Goal: Task Accomplishment & Management: Use online tool/utility

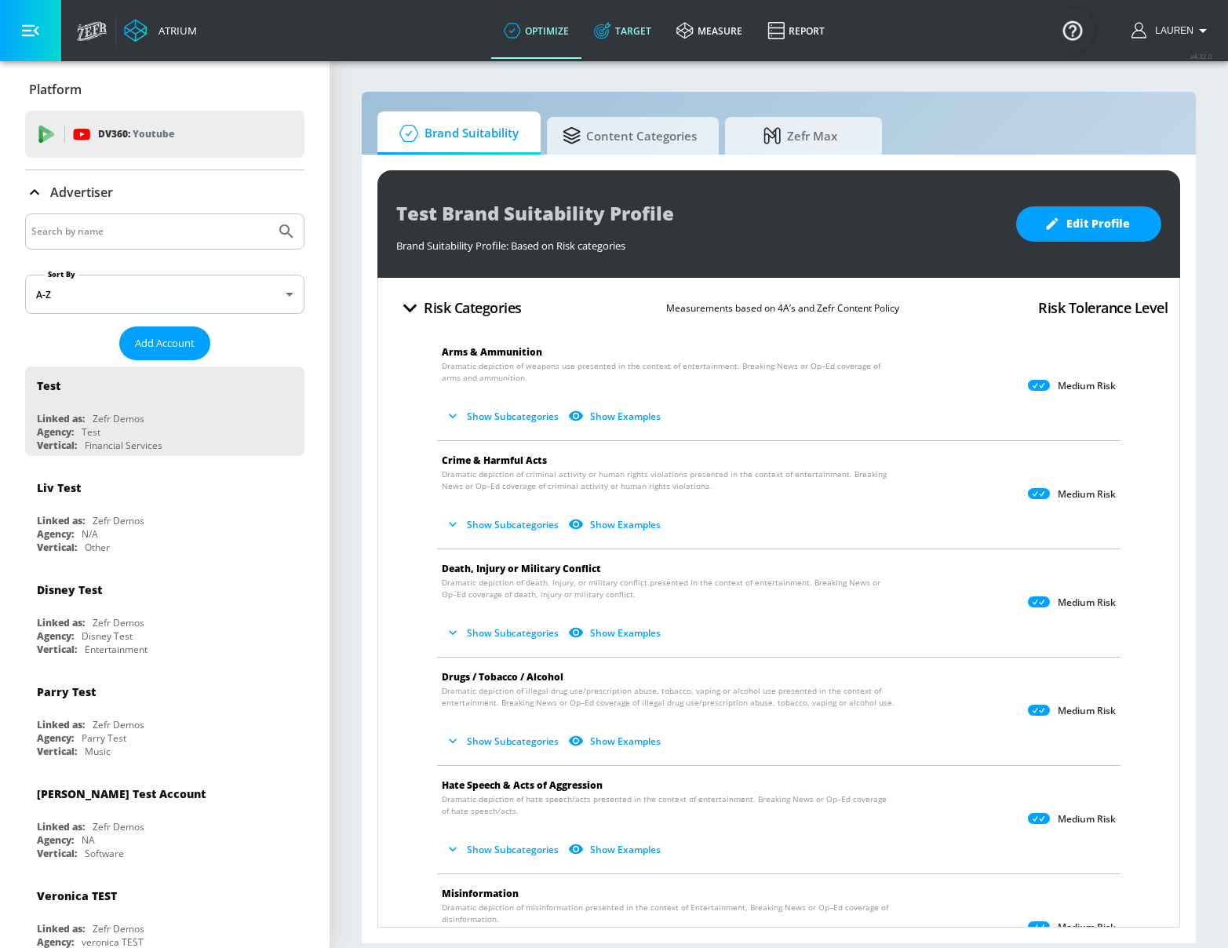
click at [608, 34] on icon at bounding box center [602, 30] width 17 height 17
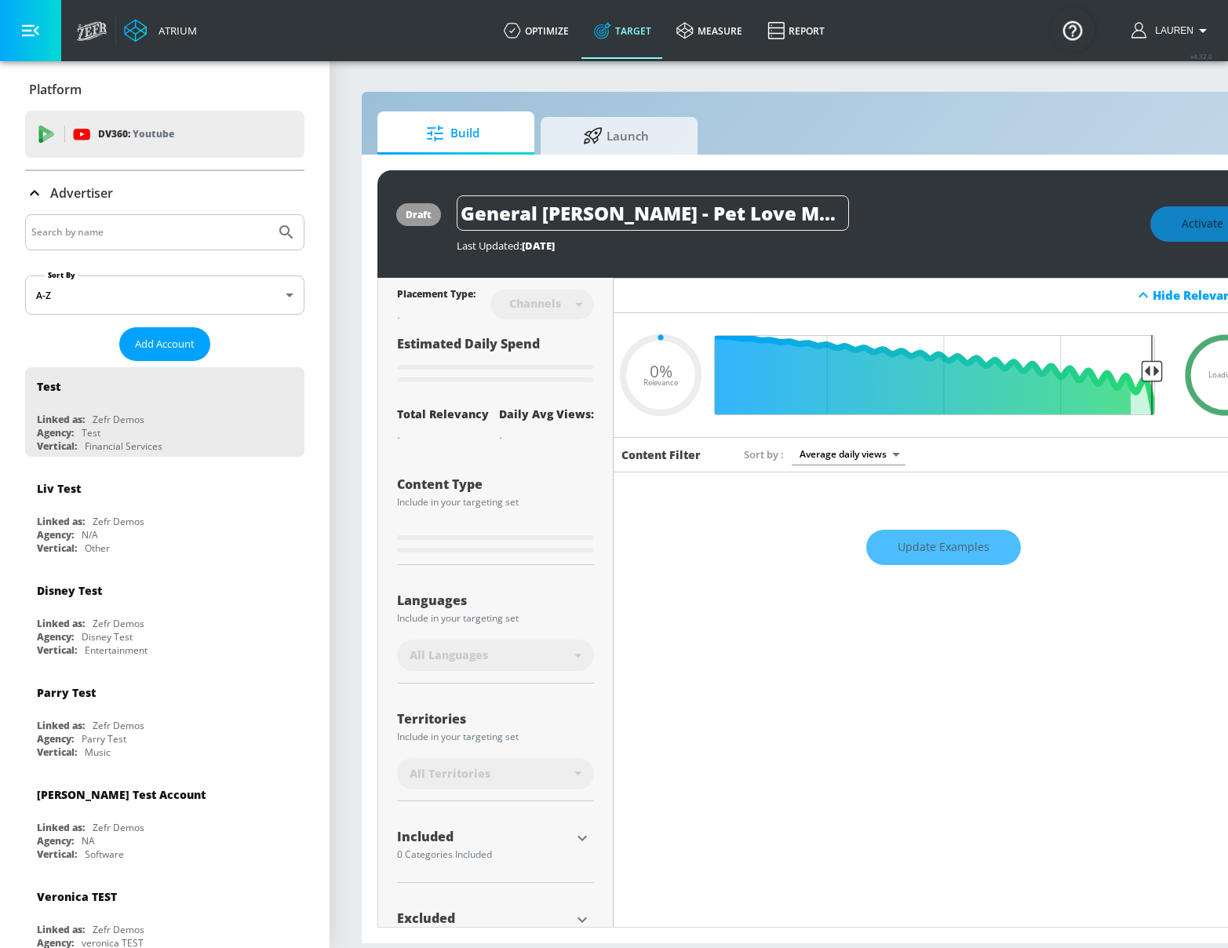
type input "0.67"
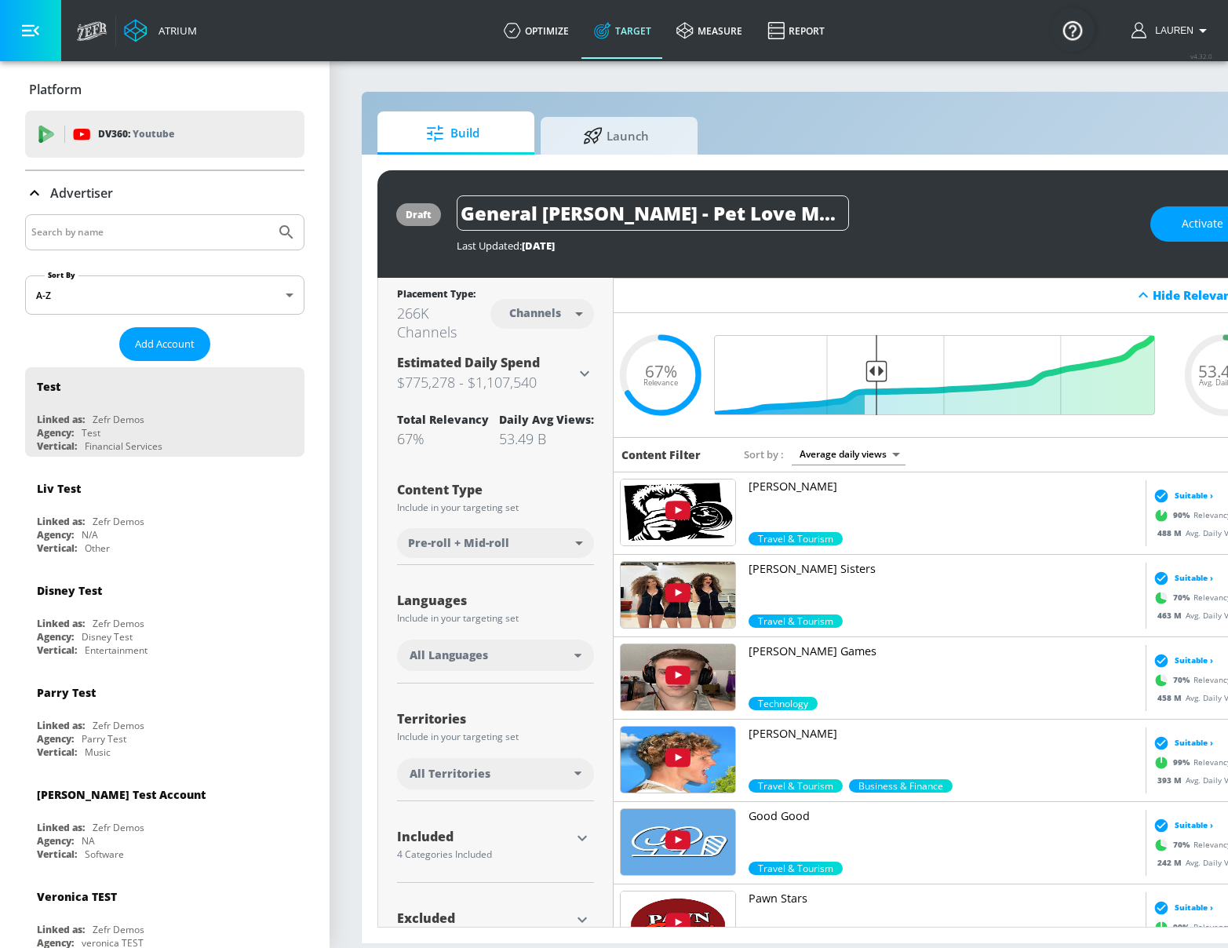
click at [144, 213] on div "Advertiser" at bounding box center [164, 193] width 279 height 44
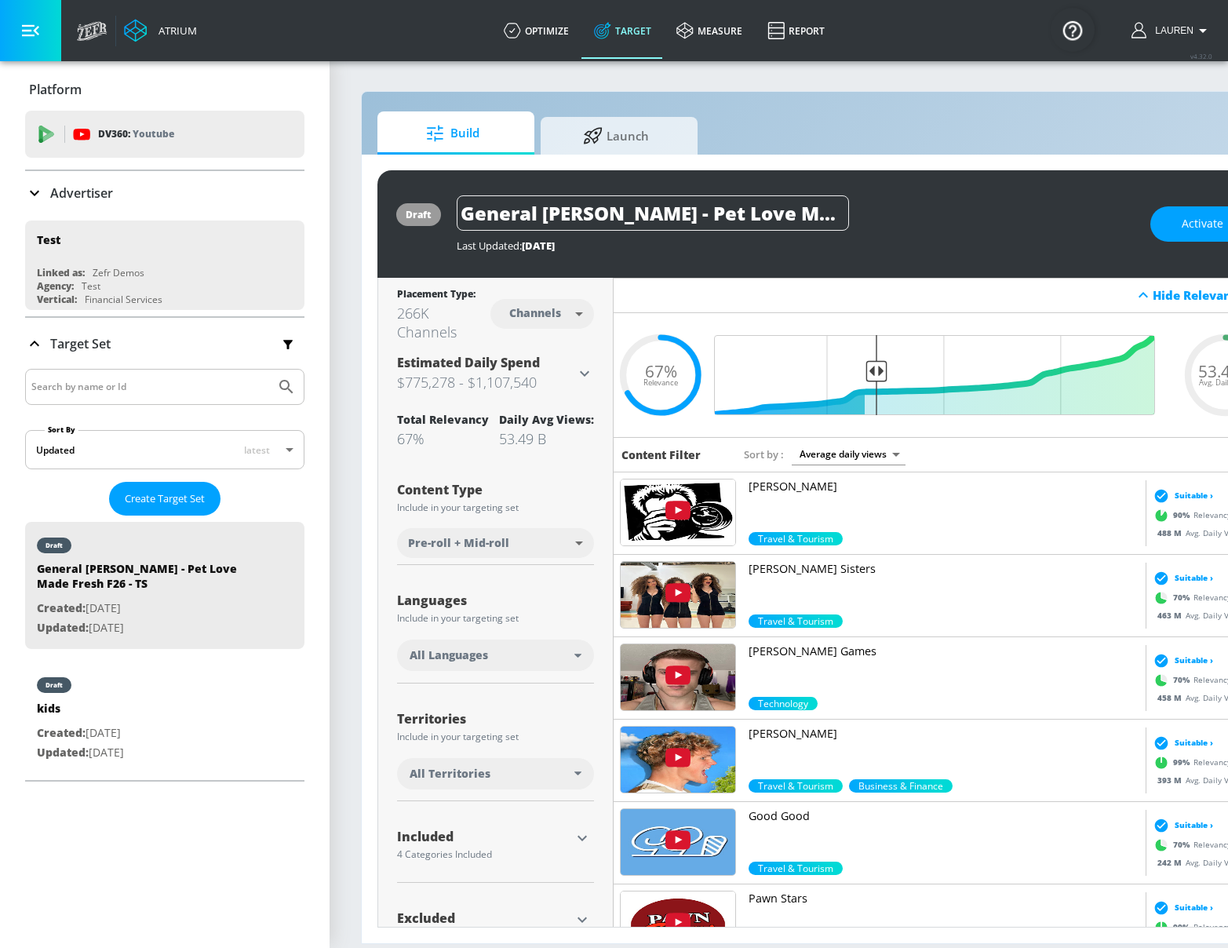
click at [144, 224] on input "Search by name" at bounding box center [150, 232] width 238 height 20
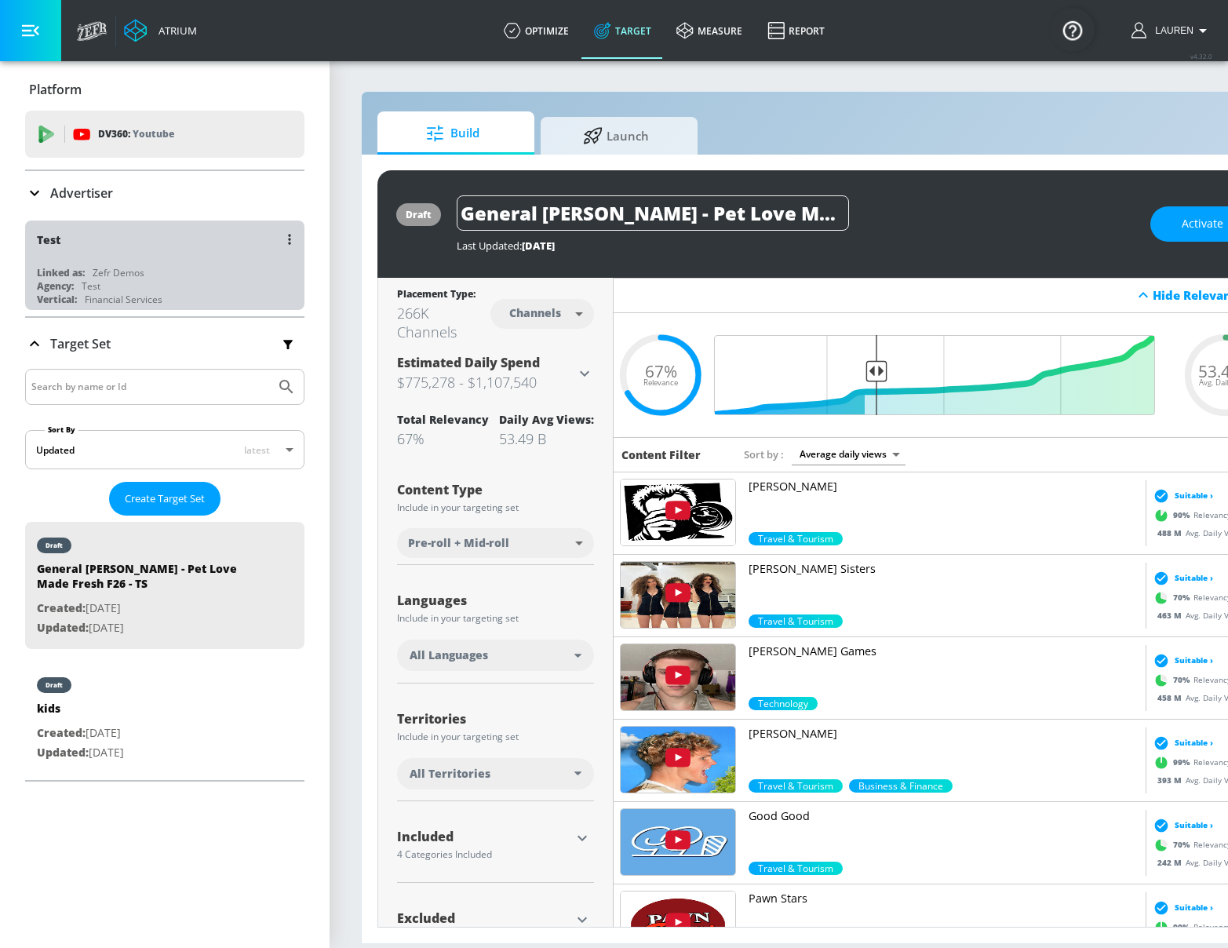
click at [136, 221] on div "Test" at bounding box center [169, 239] width 264 height 38
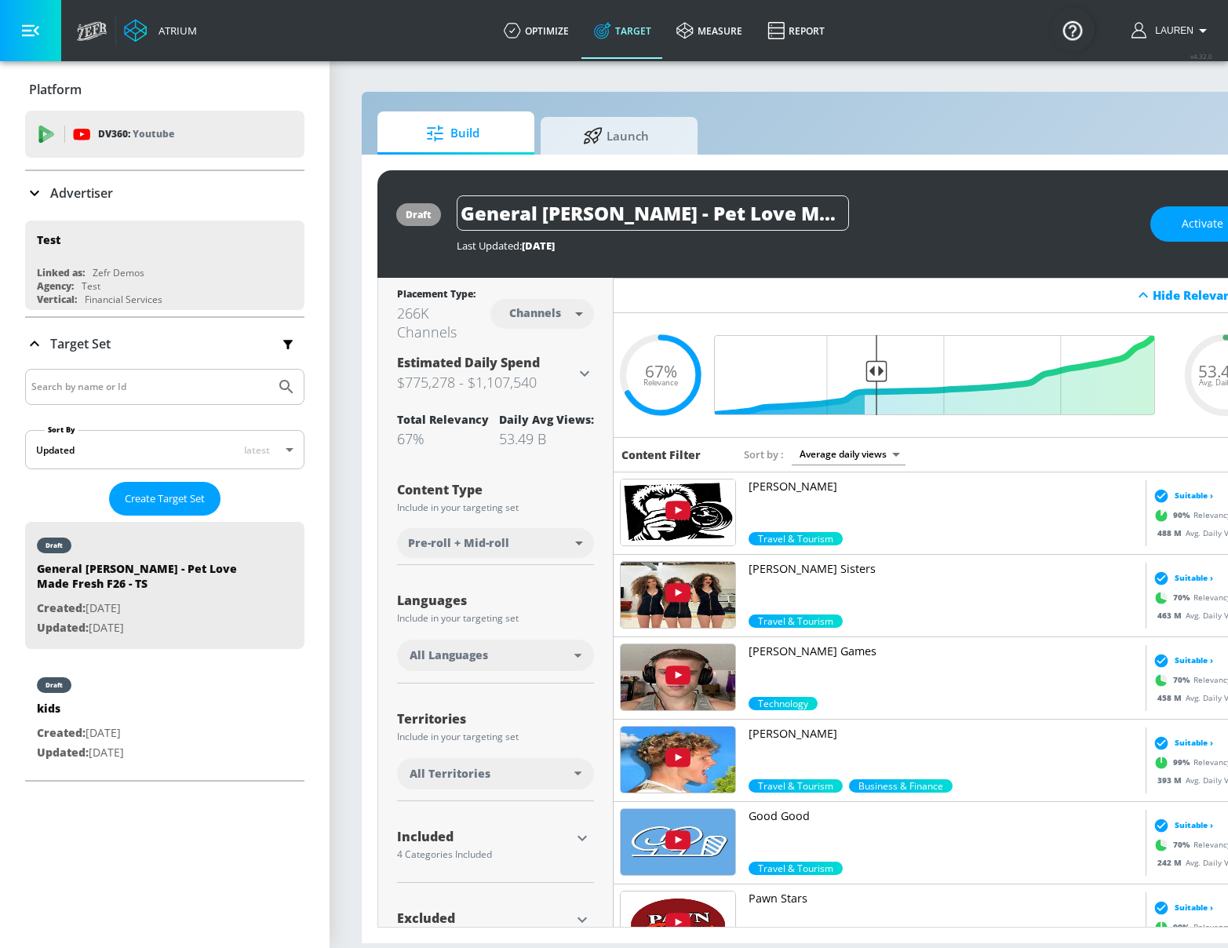
click at [34, 191] on icon at bounding box center [34, 193] width 19 height 19
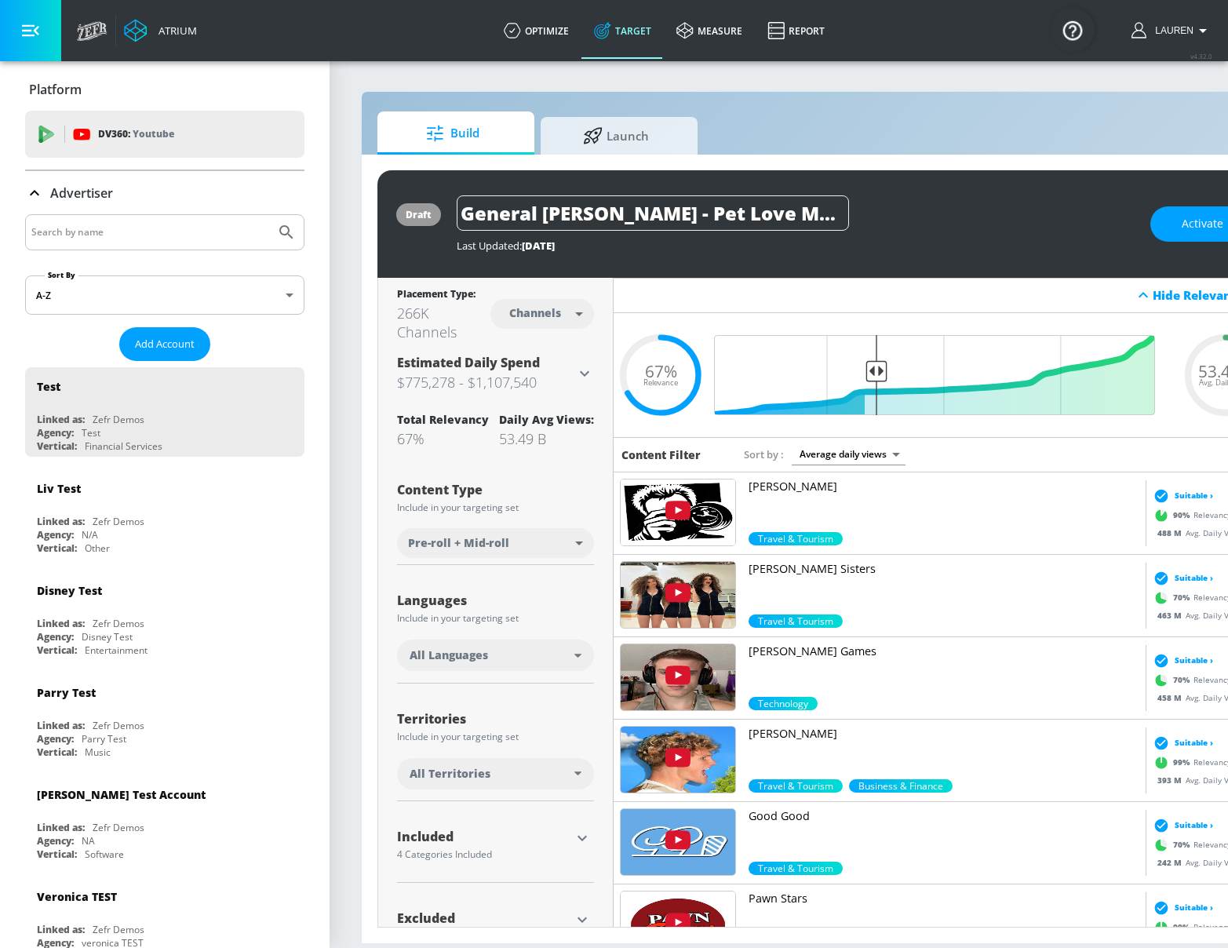
click at [141, 235] on input "Search by name" at bounding box center [150, 232] width 238 height 20
type input "CBS"
click at [269, 215] on button "Submit Search" at bounding box center [286, 232] width 35 height 35
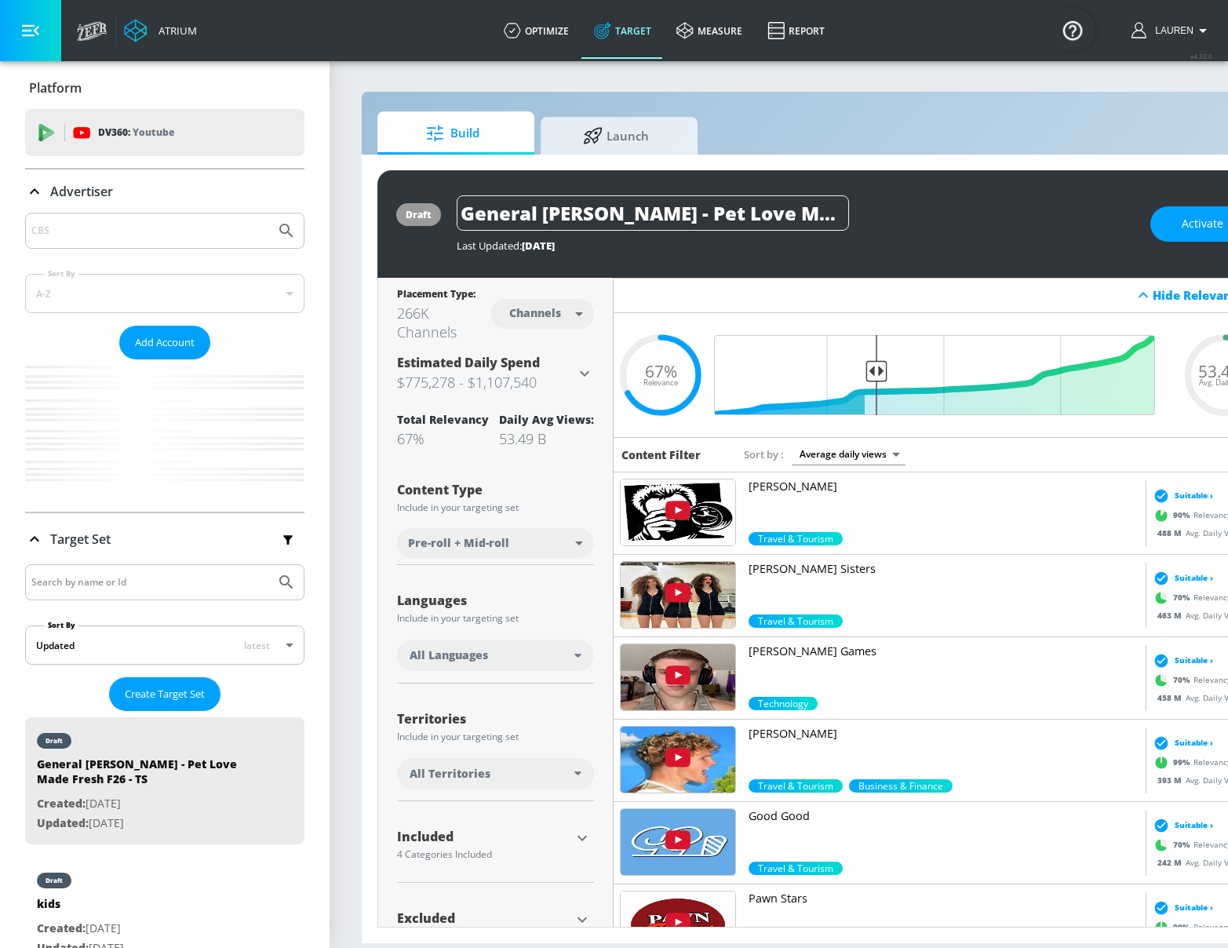
scroll to position [198, 0]
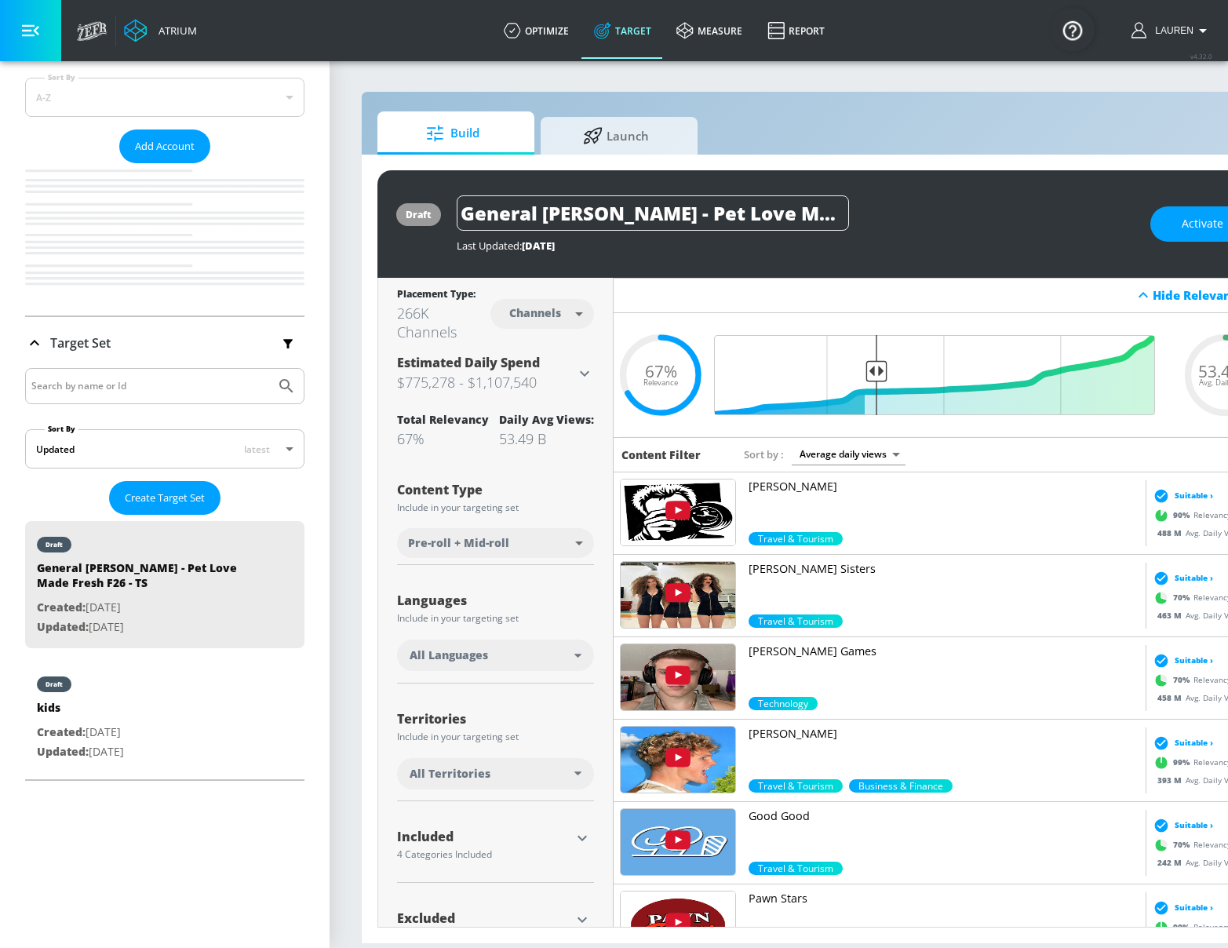
click at [37, 341] on icon at bounding box center [34, 342] width 19 height 19
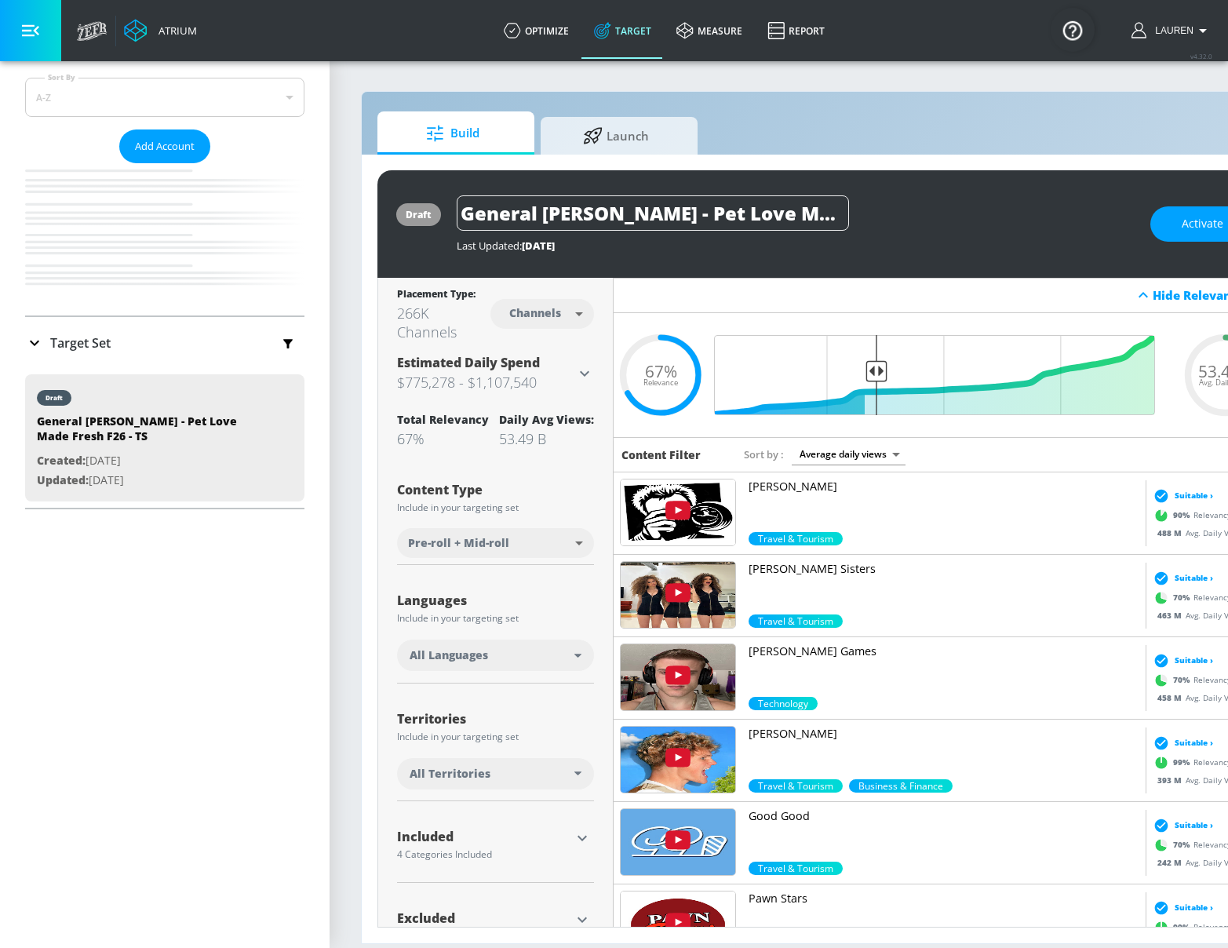
scroll to position [0, 0]
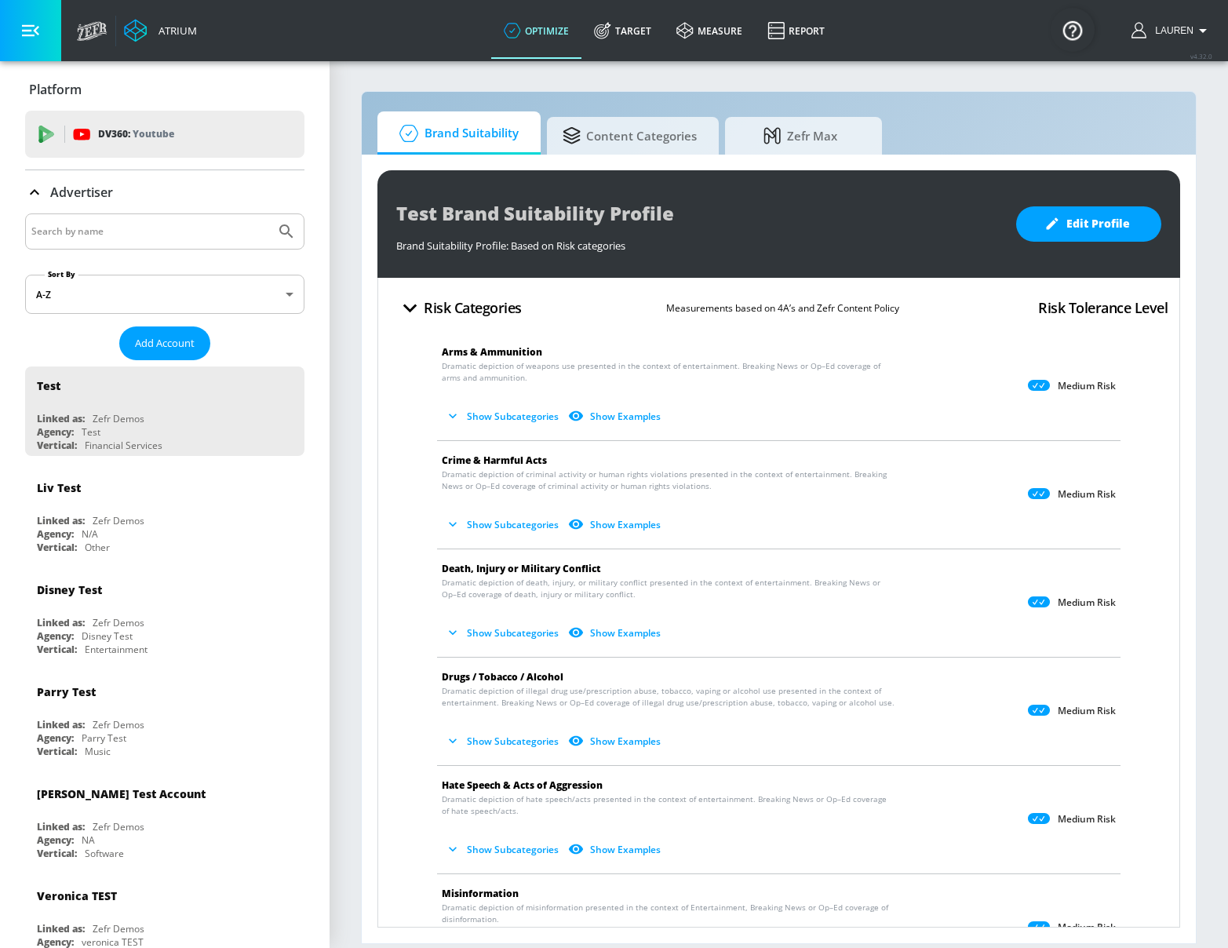
click at [163, 231] on input "Search by name" at bounding box center [150, 231] width 238 height 20
type input "cbs"
click at [269, 214] on button "Submit Search" at bounding box center [286, 231] width 35 height 35
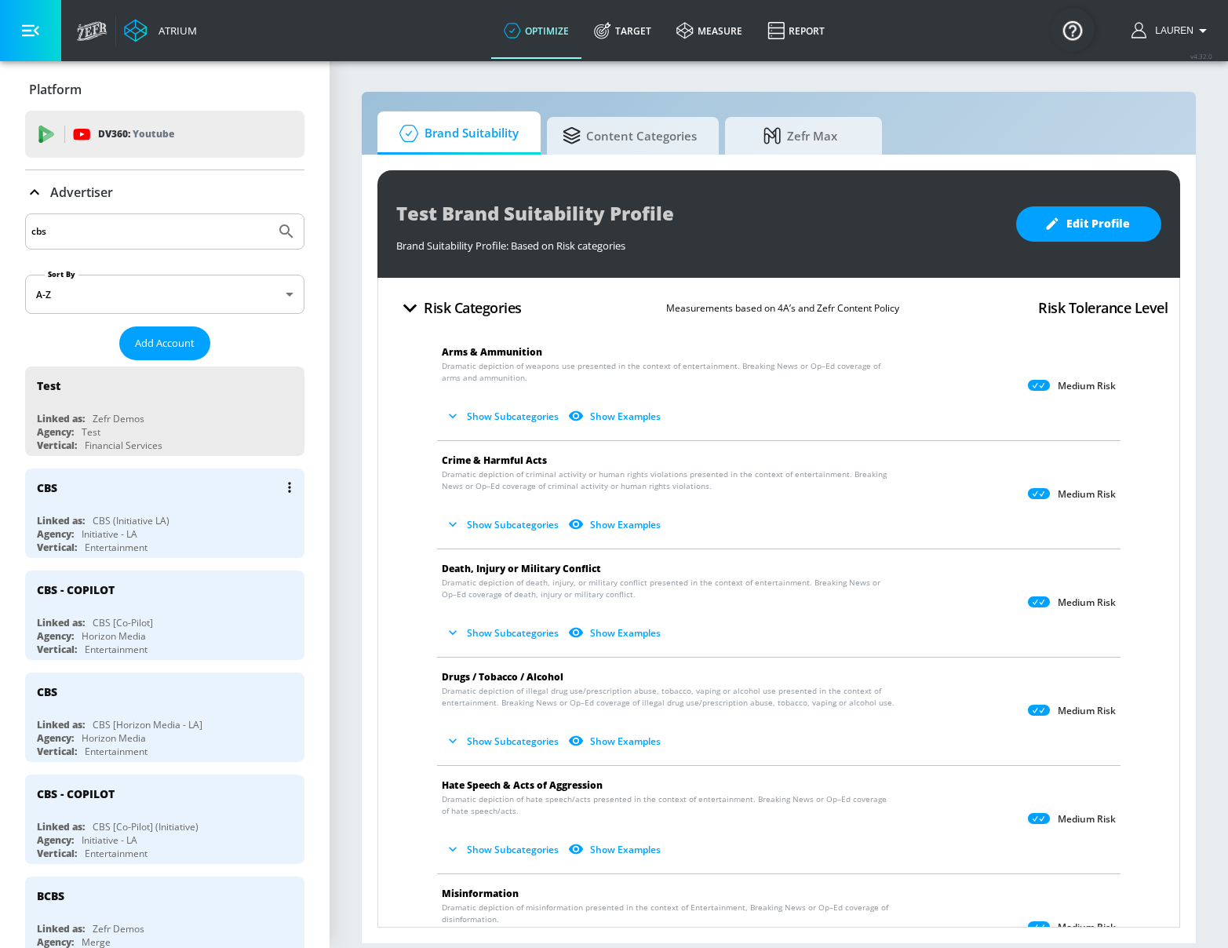
click at [198, 521] on div "Linked as: CBS (Initiative LA)" at bounding box center [169, 520] width 264 height 13
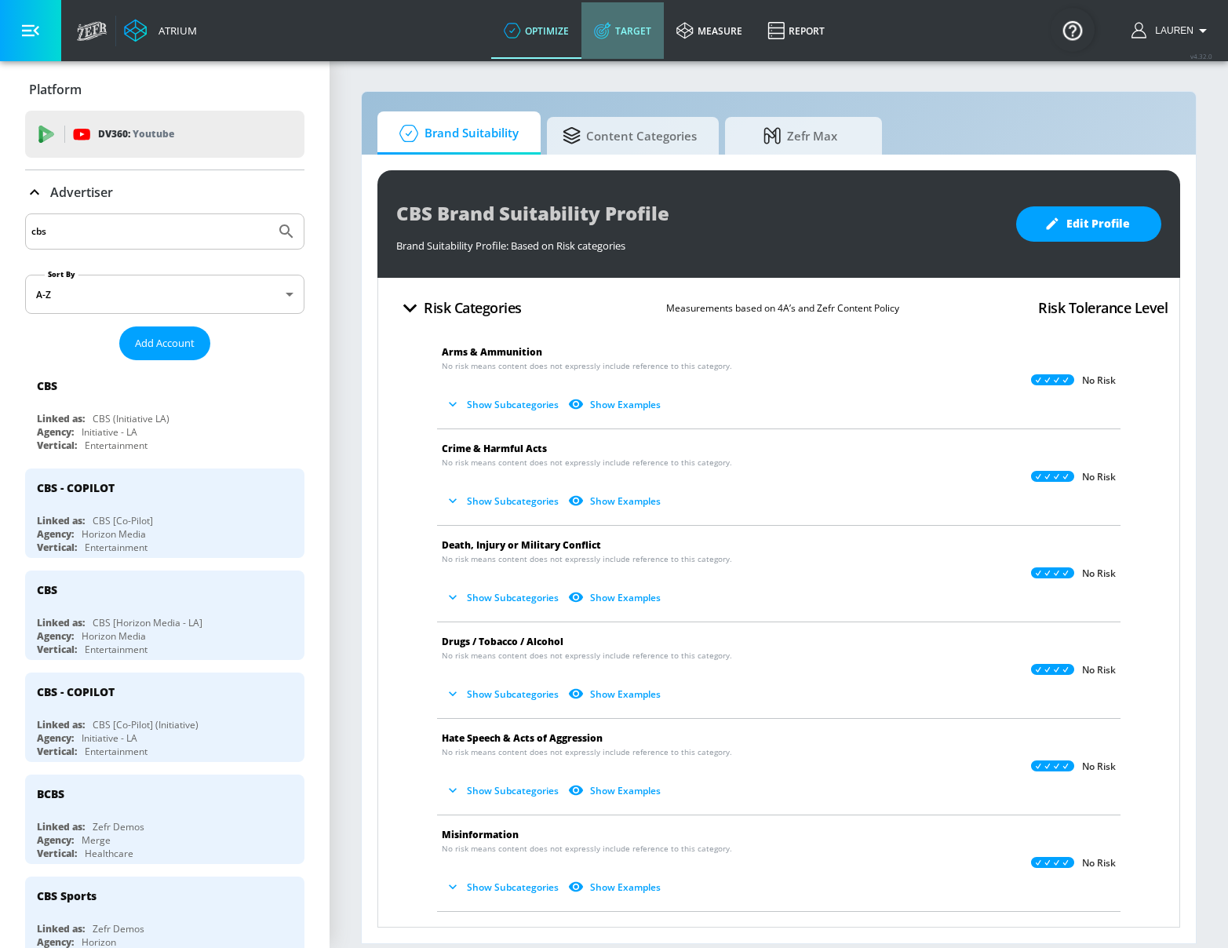
click at [630, 27] on link "Target" at bounding box center [622, 30] width 82 height 56
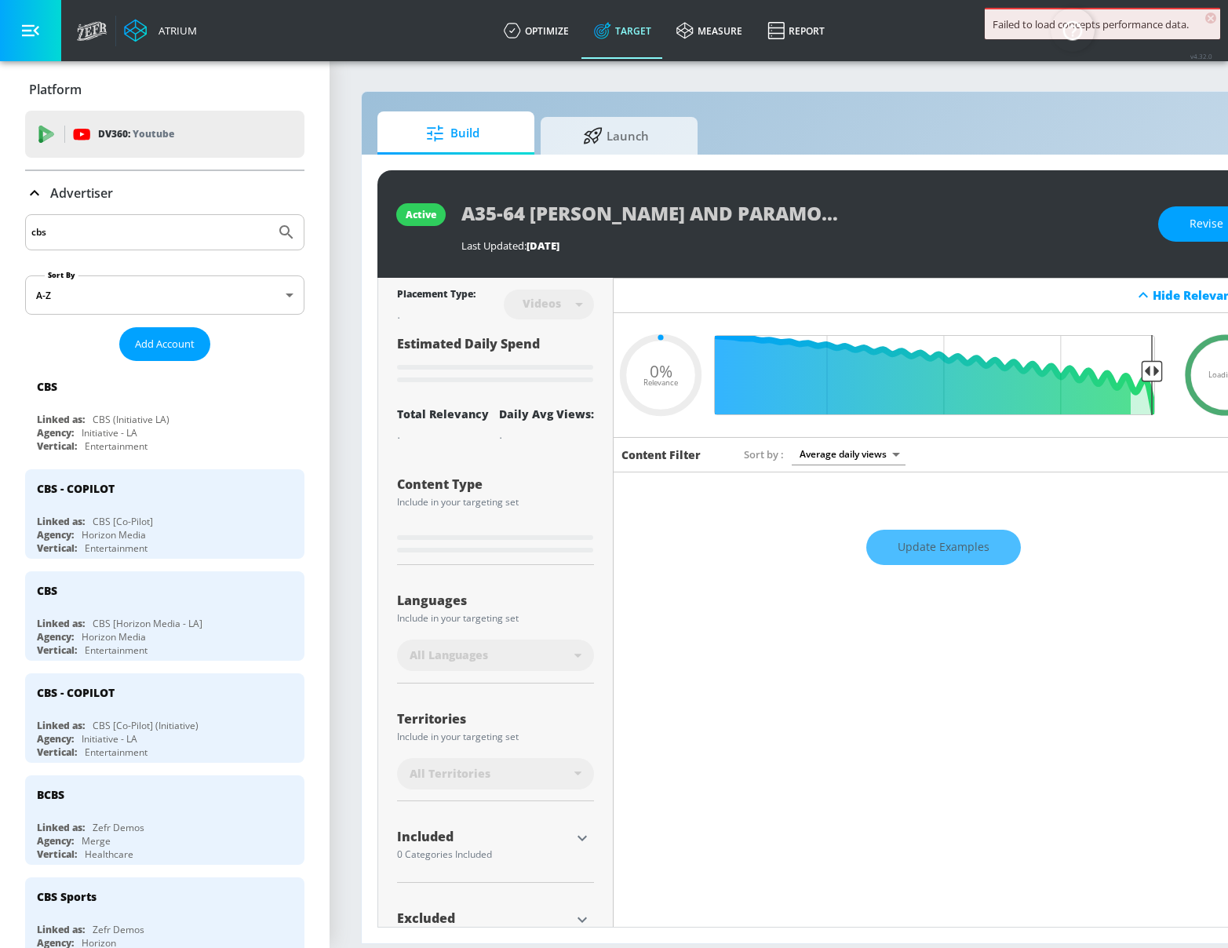
type input "0.05"
click at [652, 128] on span "Launch" at bounding box center [615, 134] width 119 height 38
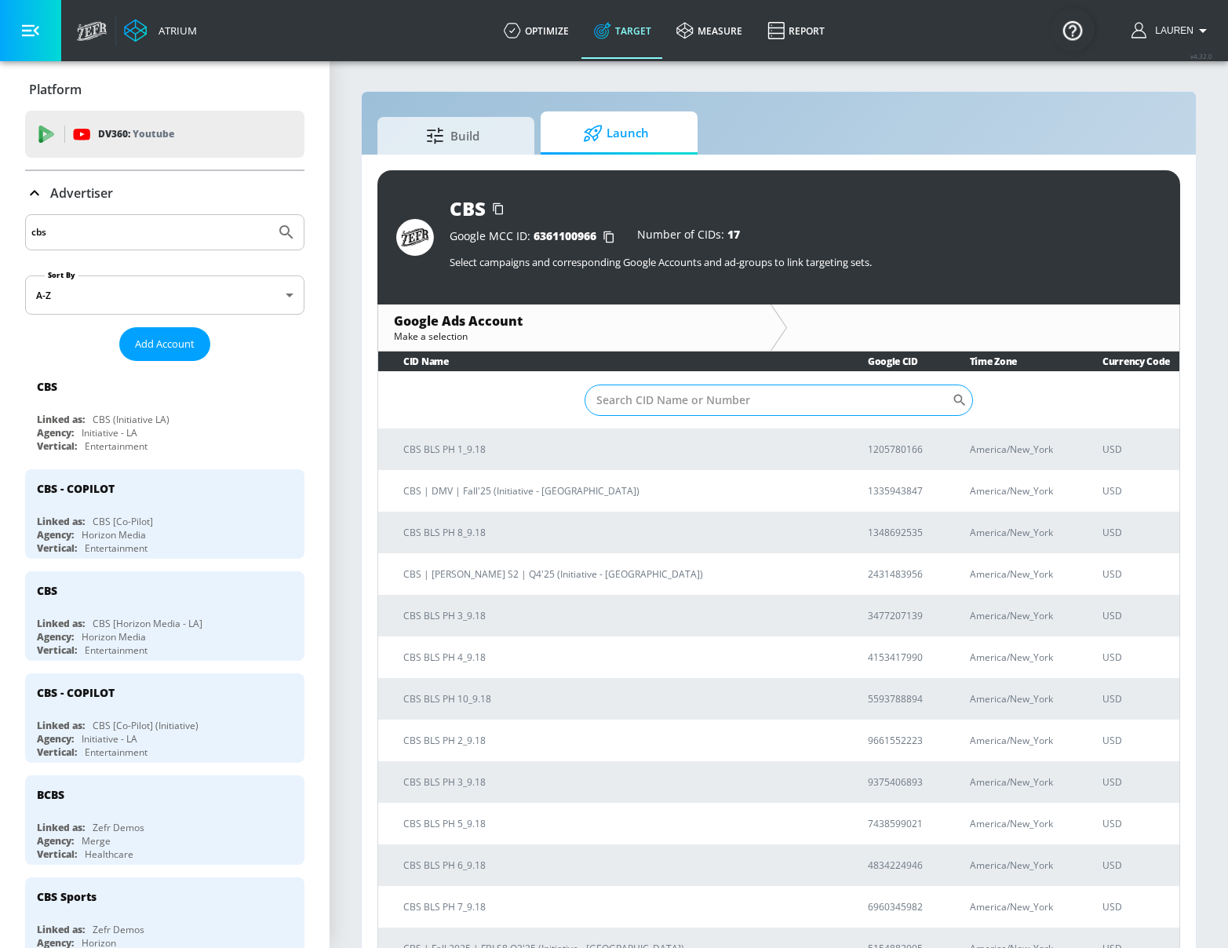
click at [679, 402] on input "Sort By" at bounding box center [767, 399] width 367 height 31
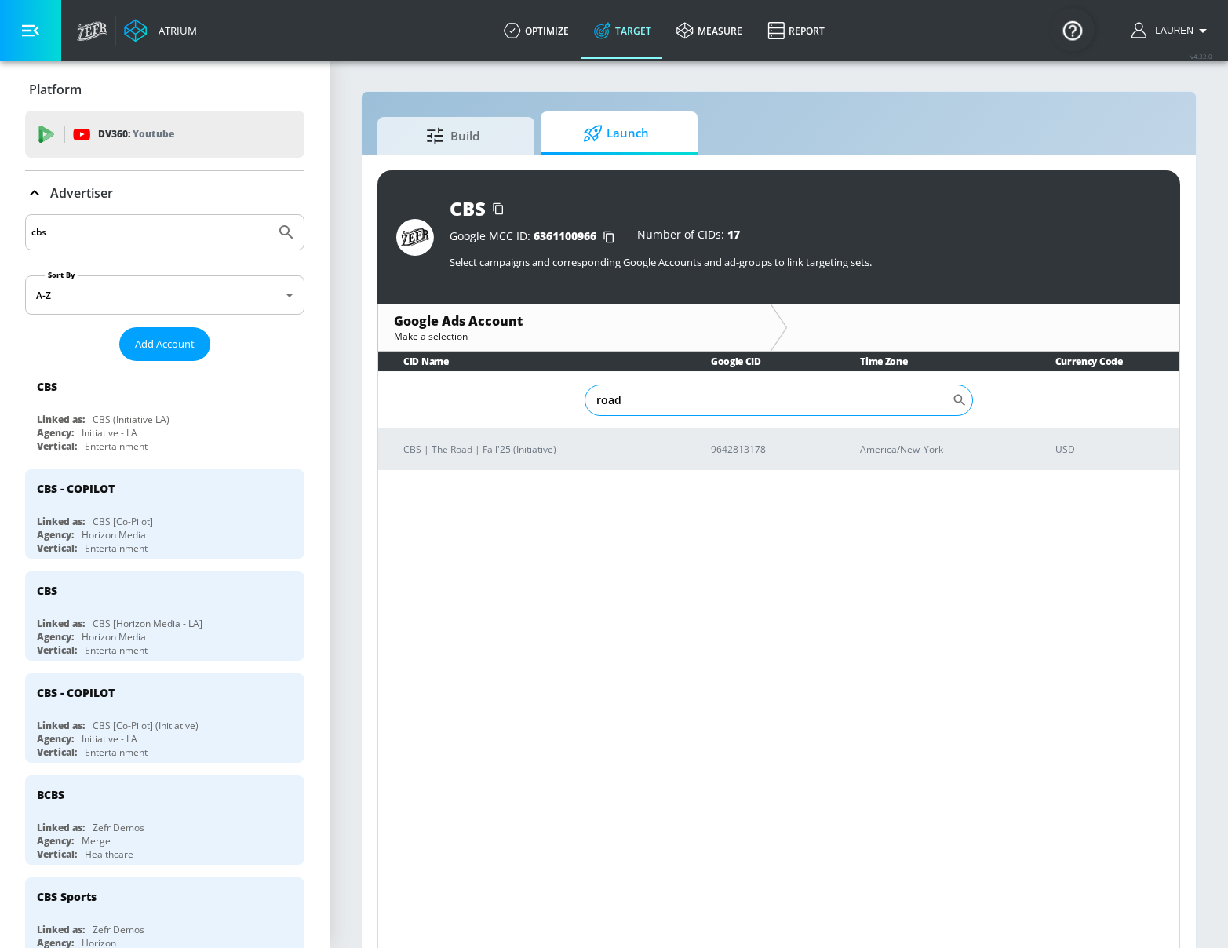
type input "road"
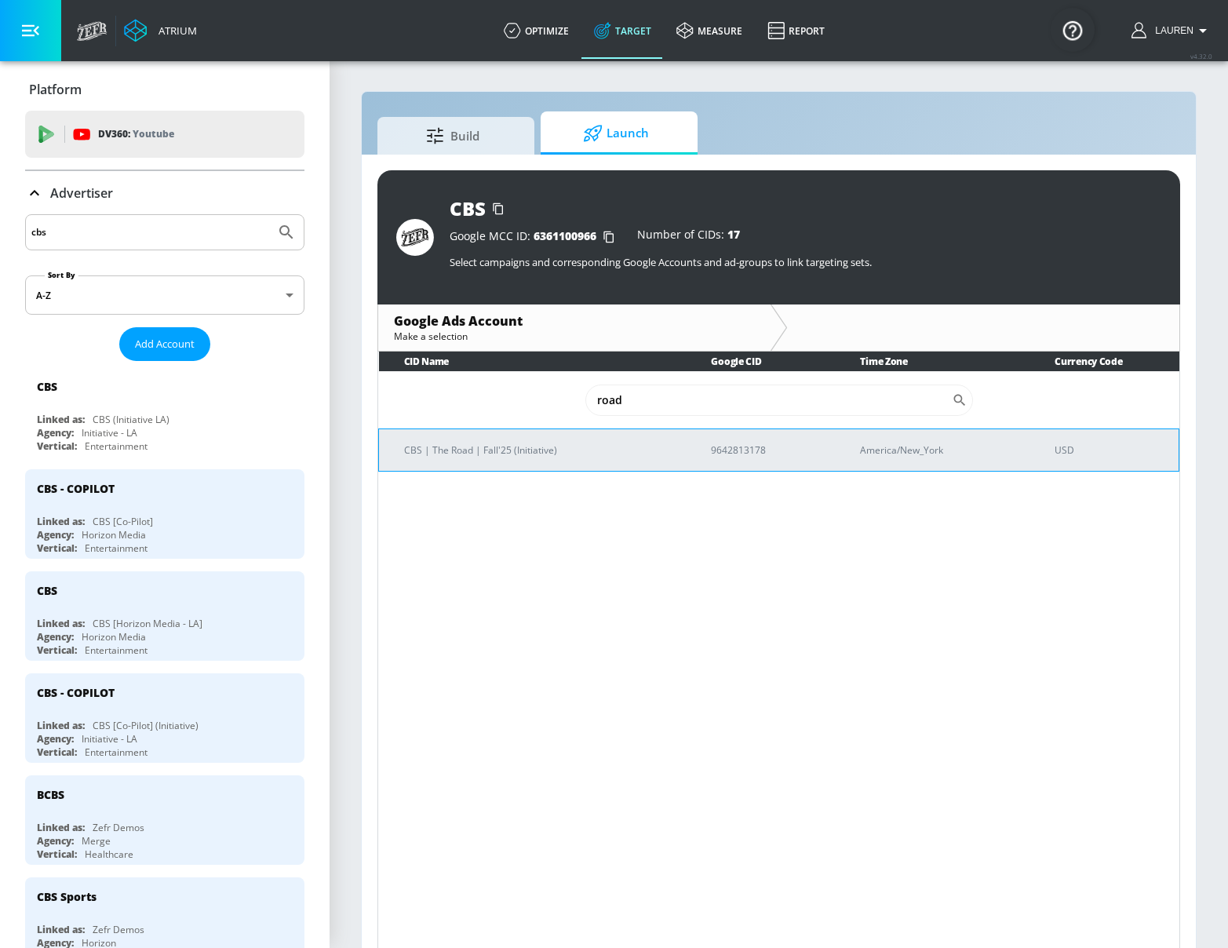
click at [542, 458] on td "CBS | The Road | Fall'25 (Initiative)" at bounding box center [532, 449] width 307 height 42
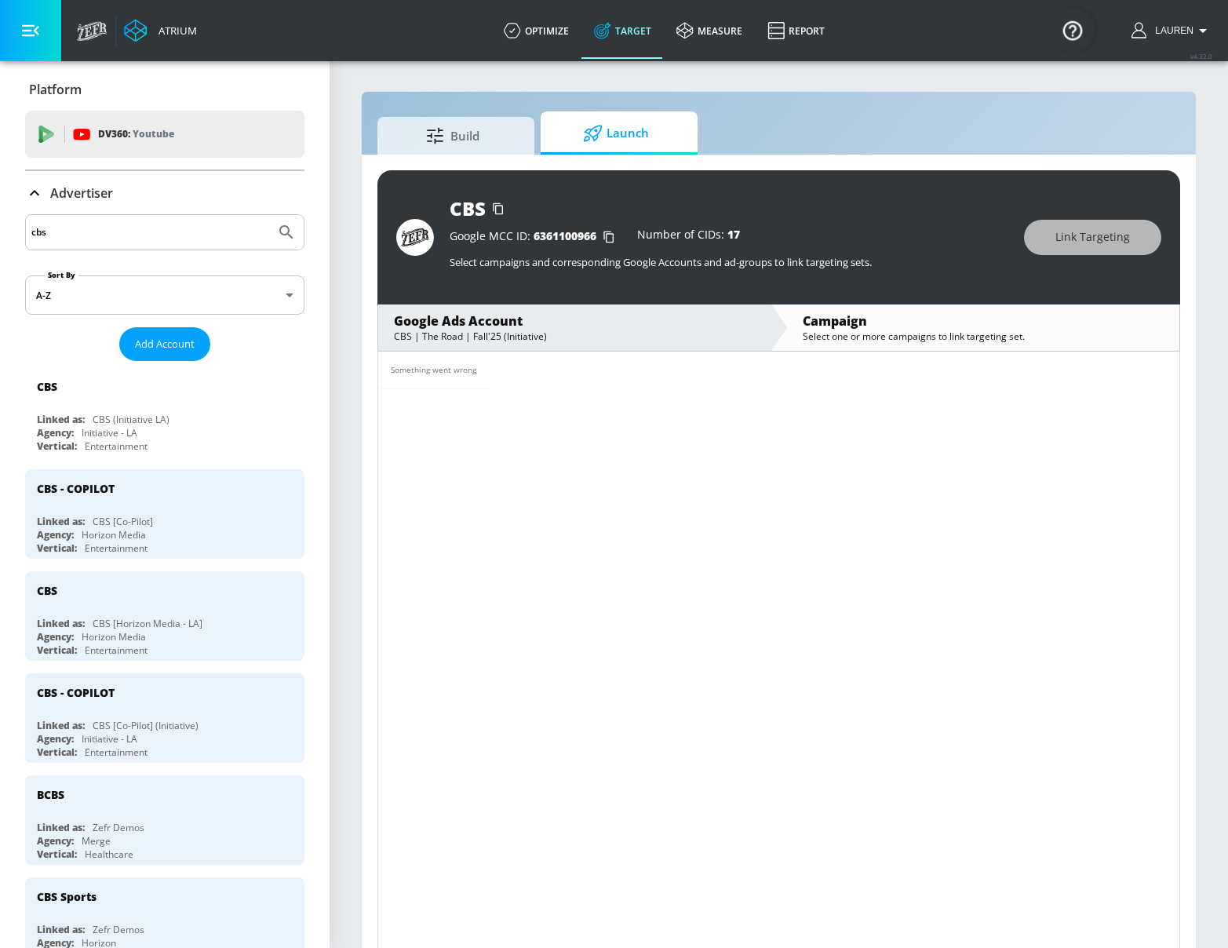
click at [105, 223] on input "cbs" at bounding box center [150, 232] width 238 height 20
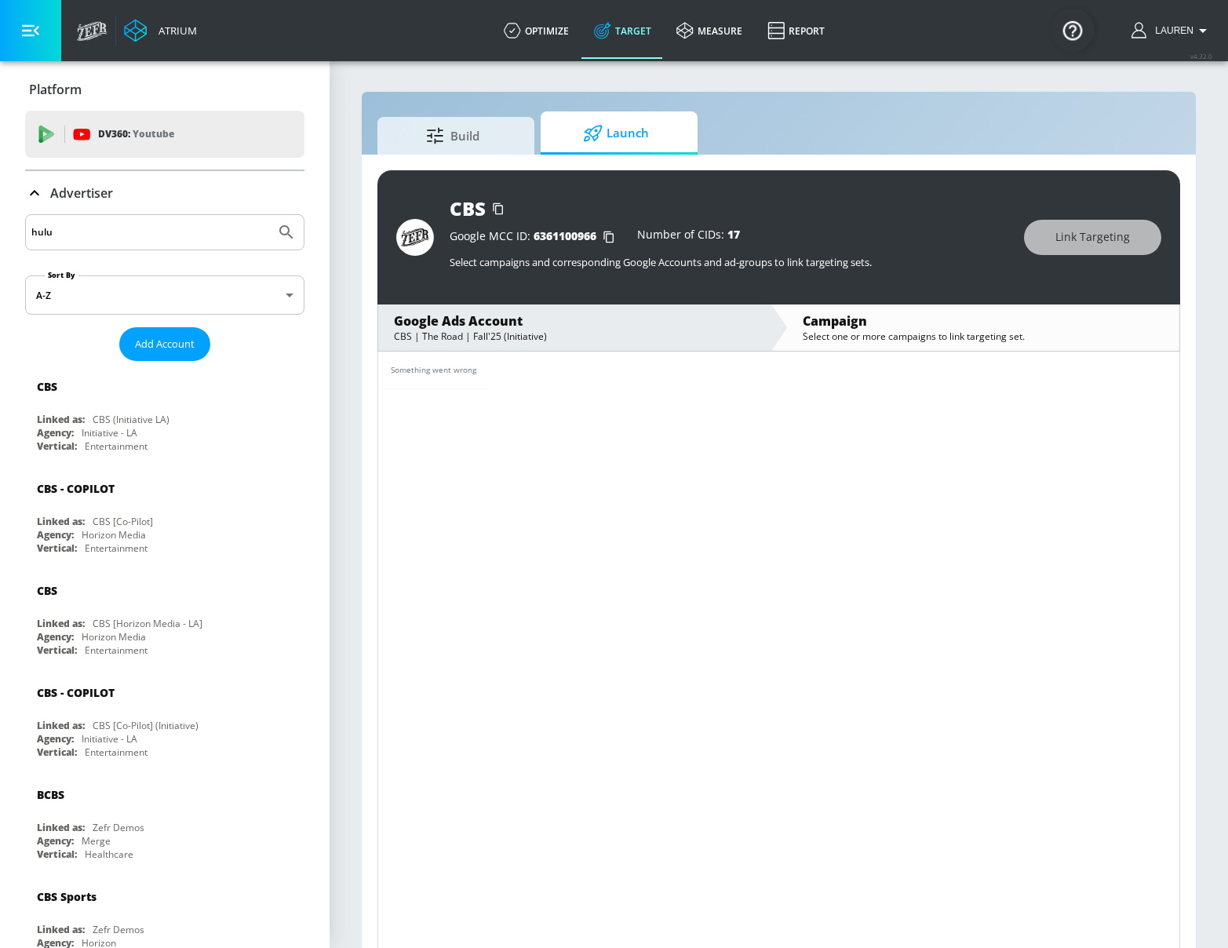
type input "hulu"
click at [269, 215] on button "Submit Search" at bounding box center [286, 232] width 35 height 35
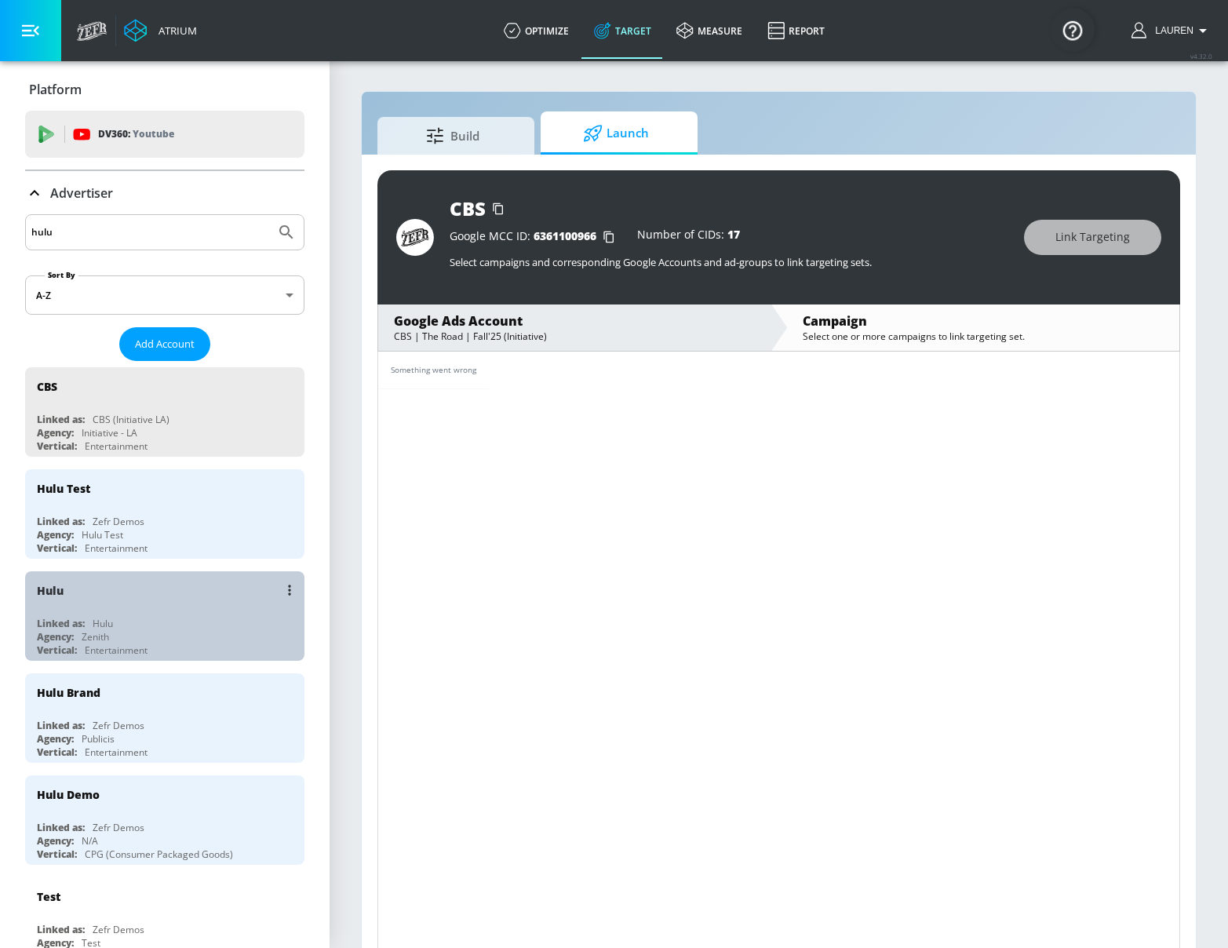
click at [187, 627] on div "Linked as: Hulu" at bounding box center [169, 623] width 264 height 13
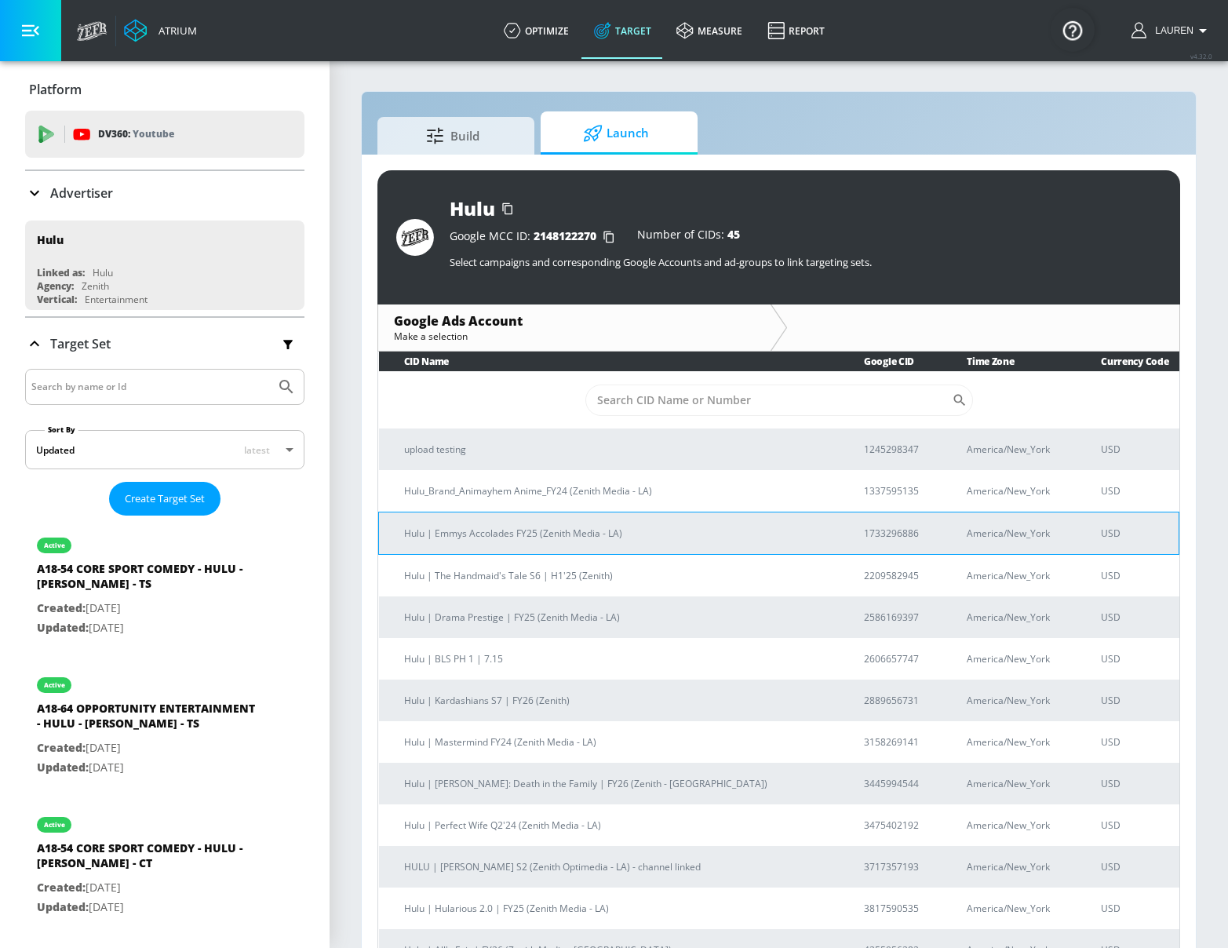
click at [566, 542] on td "Hulu | Emmys Accolades FY25 (Zenith Media - LA)" at bounding box center [609, 532] width 460 height 42
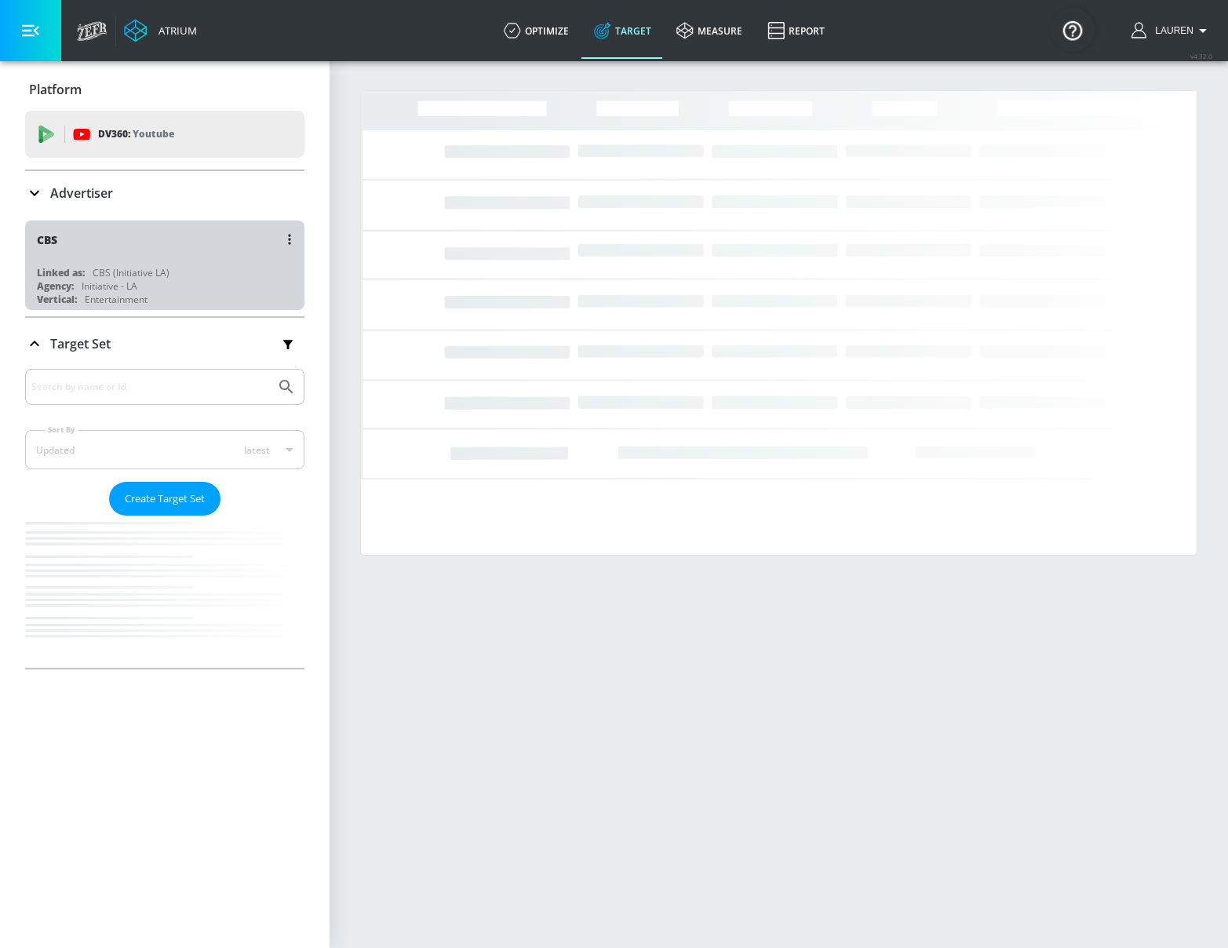
click at [91, 238] on div "CBS" at bounding box center [169, 239] width 264 height 38
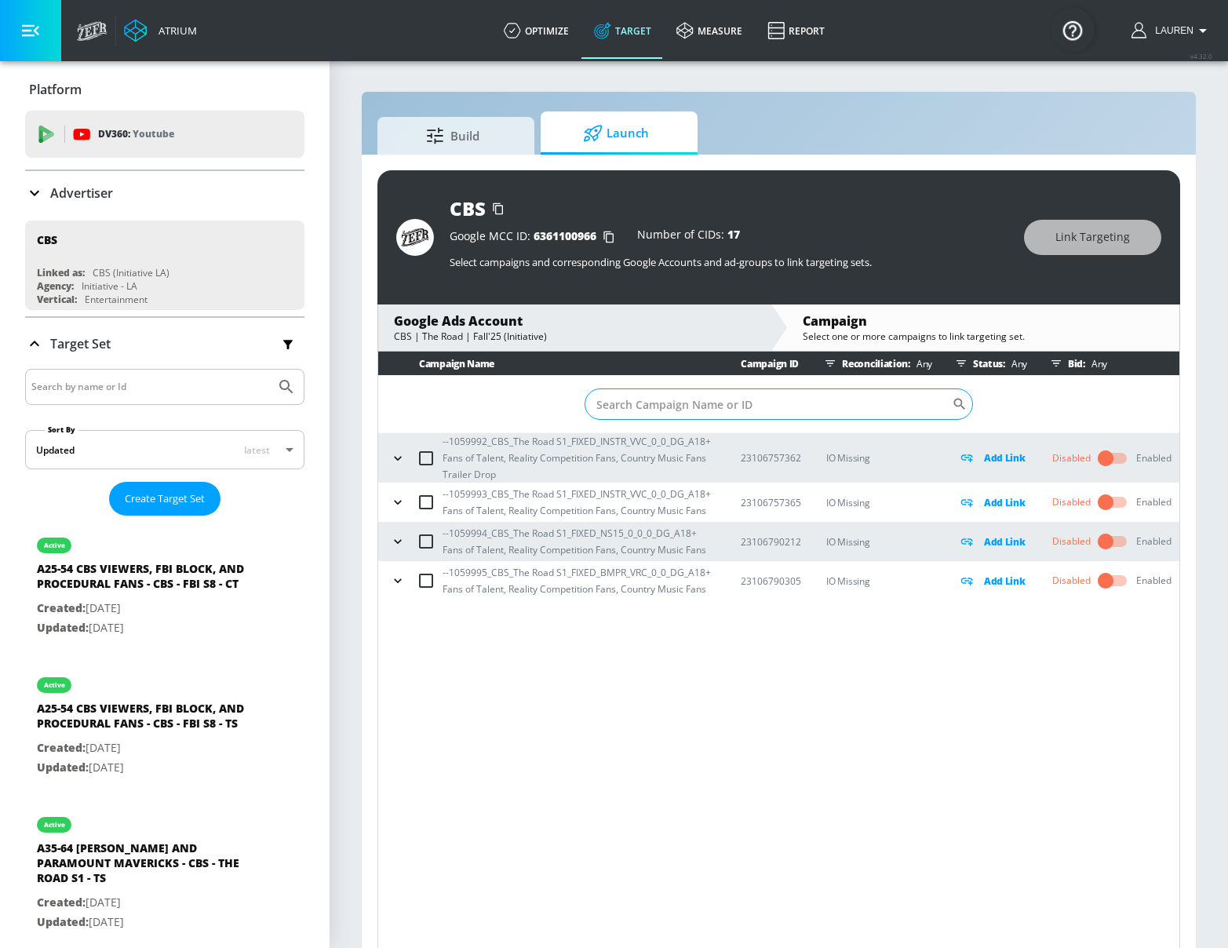
click at [668, 402] on input "Sort By" at bounding box center [767, 403] width 367 height 31
click at [400, 457] on icon "button" at bounding box center [397, 458] width 7 height 4
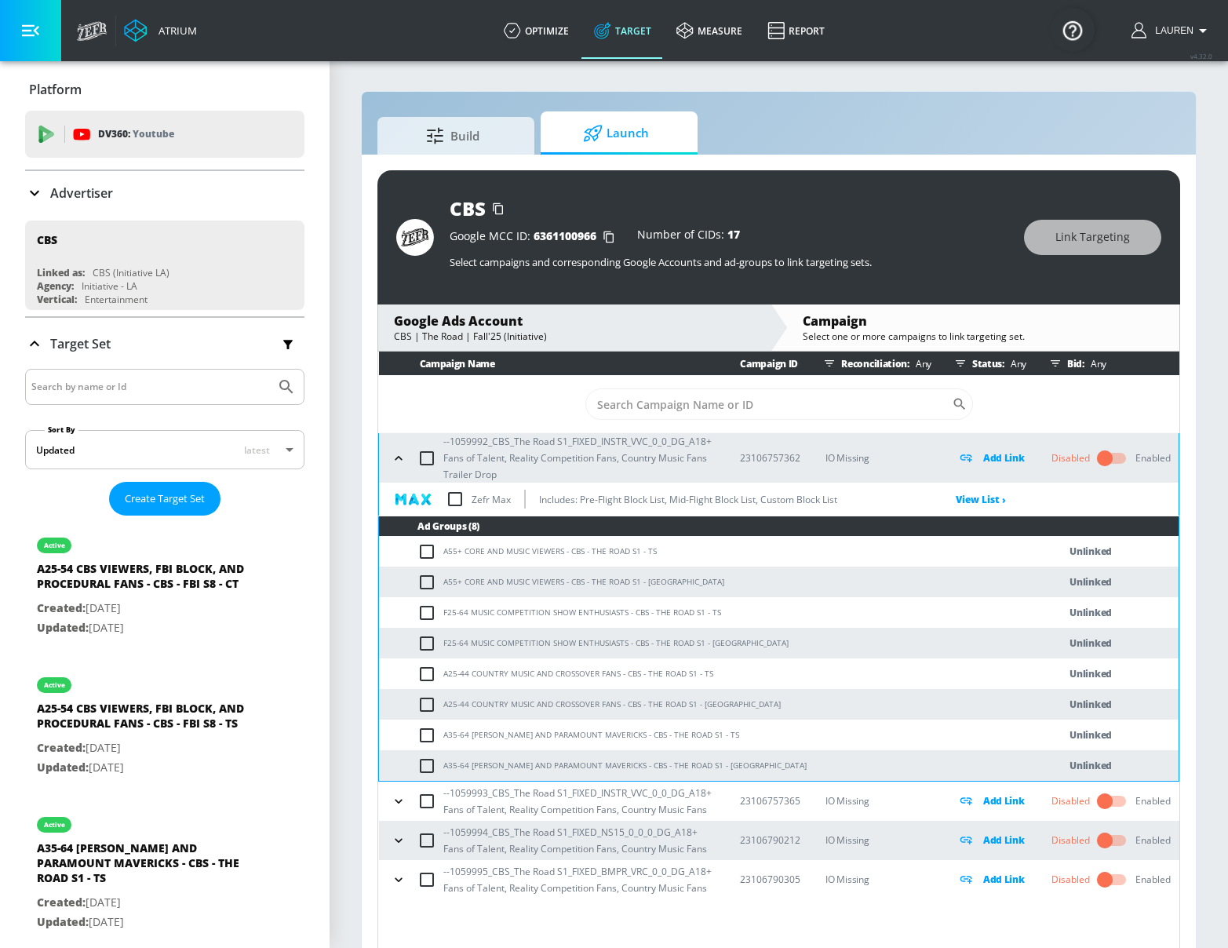
scroll to position [23, 0]
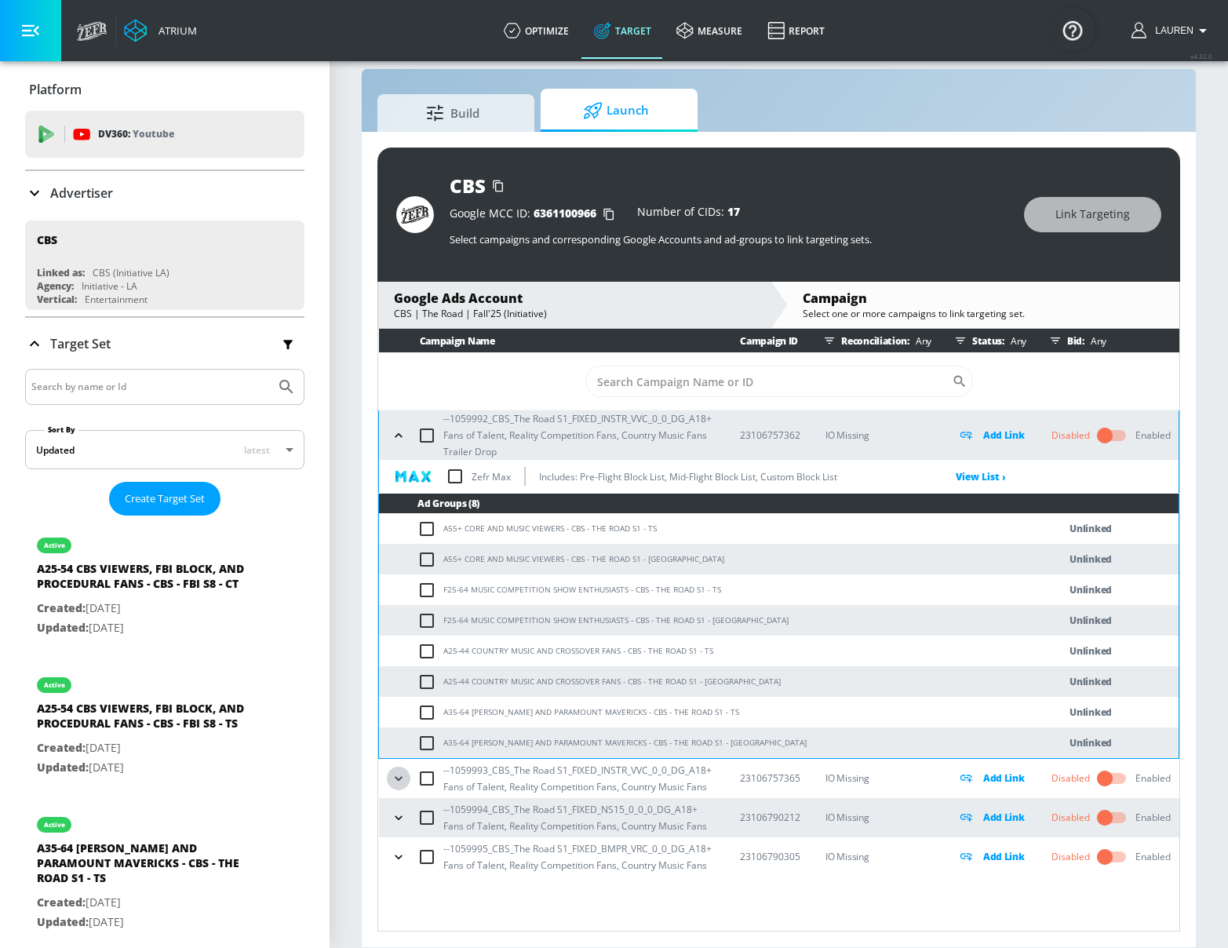
click at [395, 772] on icon "button" at bounding box center [399, 778] width 16 height 16
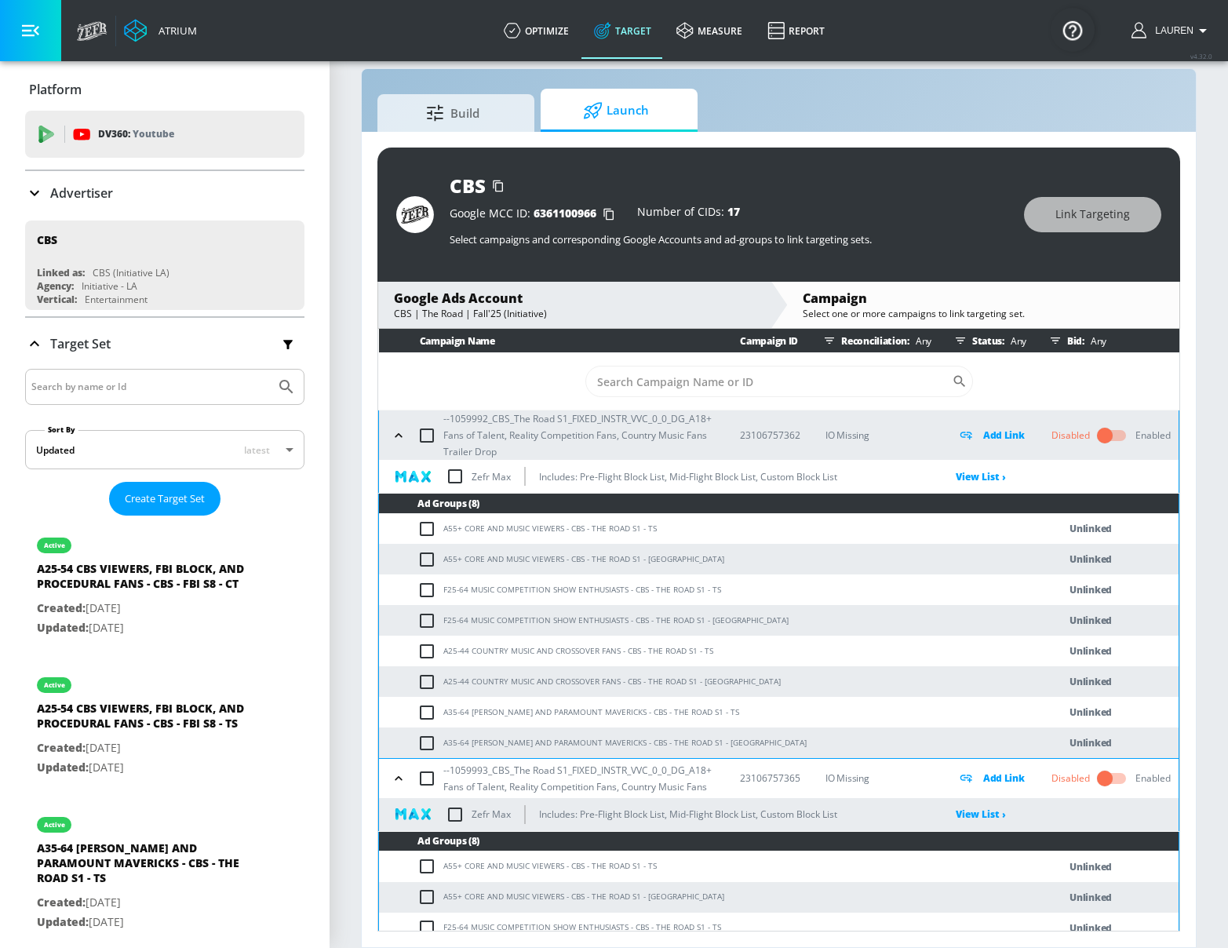
scroll to position [244, 0]
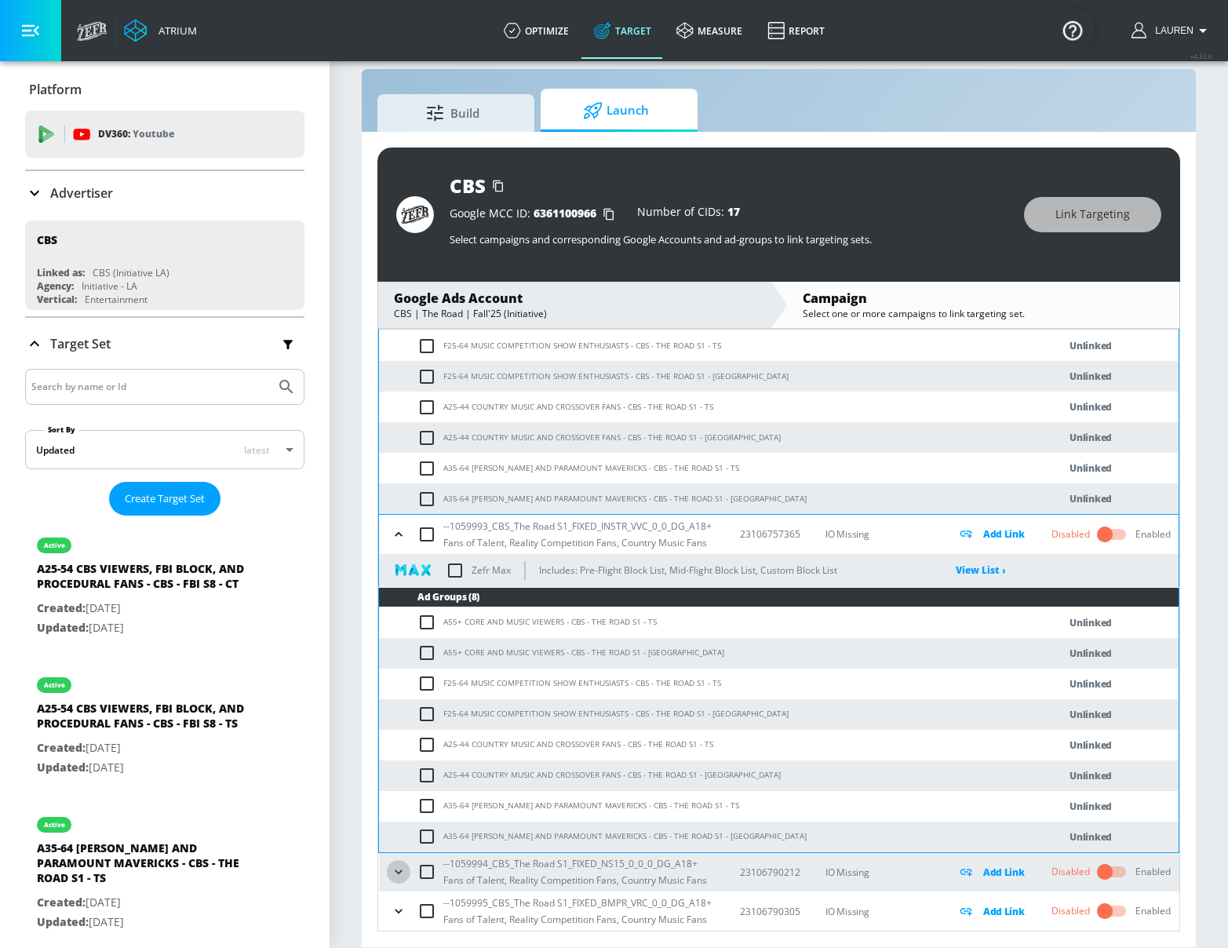
click at [397, 868] on icon "button" at bounding box center [399, 872] width 16 height 16
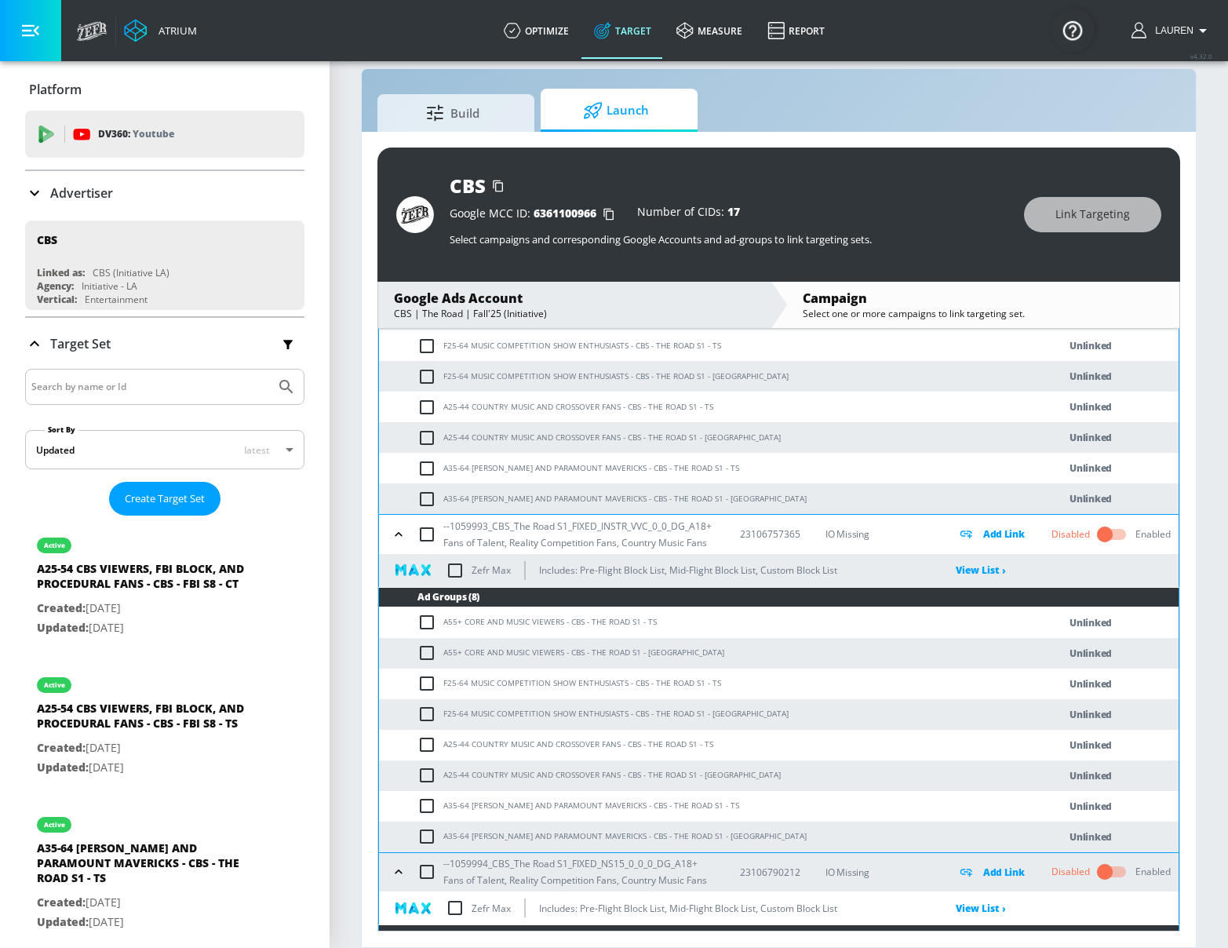
scroll to position [543, 0]
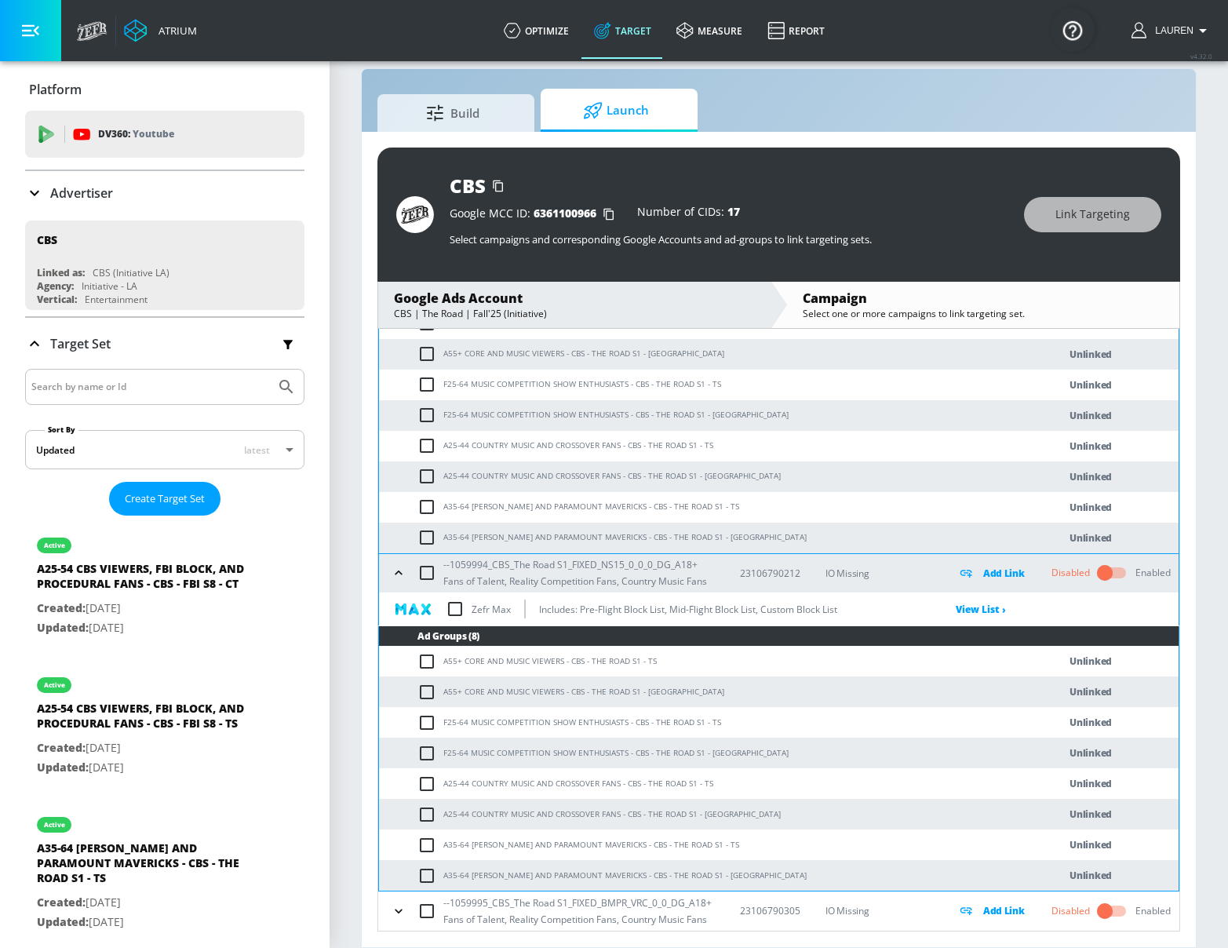
click at [395, 910] on icon "button" at bounding box center [398, 910] width 7 height 4
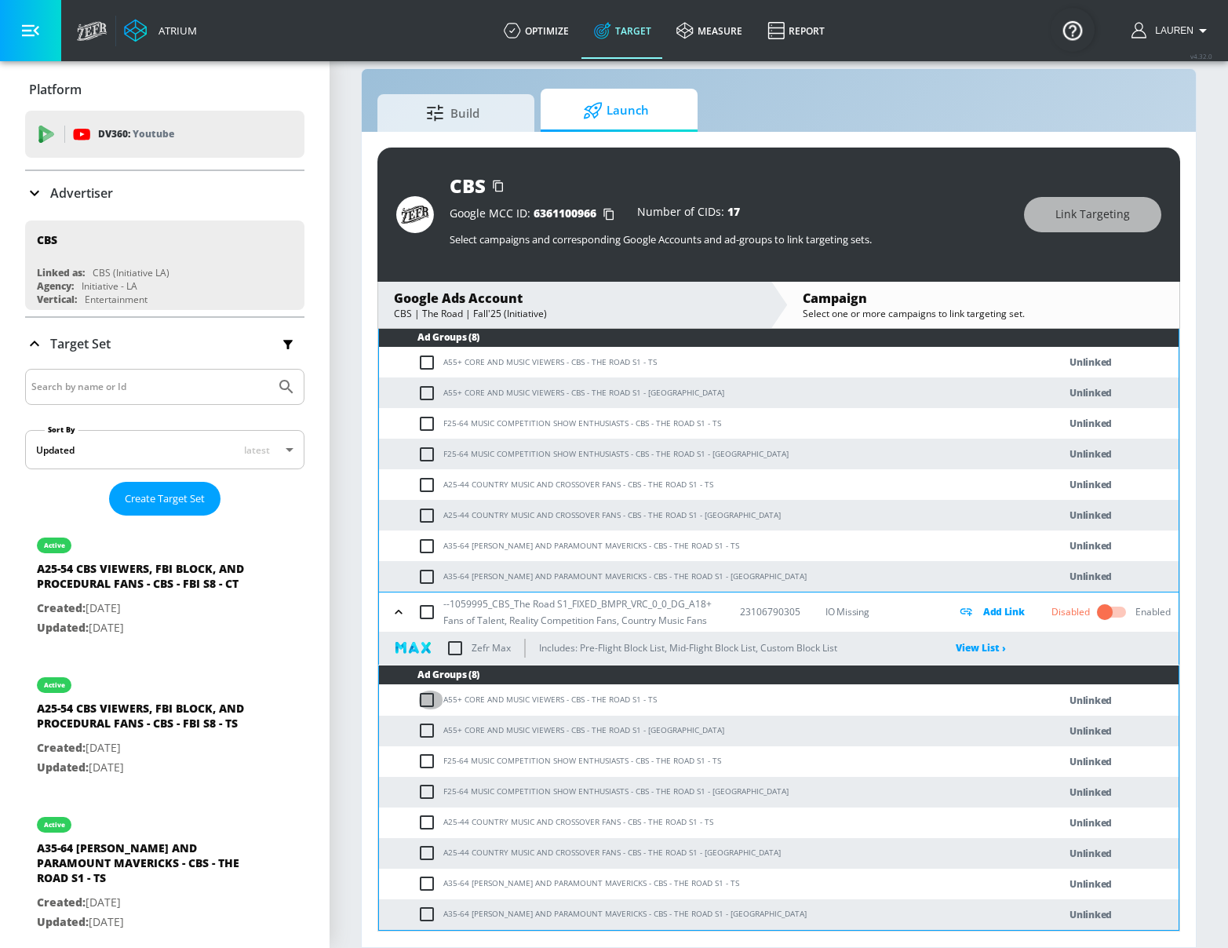
click at [429, 697] on input "checkbox" at bounding box center [430, 699] width 26 height 19
checkbox input "true"
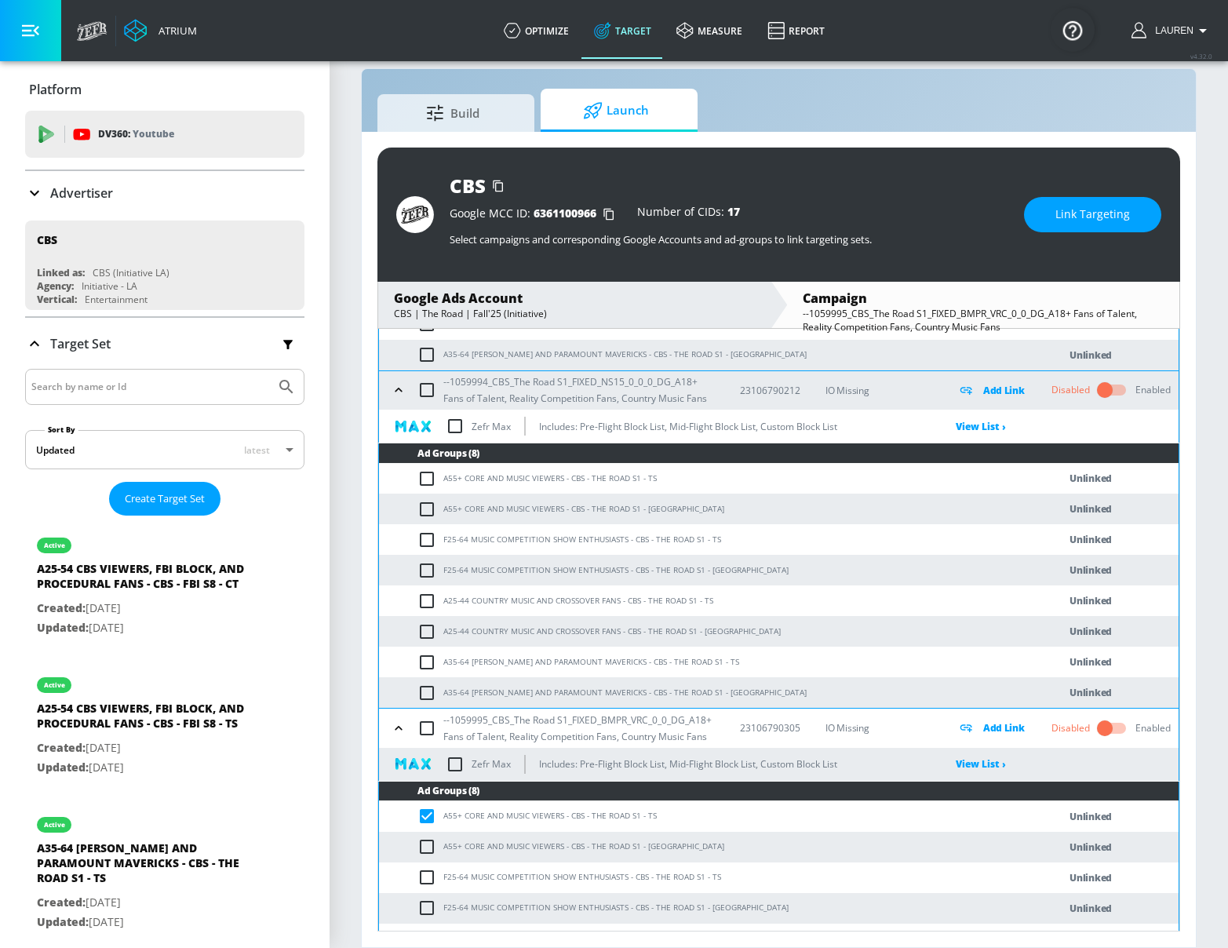
scroll to position [723, 0]
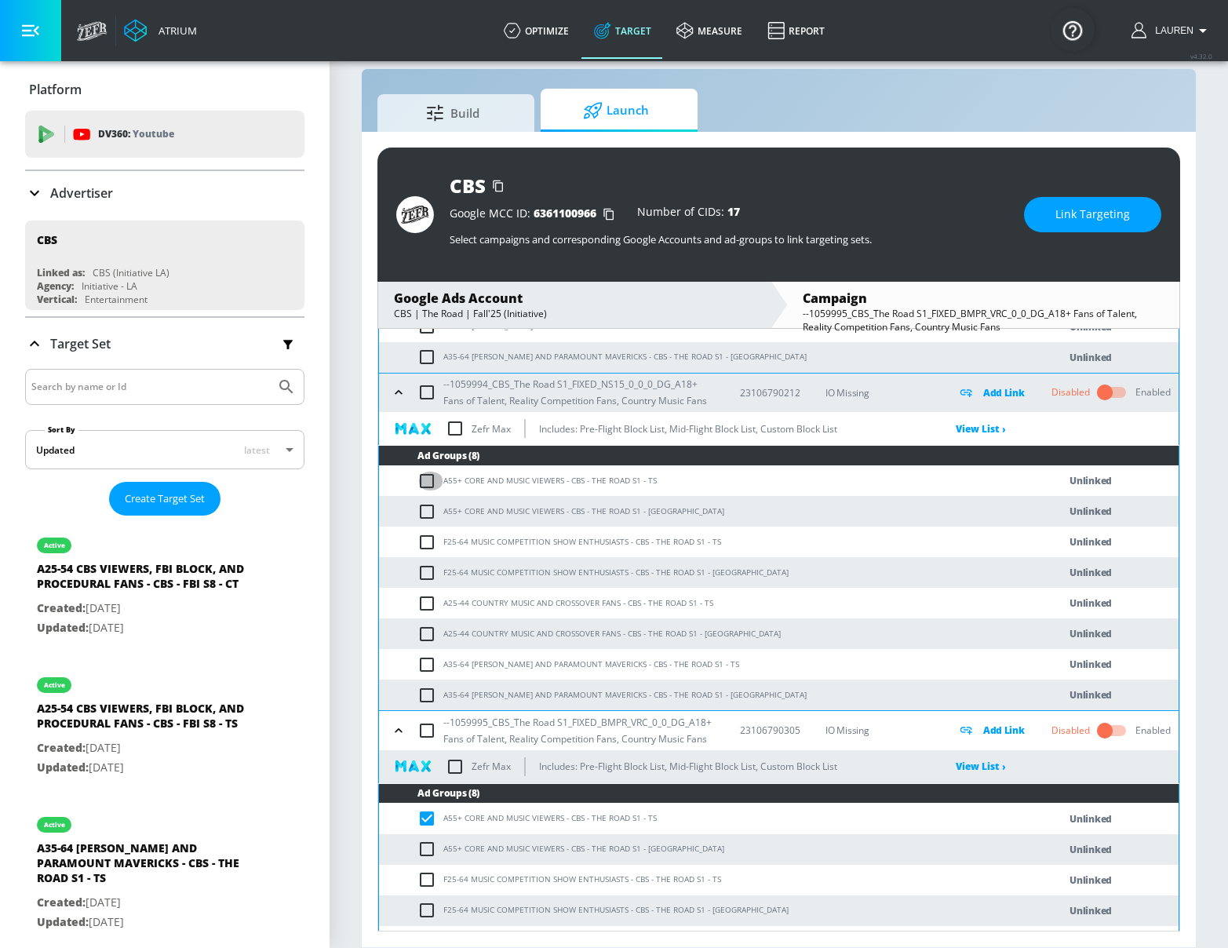
click at [420, 489] on input "checkbox" at bounding box center [430, 480] width 26 height 19
checkbox input "true"
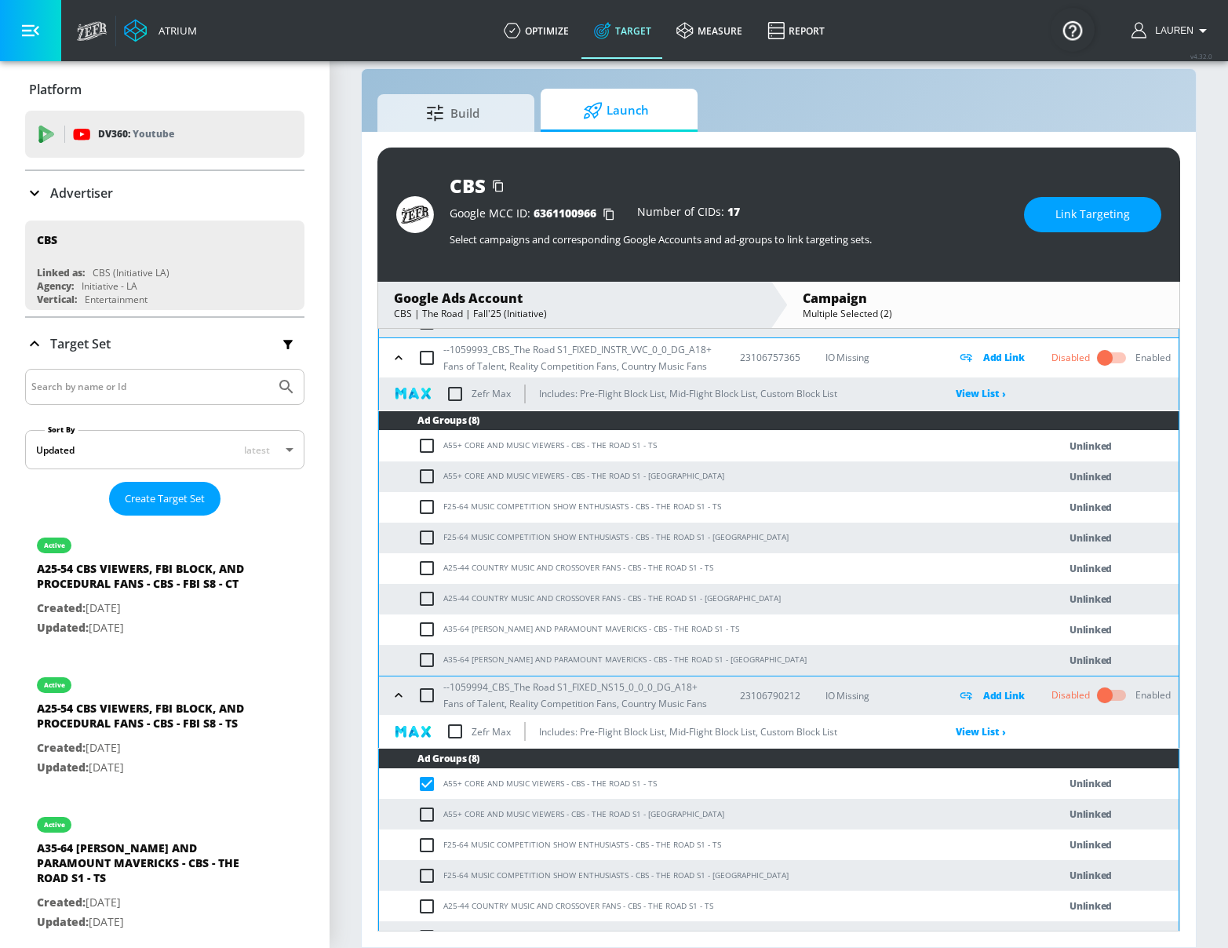
scroll to position [399, 0]
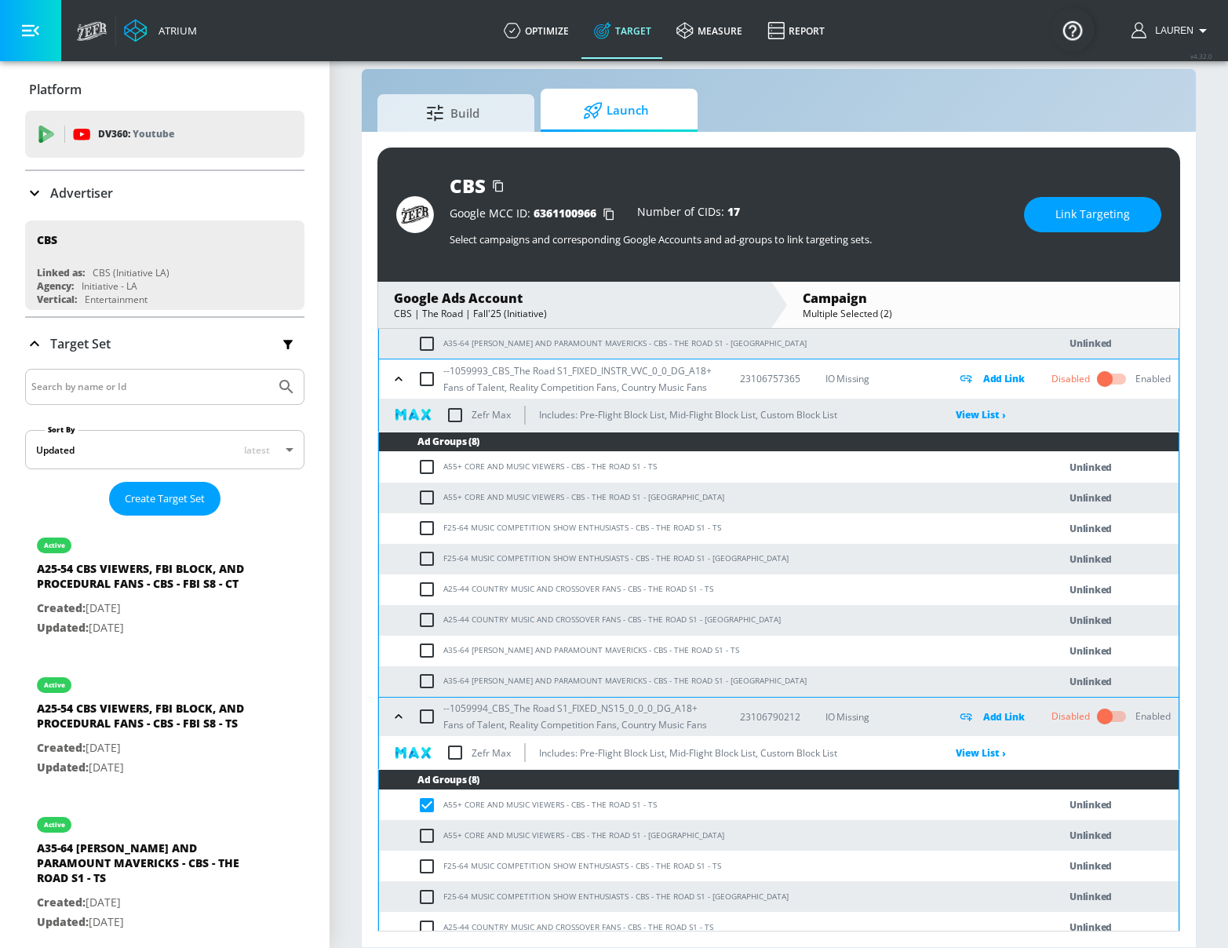
click at [429, 460] on input "checkbox" at bounding box center [430, 466] width 26 height 19
checkbox input "true"
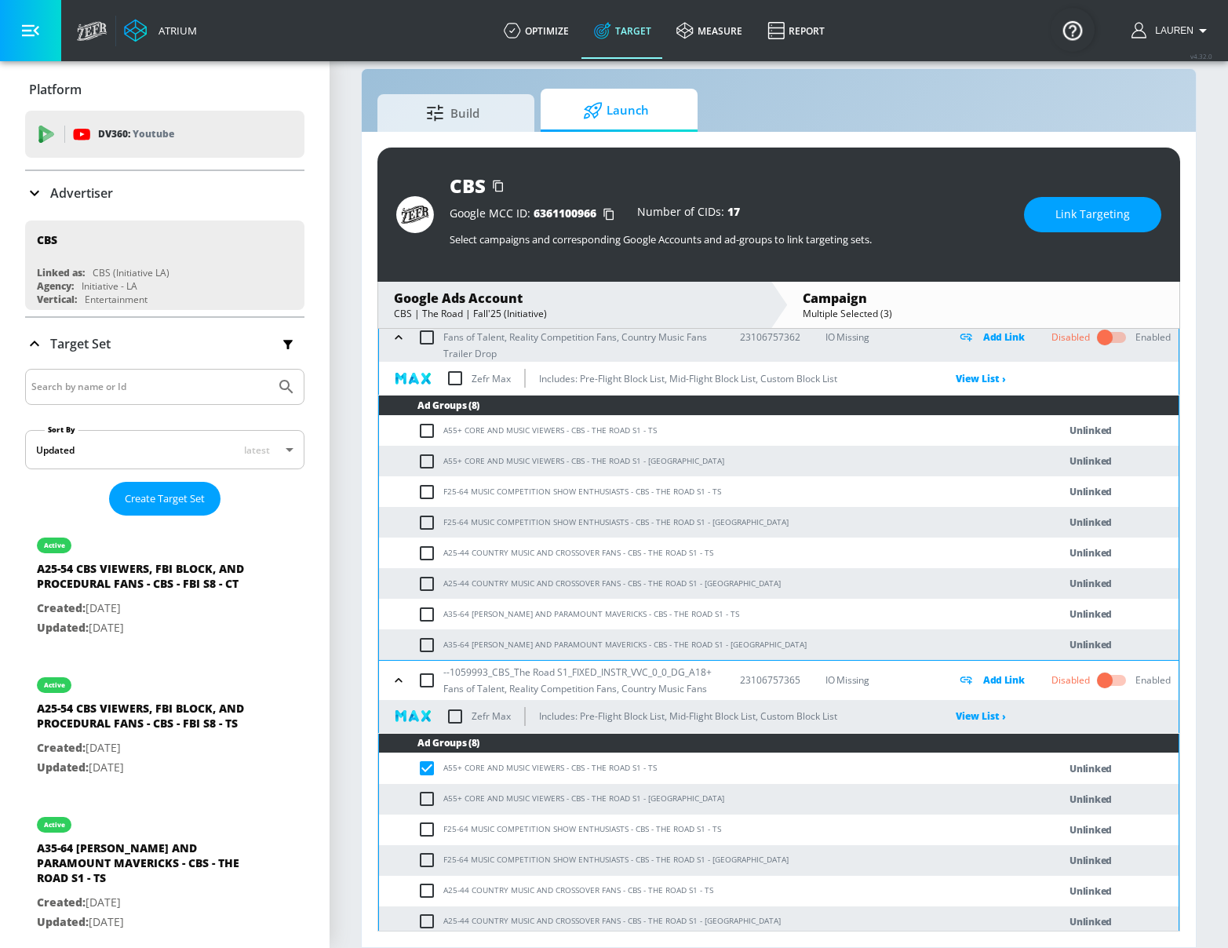
scroll to position [87, 0]
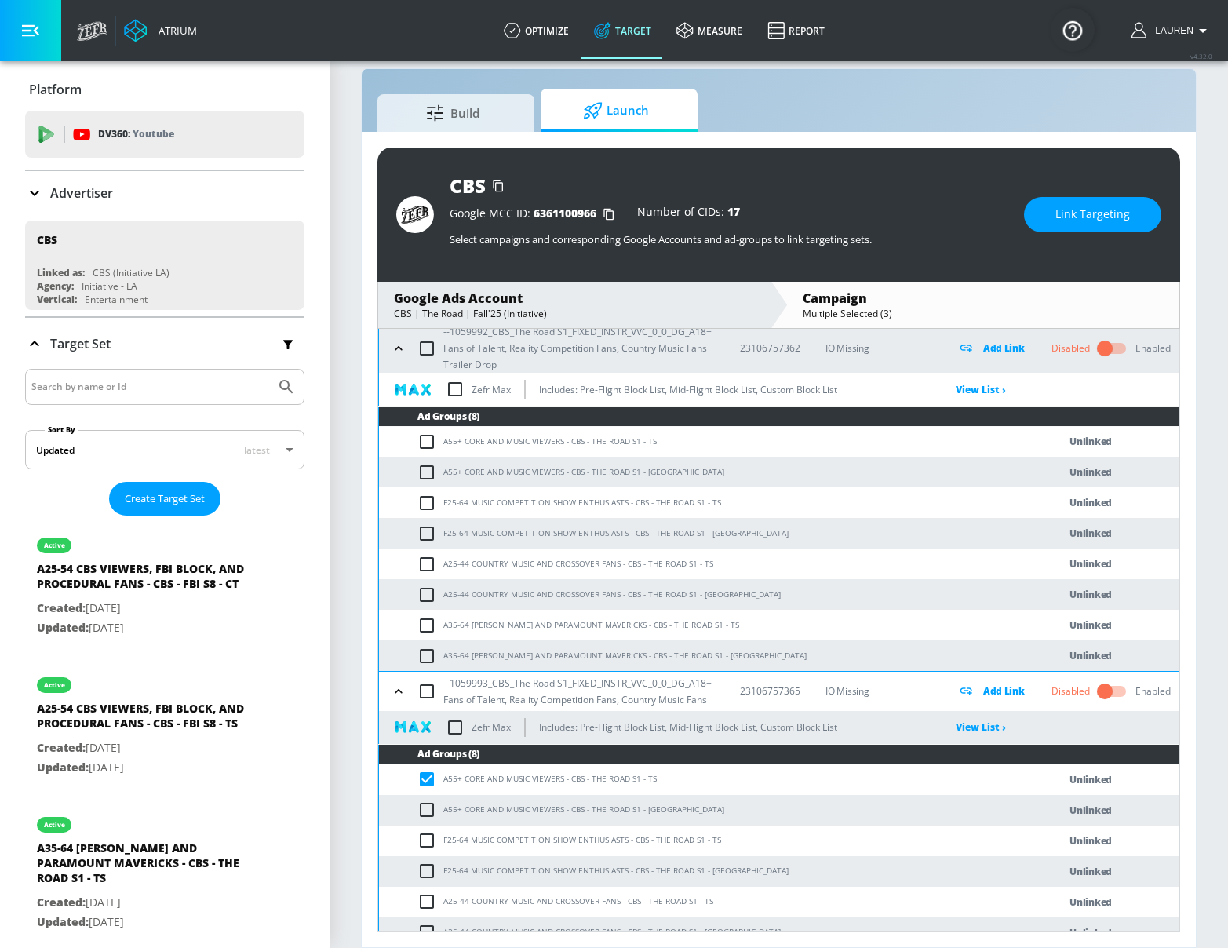
click at [431, 440] on input "checkbox" at bounding box center [430, 441] width 26 height 19
checkbox input "true"
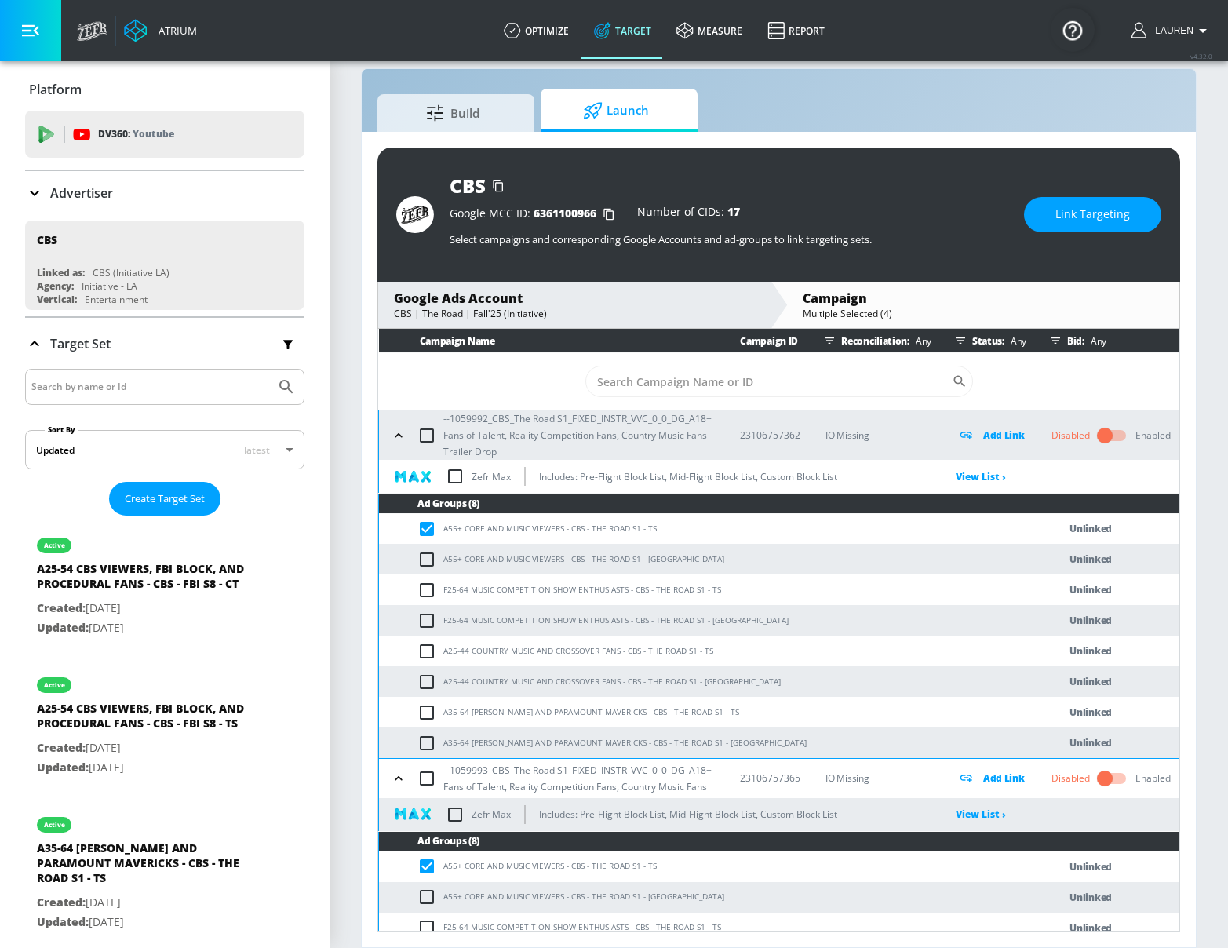
scroll to position [2, 0]
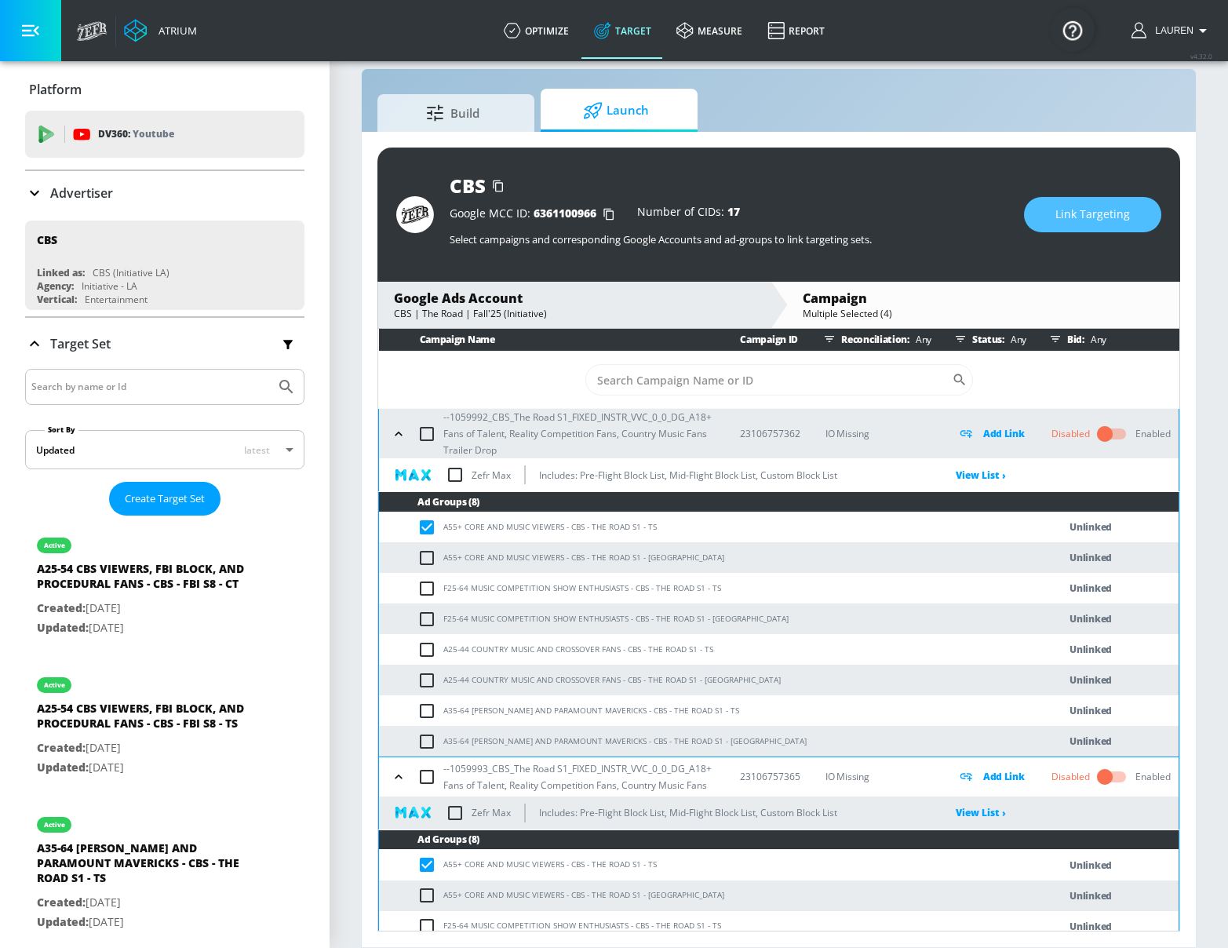
click at [1103, 223] on span "Link Targeting" at bounding box center [1092, 215] width 75 height 20
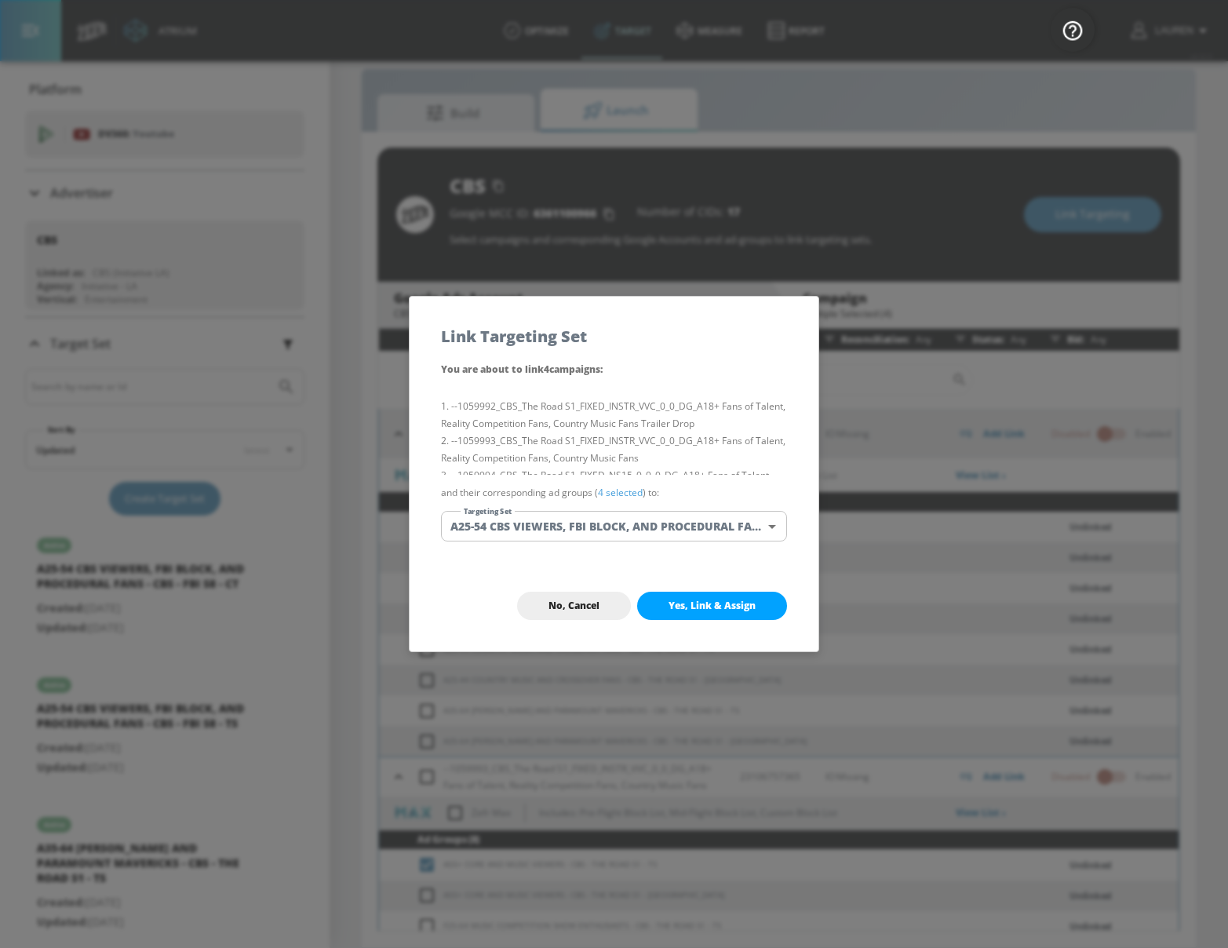
click at [609, 493] on link "4 selected" at bounding box center [620, 492] width 45 height 13
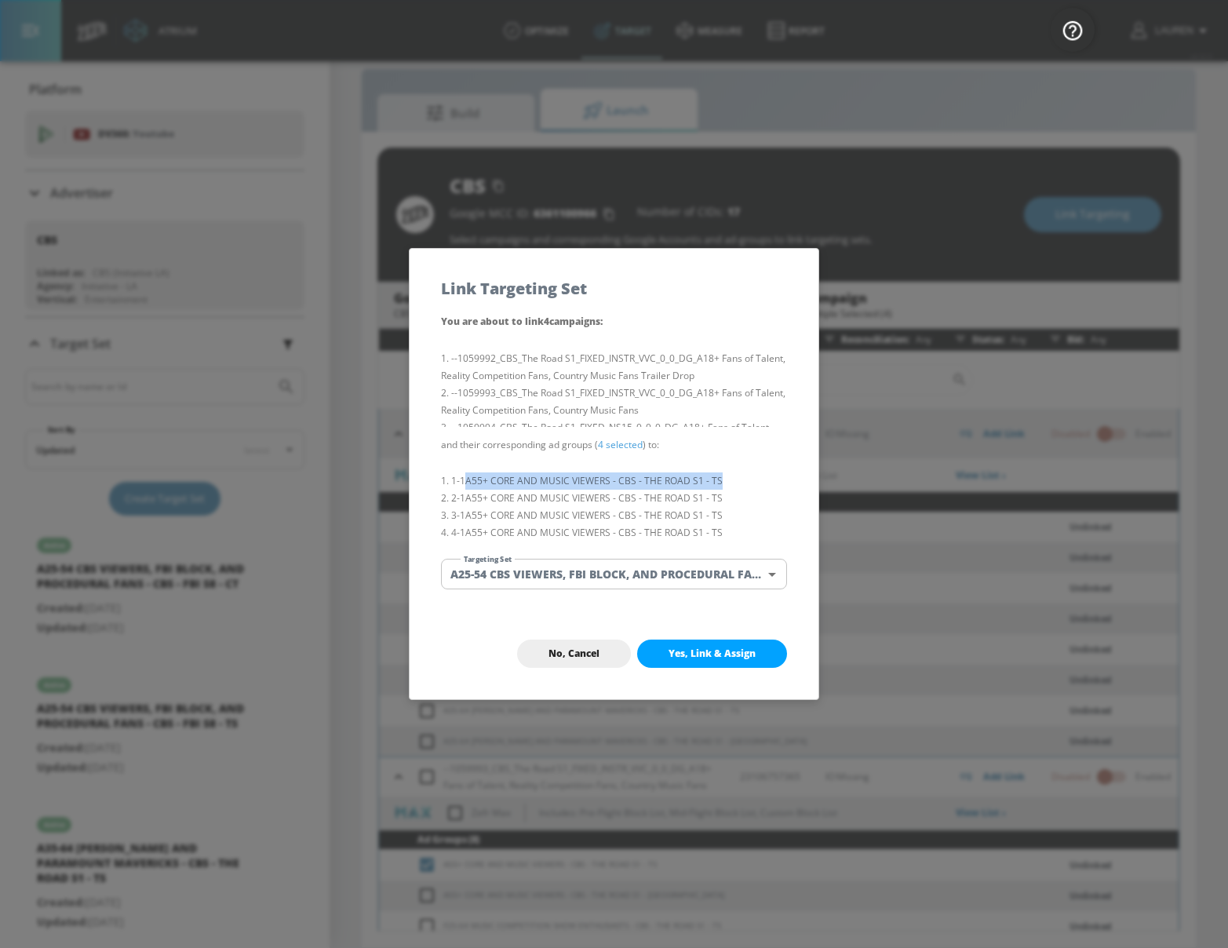
drag, startPoint x: 468, startPoint y: 480, endPoint x: 725, endPoint y: 488, distance: 257.4
click at [725, 488] on li "1-1 A55+ CORE AND MUSIC VIEWERS - CBS - THE ROAD S1 - TS" at bounding box center [614, 480] width 346 height 17
copy li "A55+ CORE AND MUSIC VIEWERS - CBS - THE ROAD S1 - TS"
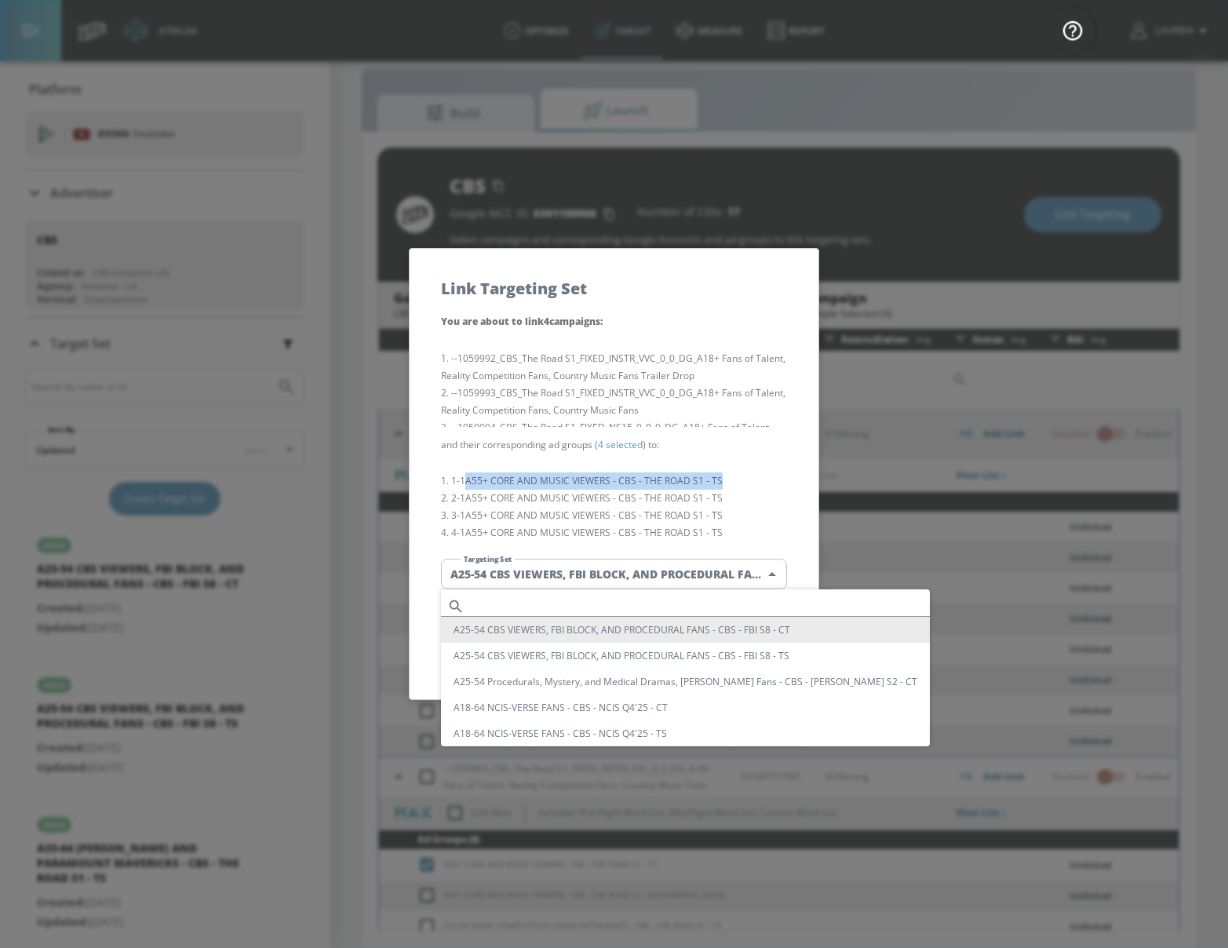
click at [662, 571] on body "Atrium optimize Target measure Report optimize Target measure Report v 4.32.0 L…" at bounding box center [614, 462] width 1228 height 970
click at [634, 595] on input "text" at bounding box center [700, 605] width 459 height 21
paste input "A55+ CORE AND MUSIC VIEWERS - CBS - THE ROAD S1 - TS"
type input "A55+ CORE AND MUSIC VIEWERS - CBS - THE ROAD S1 - TS"
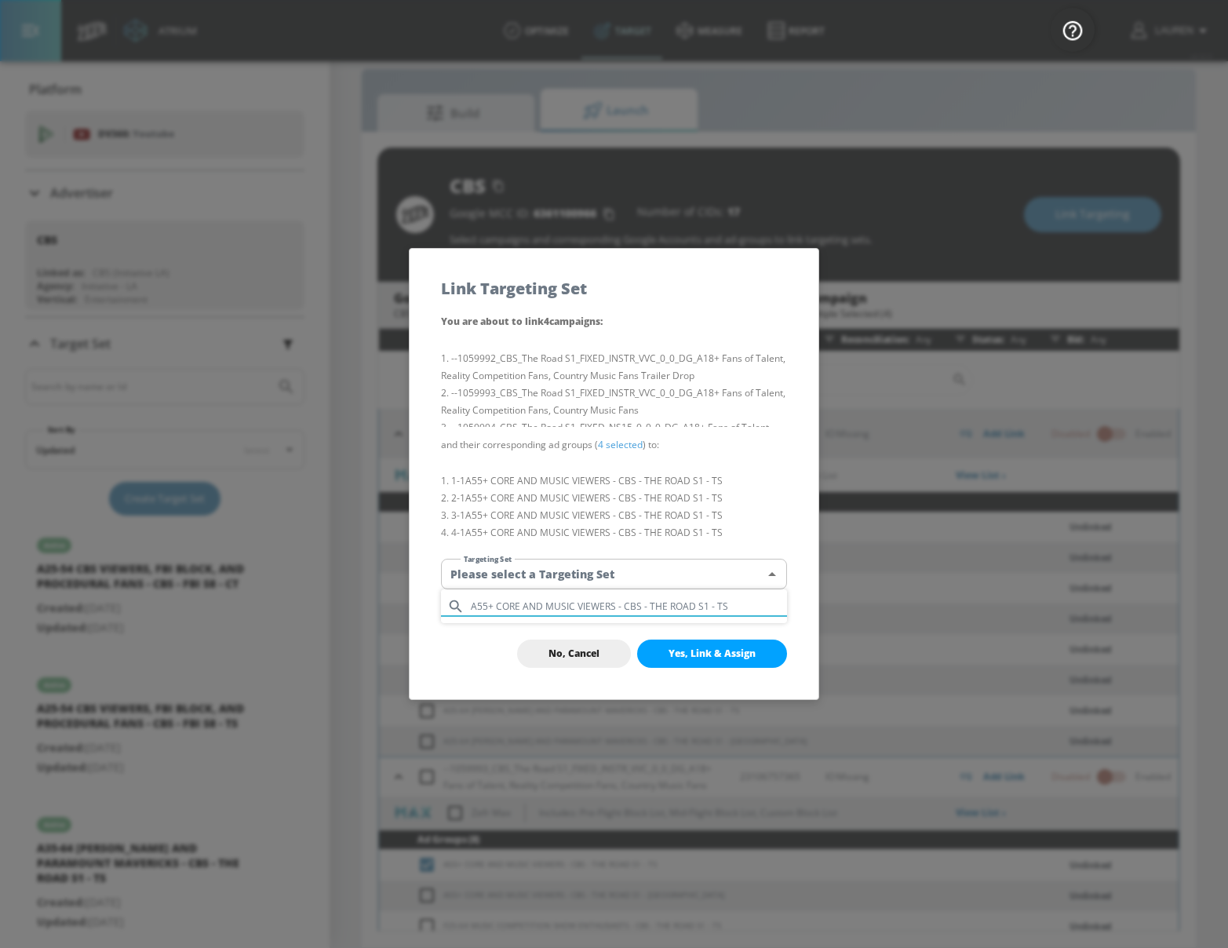
click at [483, 602] on input "A55+ CORE AND MUSIC VIEWERS - CBS - THE ROAD S1 - TS" at bounding box center [629, 605] width 316 height 21
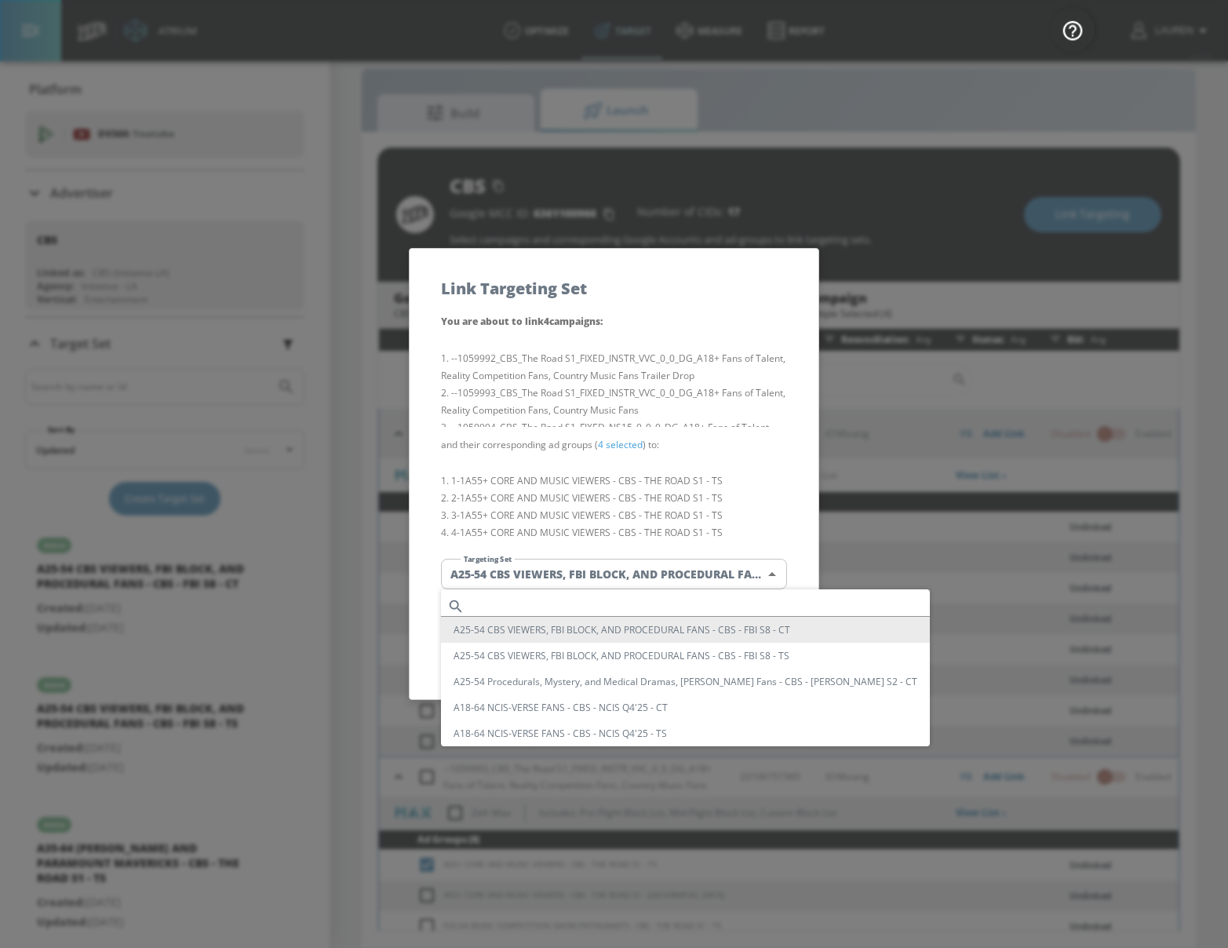
click at [502, 607] on input "text" at bounding box center [700, 605] width 459 height 21
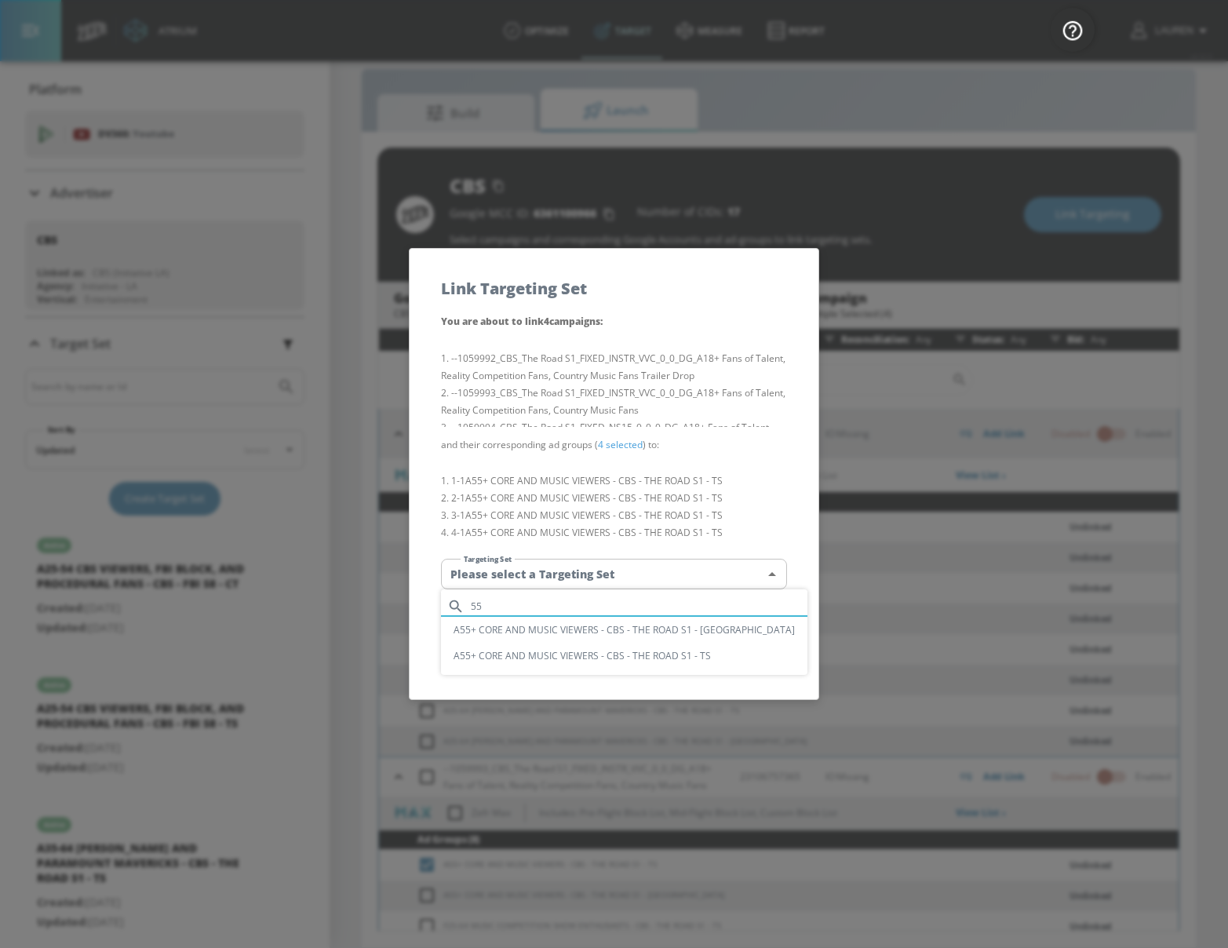
type input "55"
click at [544, 657] on li "A55+ CORE AND MUSIC VIEWERS - CBS - THE ROAD S1 - TS" at bounding box center [624, 655] width 366 height 26
type input "4460279f-e2ad-4493-8c7f-c3e758048fe2"
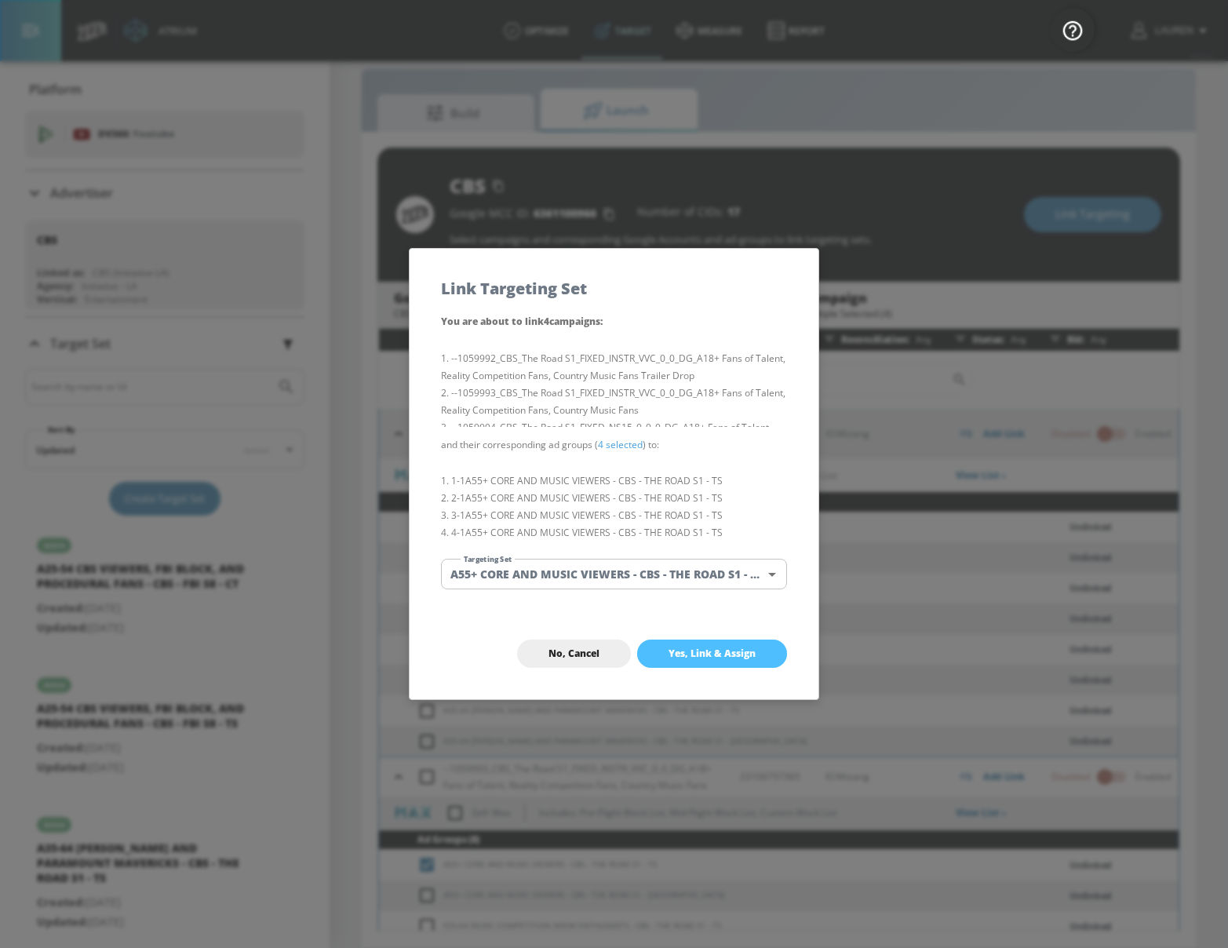
click at [713, 650] on span "Yes, Link & Assign" at bounding box center [711, 653] width 87 height 13
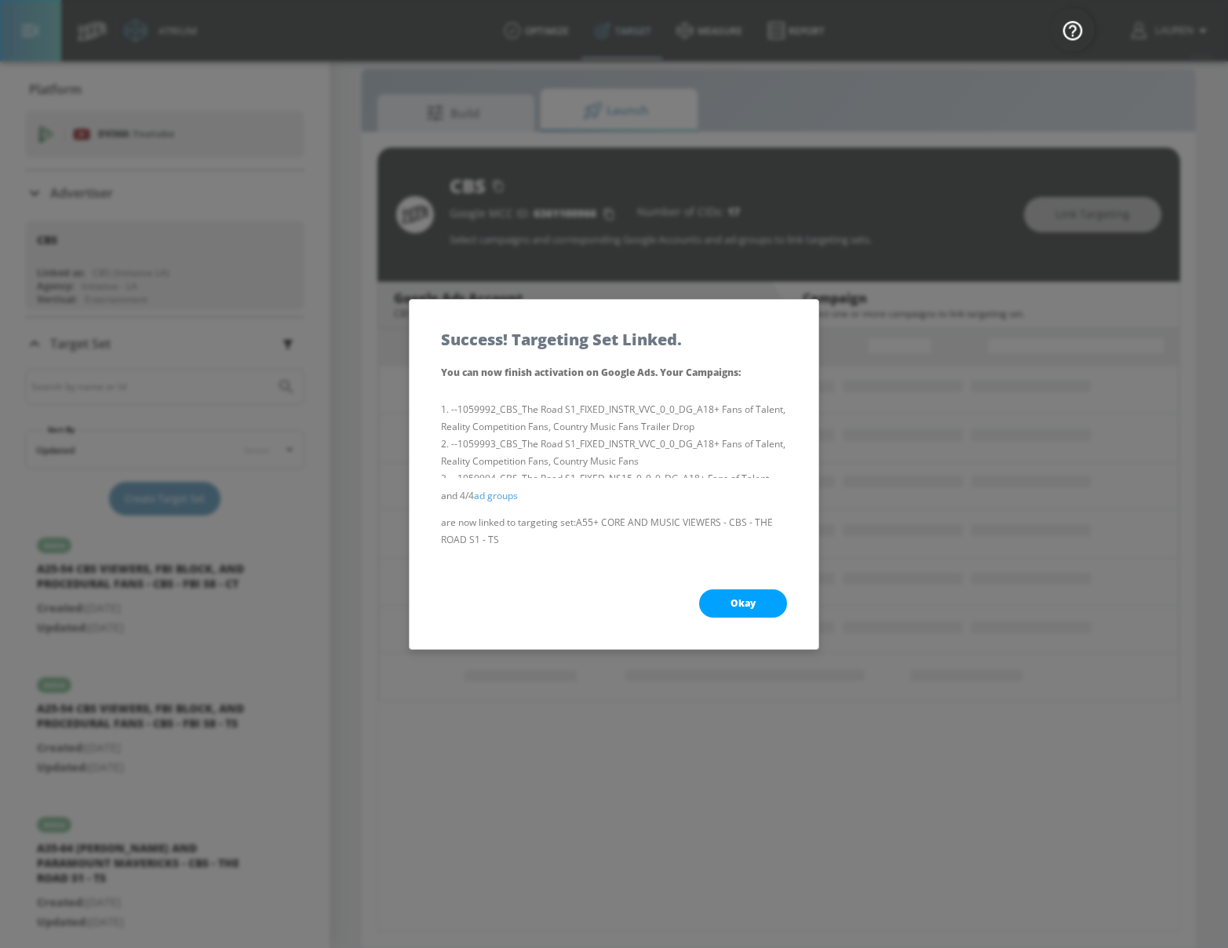
scroll to position [0, 0]
click at [755, 595] on button "Okay" at bounding box center [743, 603] width 88 height 28
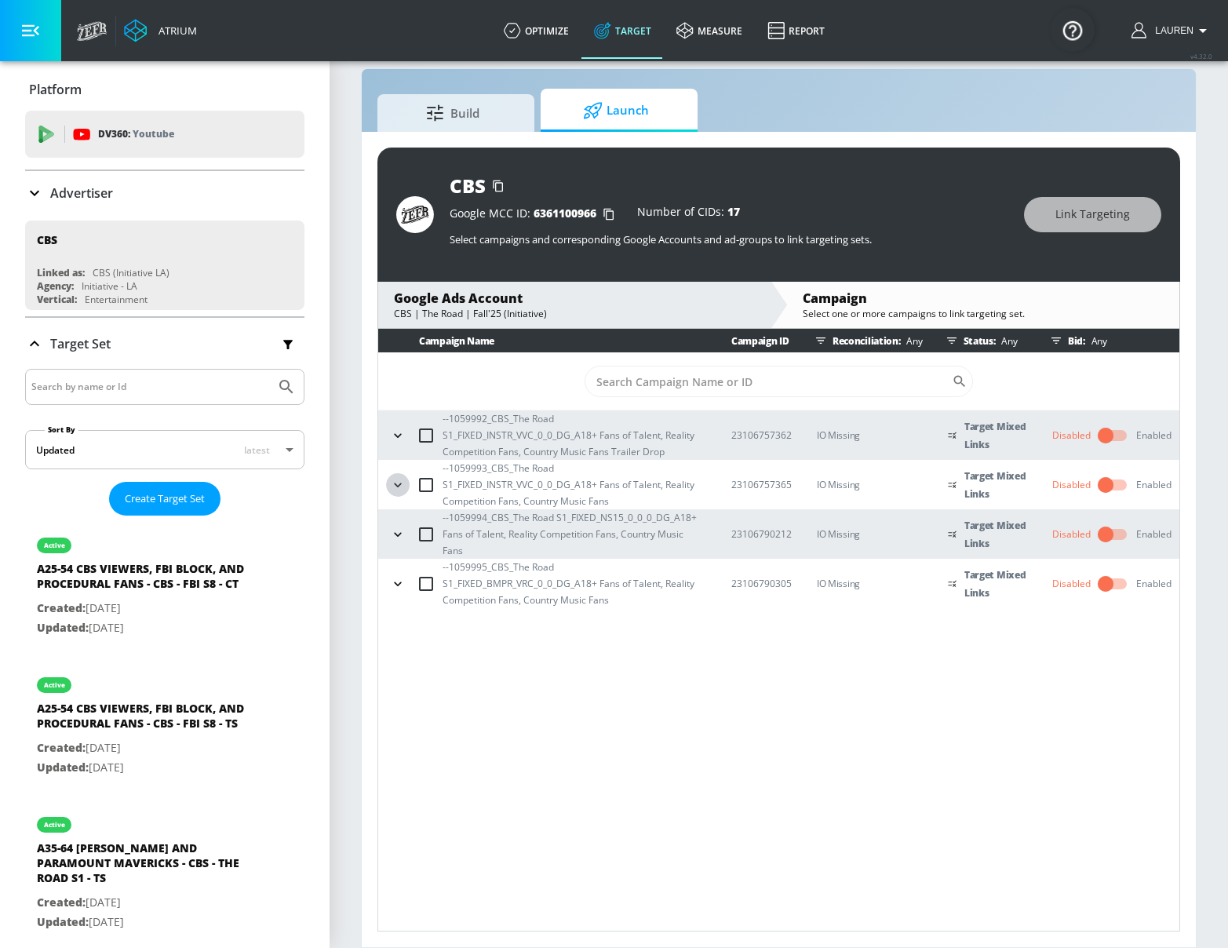
click at [402, 476] on button "button" at bounding box center [398, 485] width 24 height 24
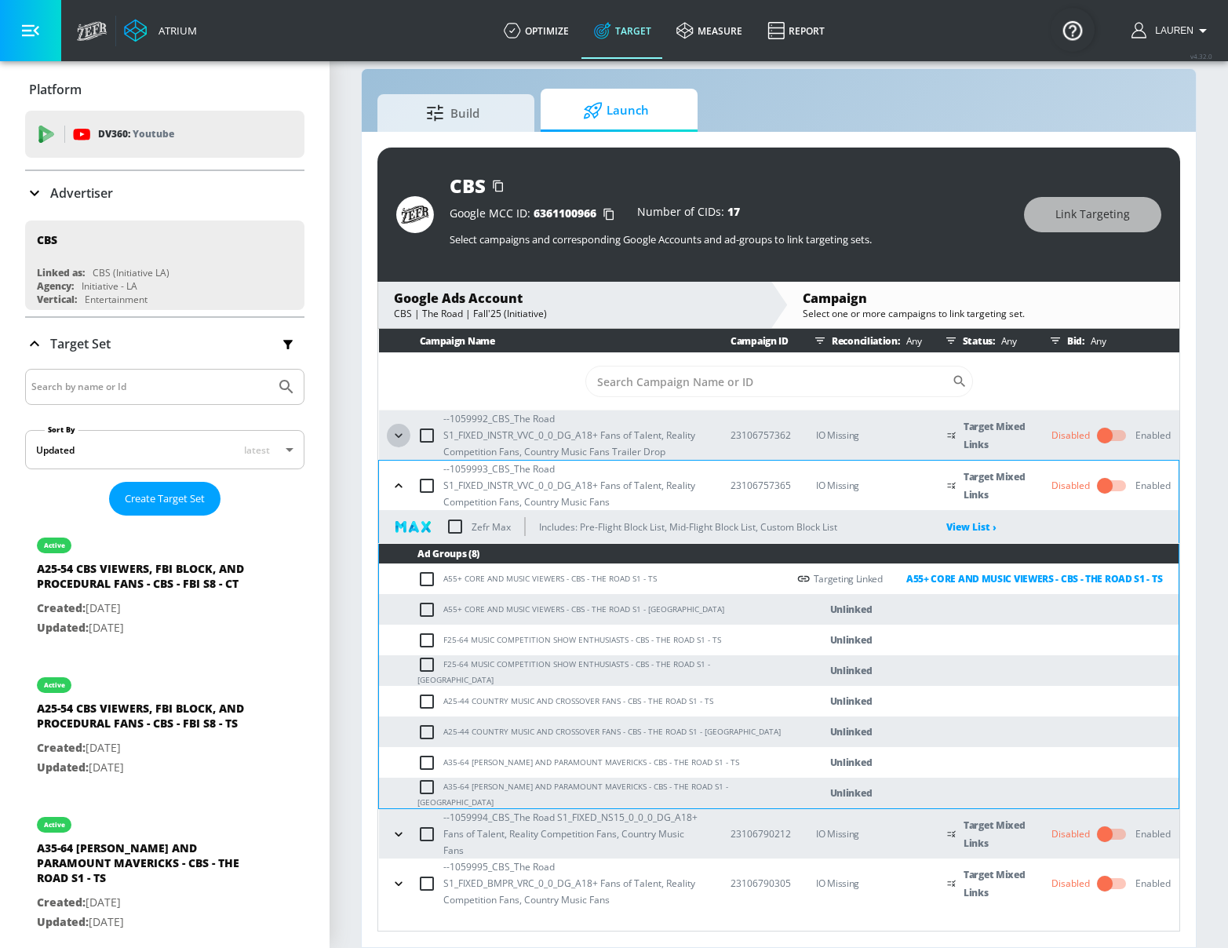
click at [395, 435] on icon "button" at bounding box center [399, 436] width 16 height 16
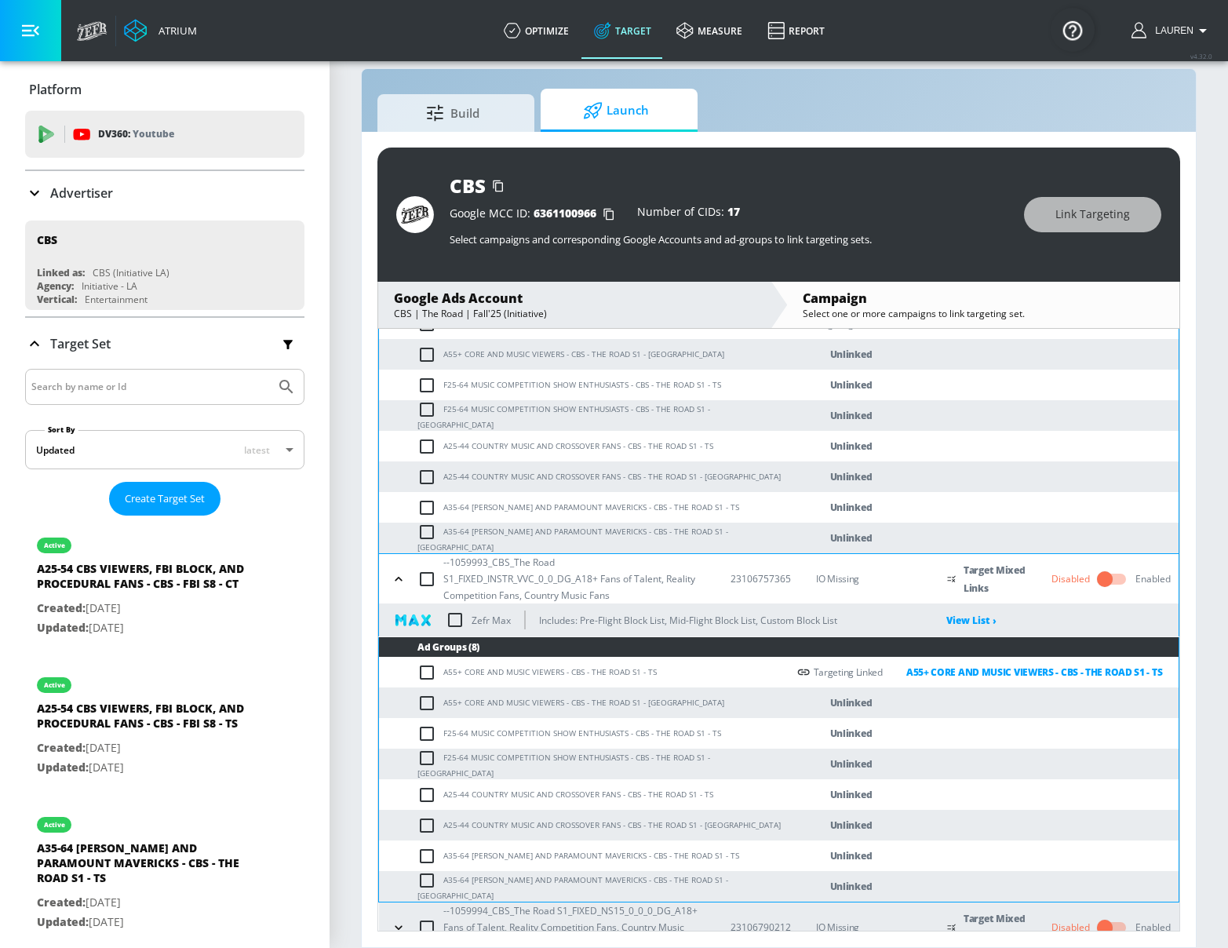
scroll to position [275, 0]
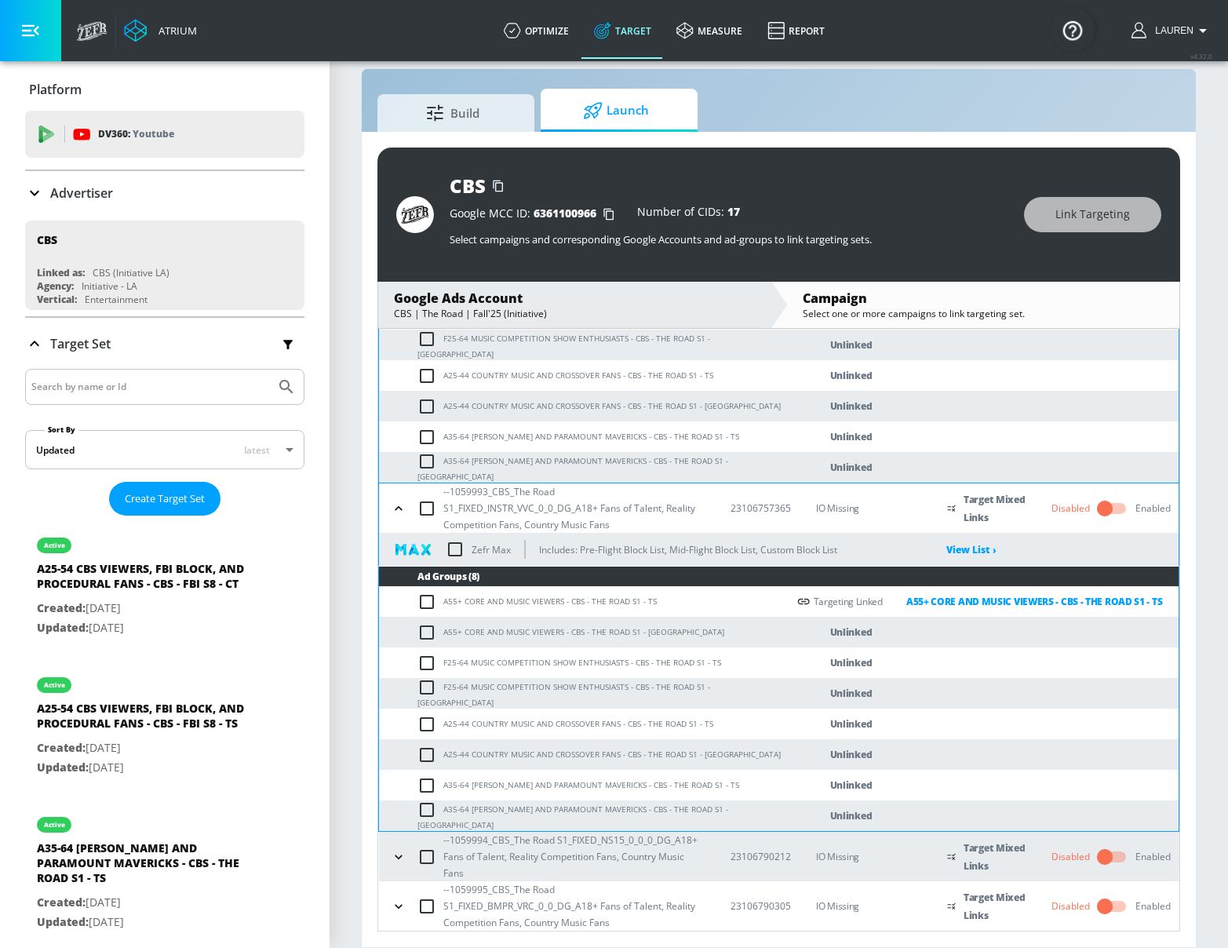
click at [401, 853] on icon "button" at bounding box center [399, 857] width 16 height 16
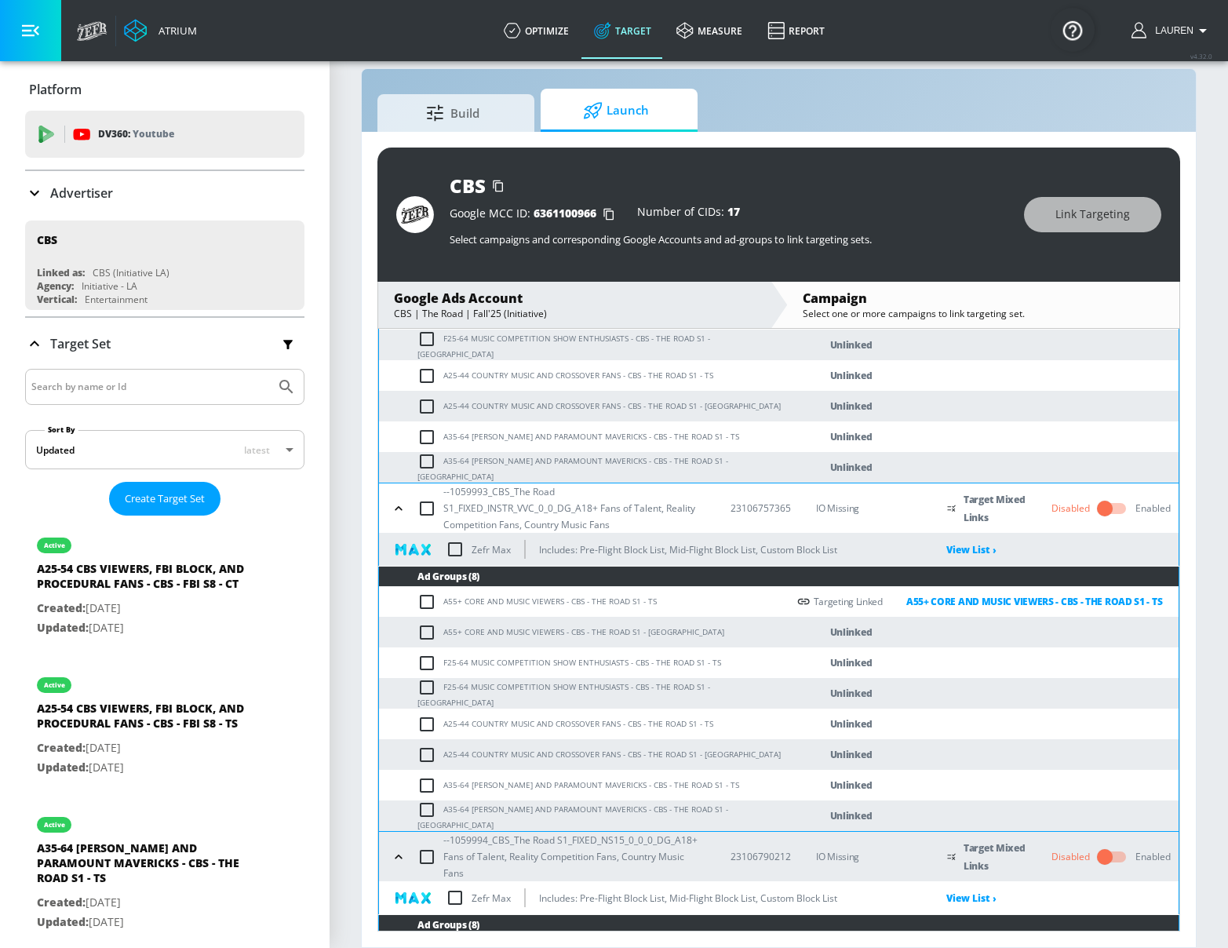
scroll to position [574, 0]
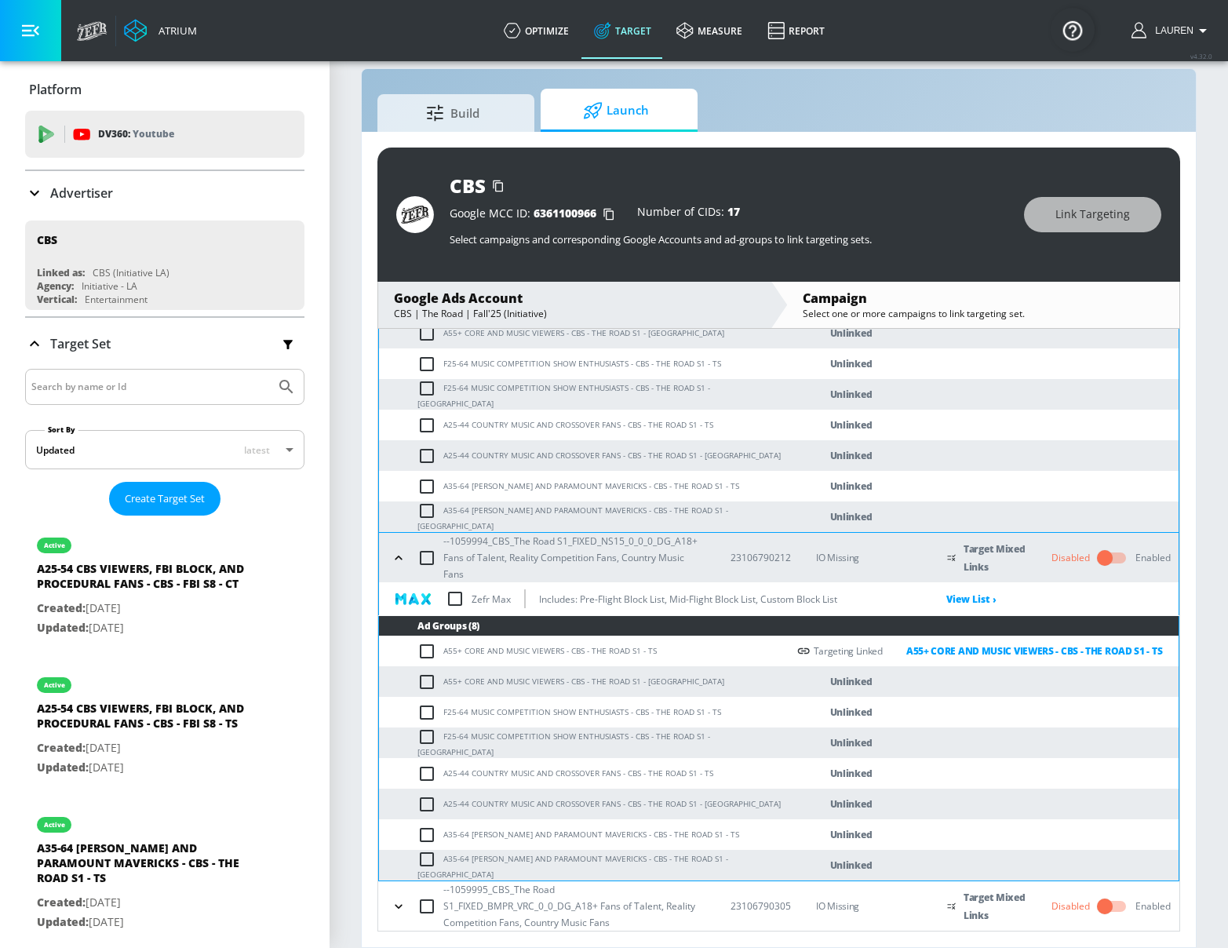
click at [402, 910] on icon "button" at bounding box center [399, 906] width 16 height 16
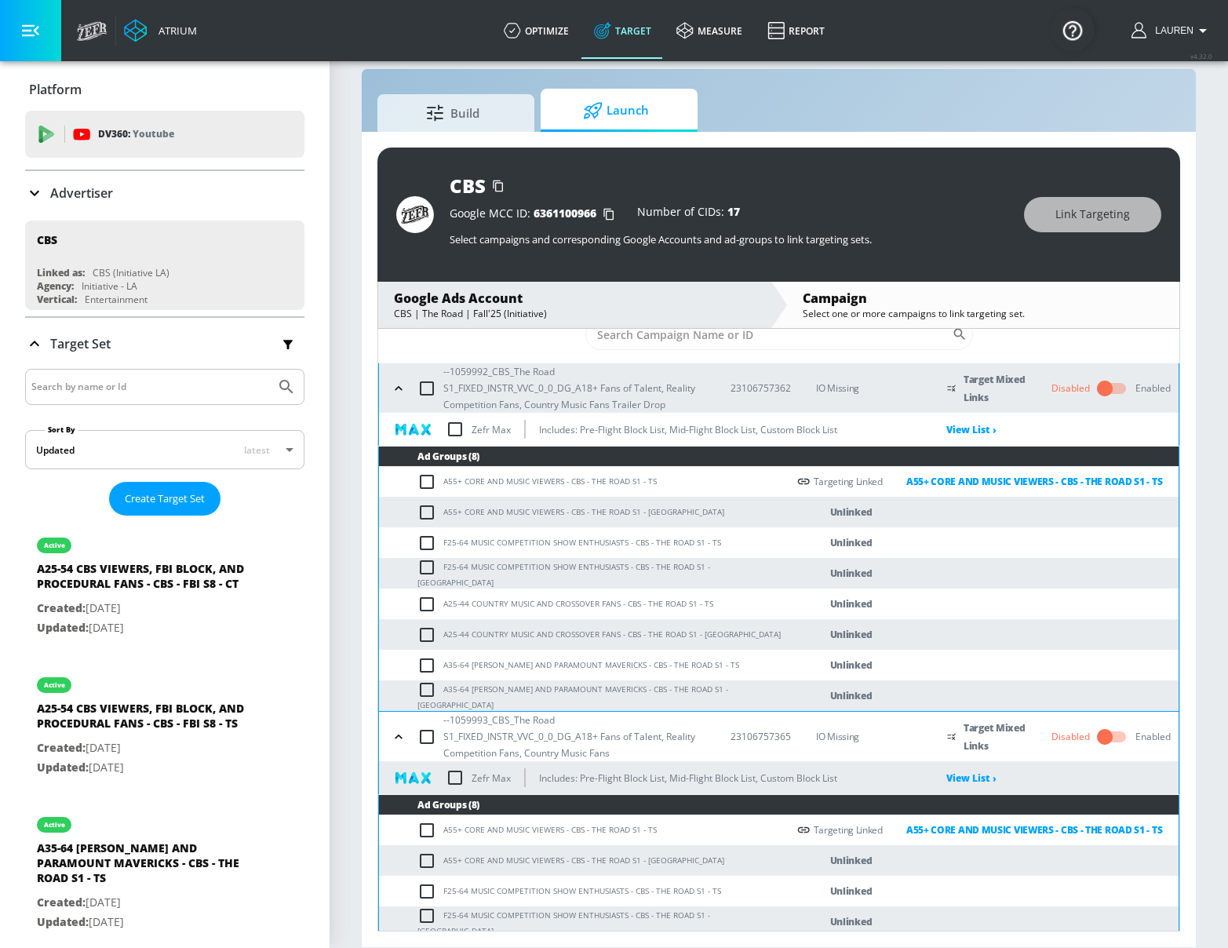
scroll to position [0, 0]
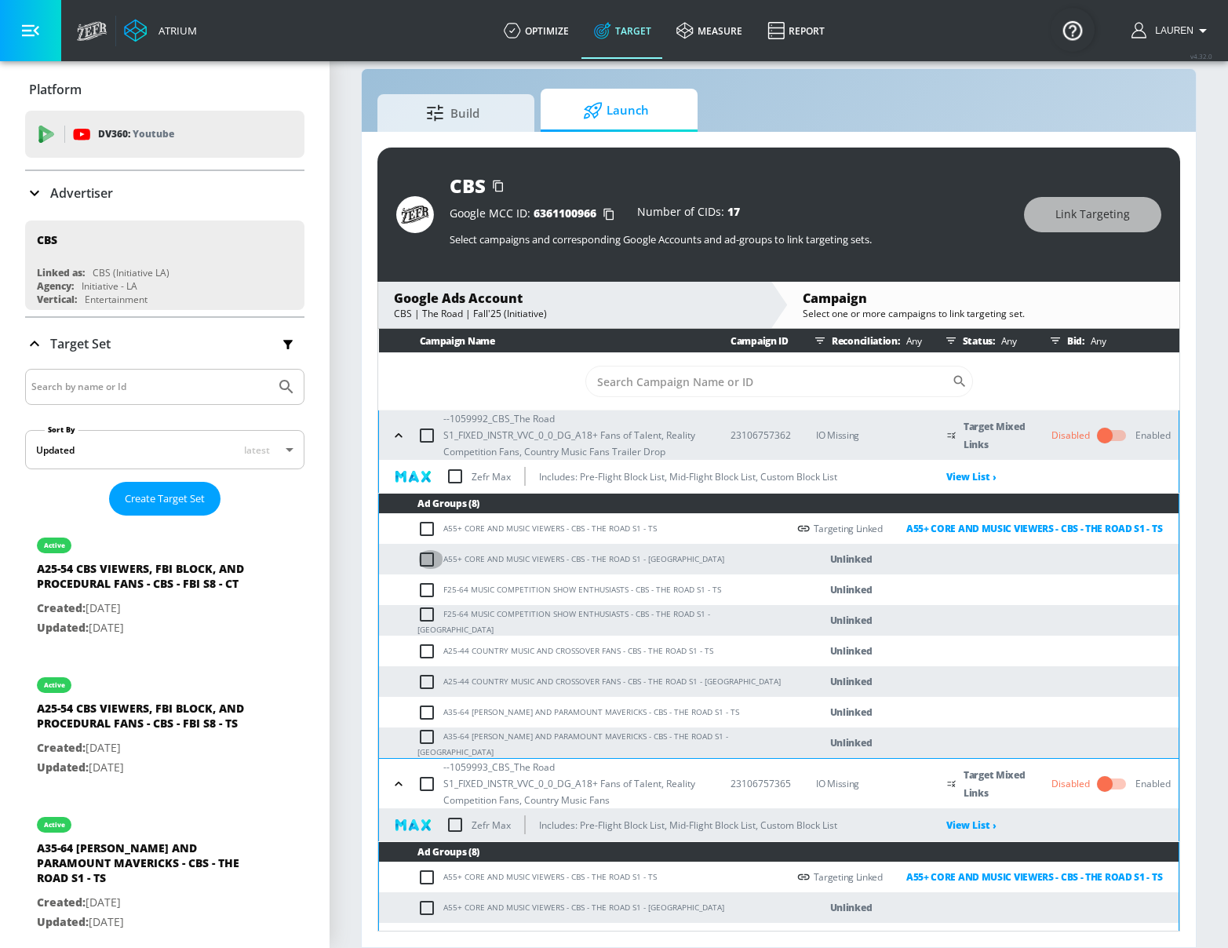
click at [428, 559] on input "checkbox" at bounding box center [430, 559] width 26 height 19
checkbox input "true"
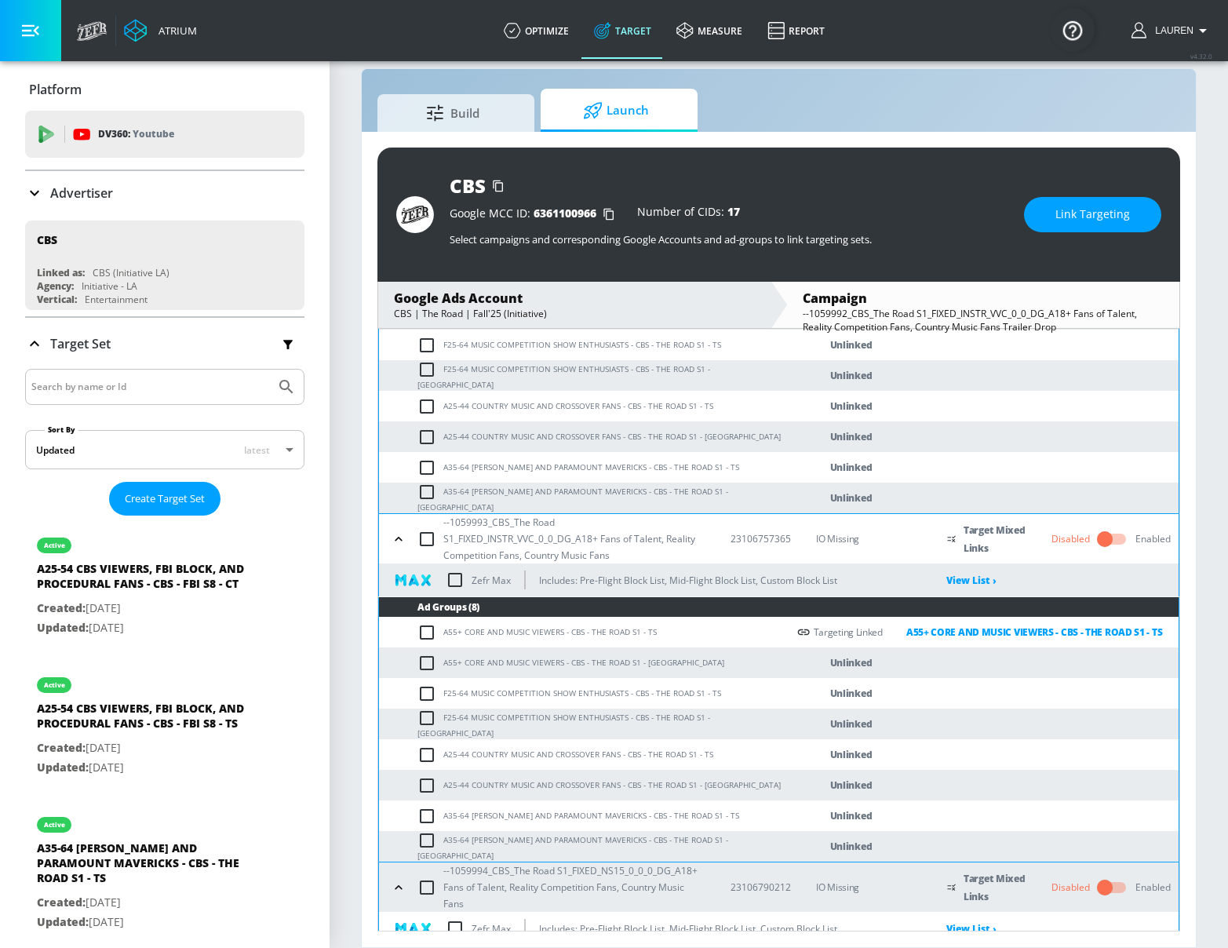
scroll to position [253, 0]
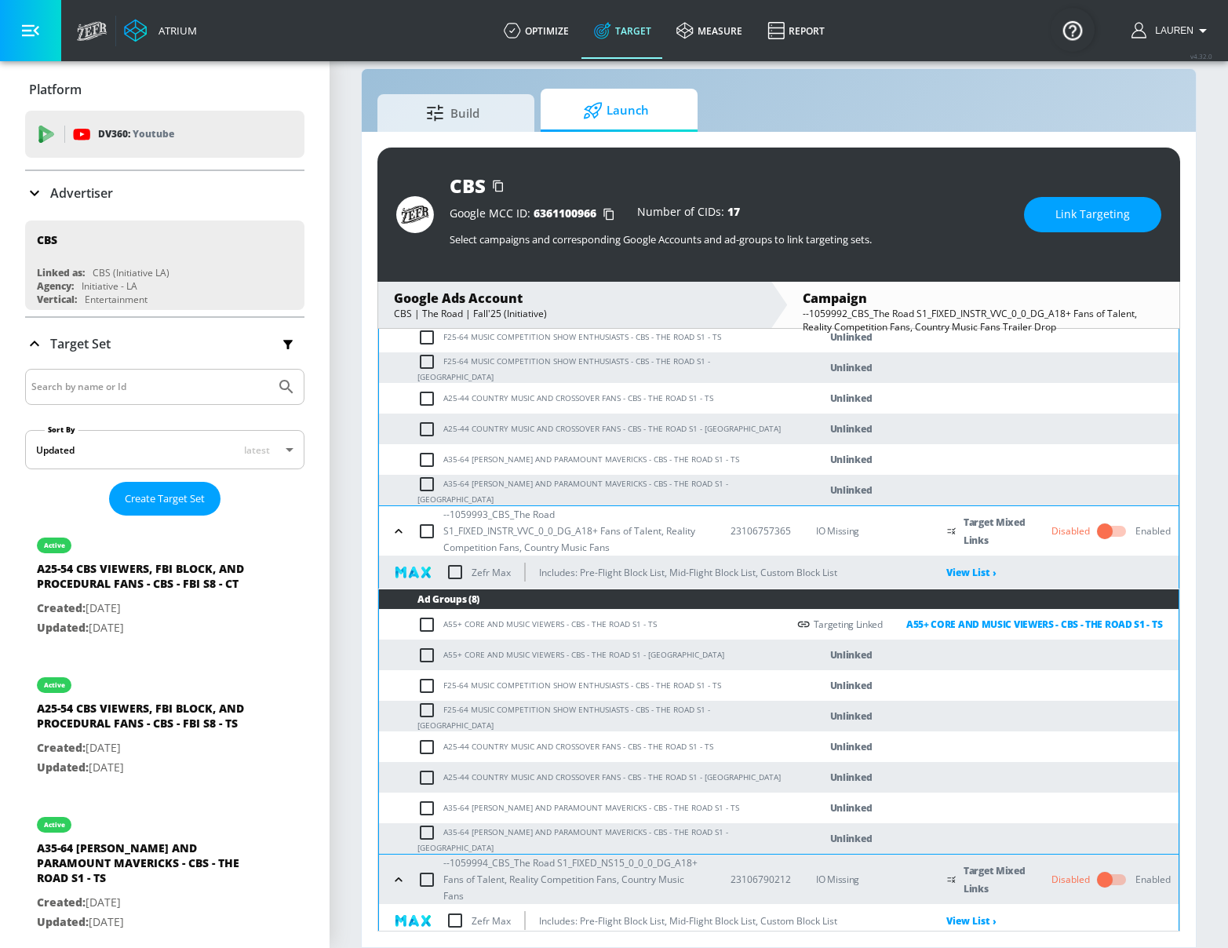
click at [425, 661] on input "checkbox" at bounding box center [430, 655] width 26 height 19
checkbox input "true"
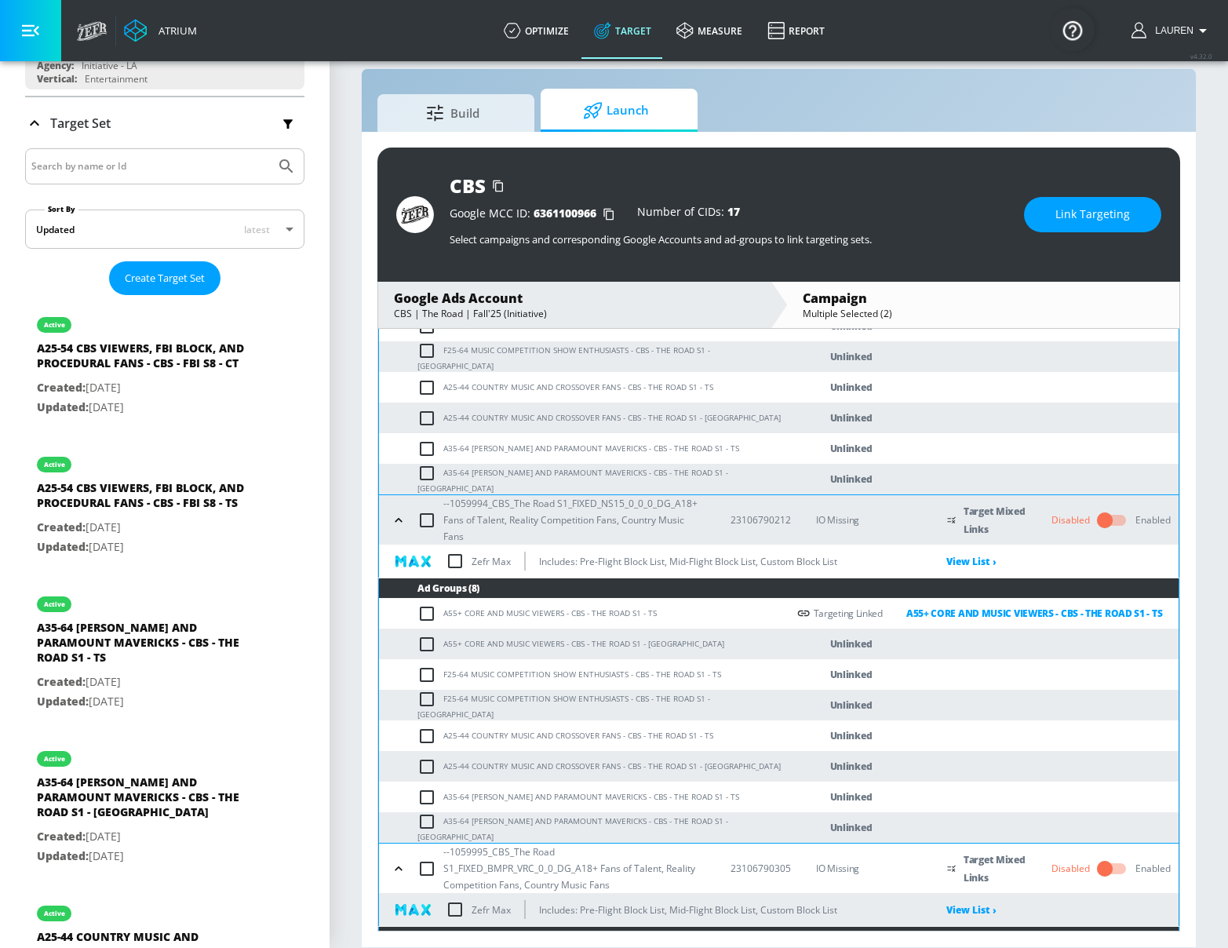
scroll to position [611, 0]
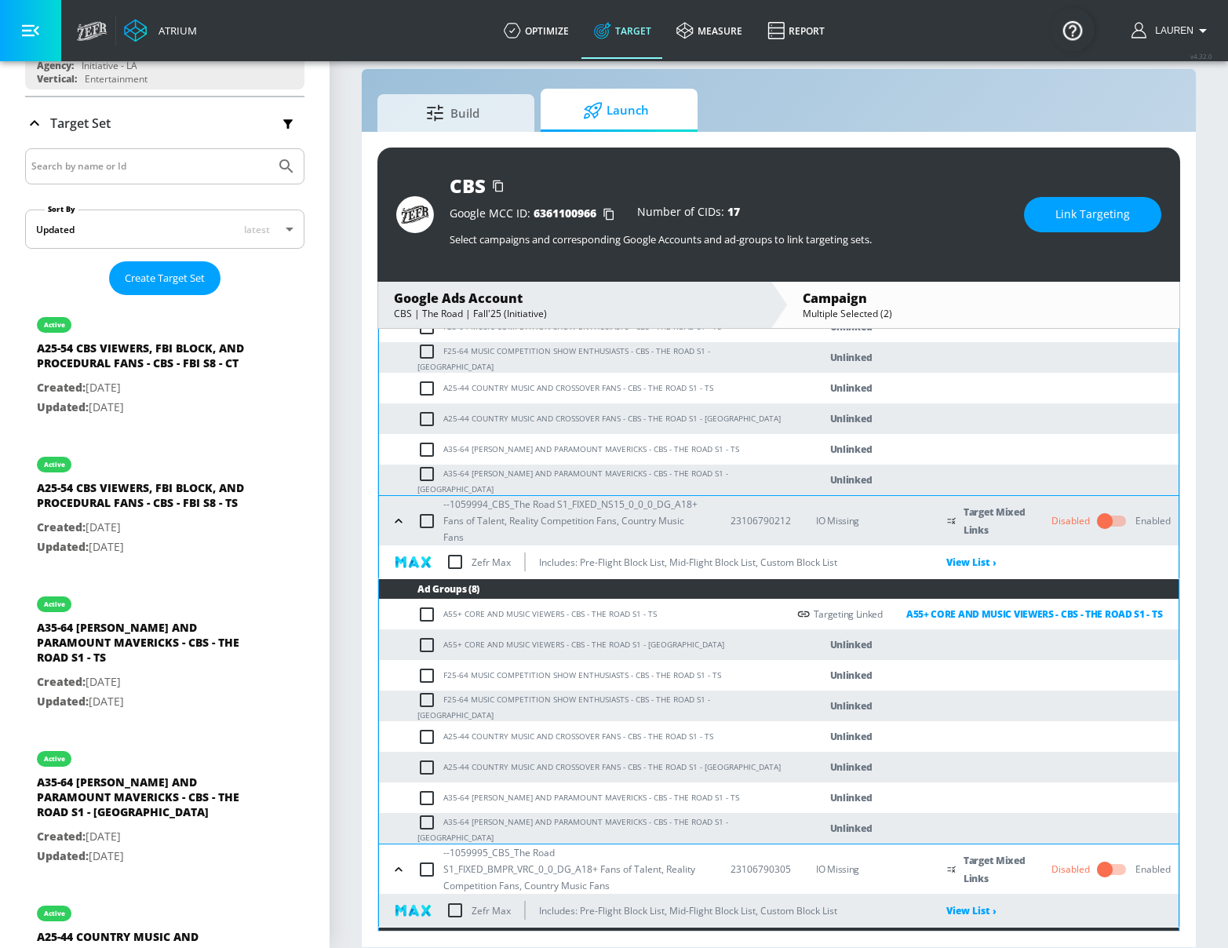
click at [424, 645] on input "checkbox" at bounding box center [430, 644] width 26 height 19
checkbox input "true"
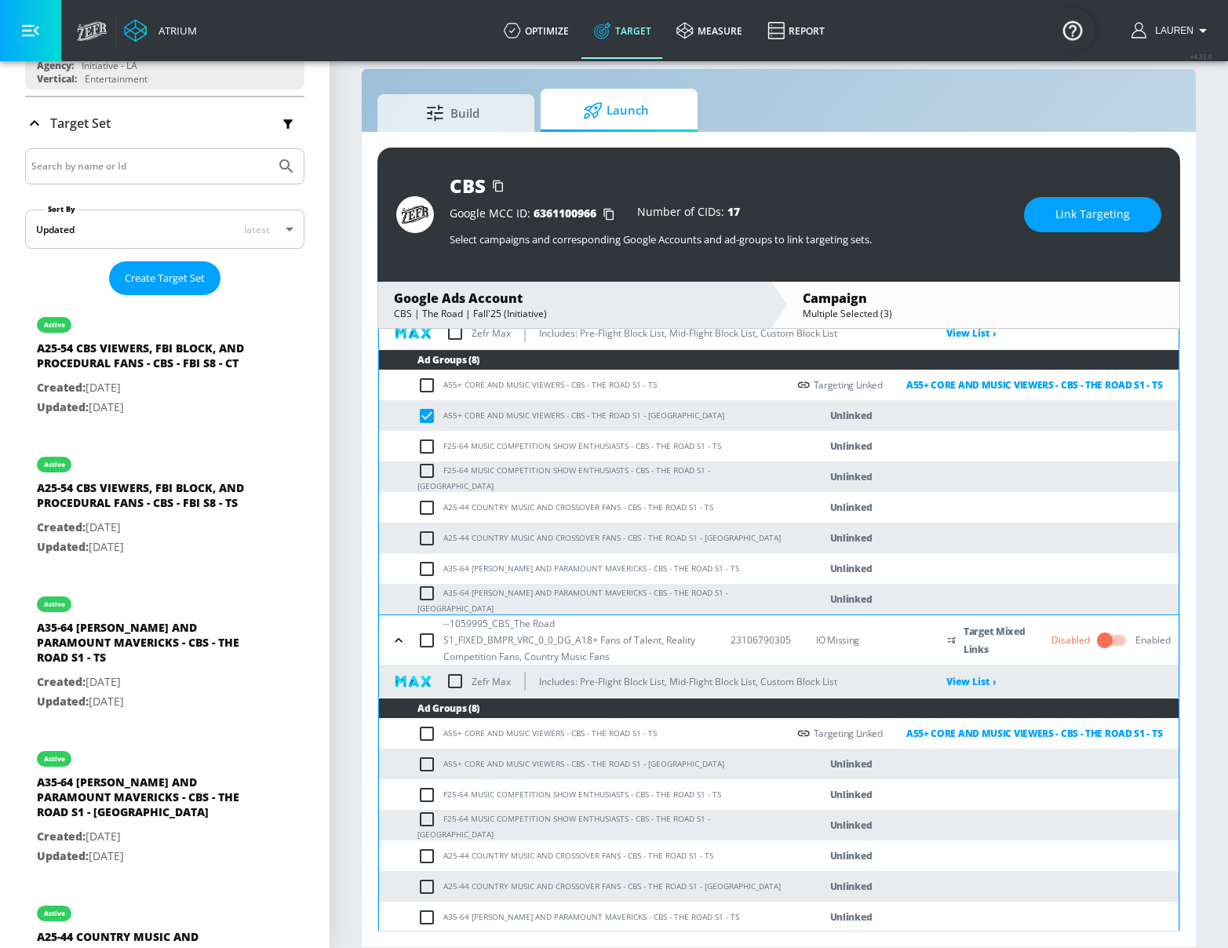
scroll to position [873, 0]
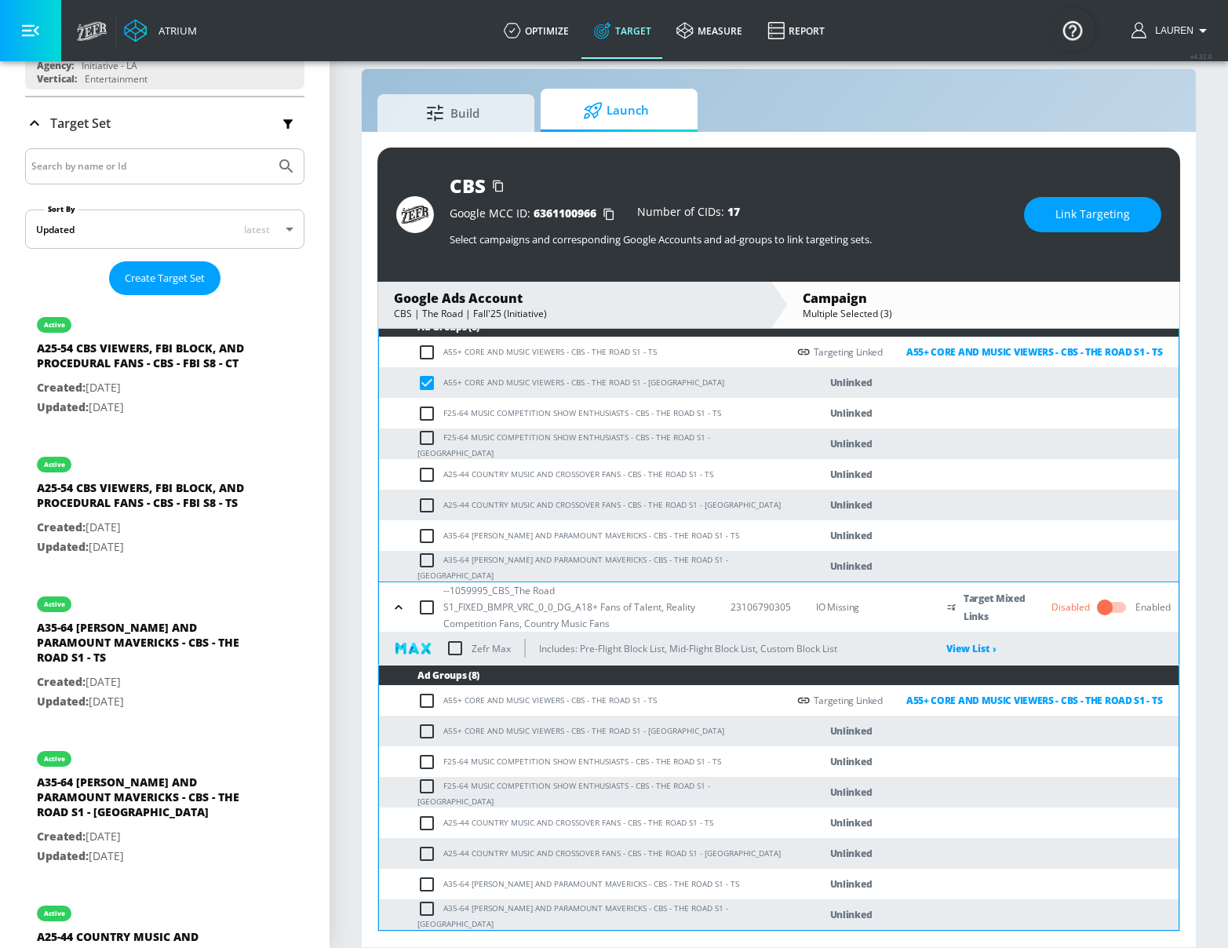
click at [428, 740] on td "A55+ CORE AND MUSIC VIEWERS - CBS - THE ROAD S1 - [GEOGRAPHIC_DATA]" at bounding box center [583, 730] width 408 height 31
click at [427, 730] on input "checkbox" at bounding box center [430, 731] width 26 height 19
checkbox input "true"
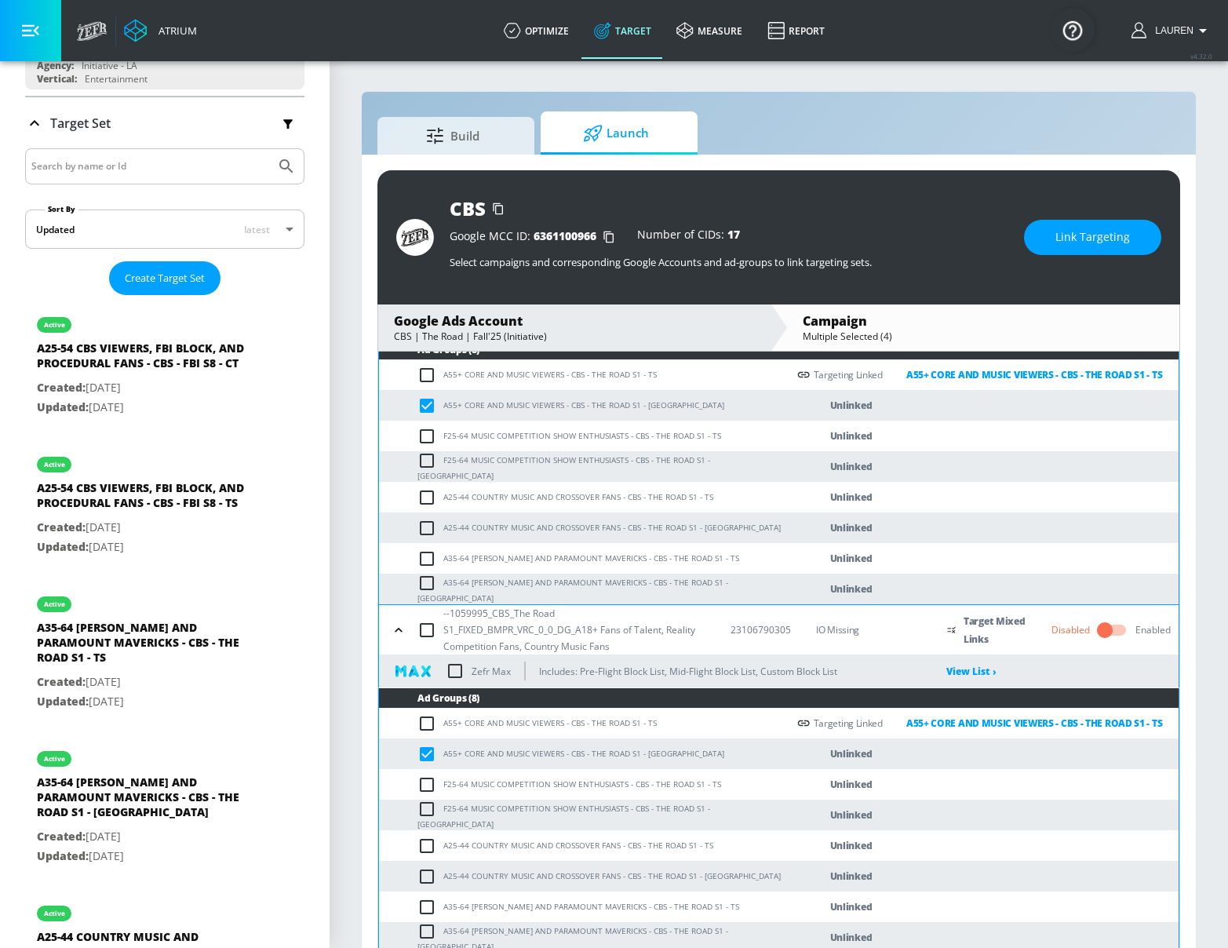
click at [1061, 240] on span "Link Targeting" at bounding box center [1092, 237] width 75 height 20
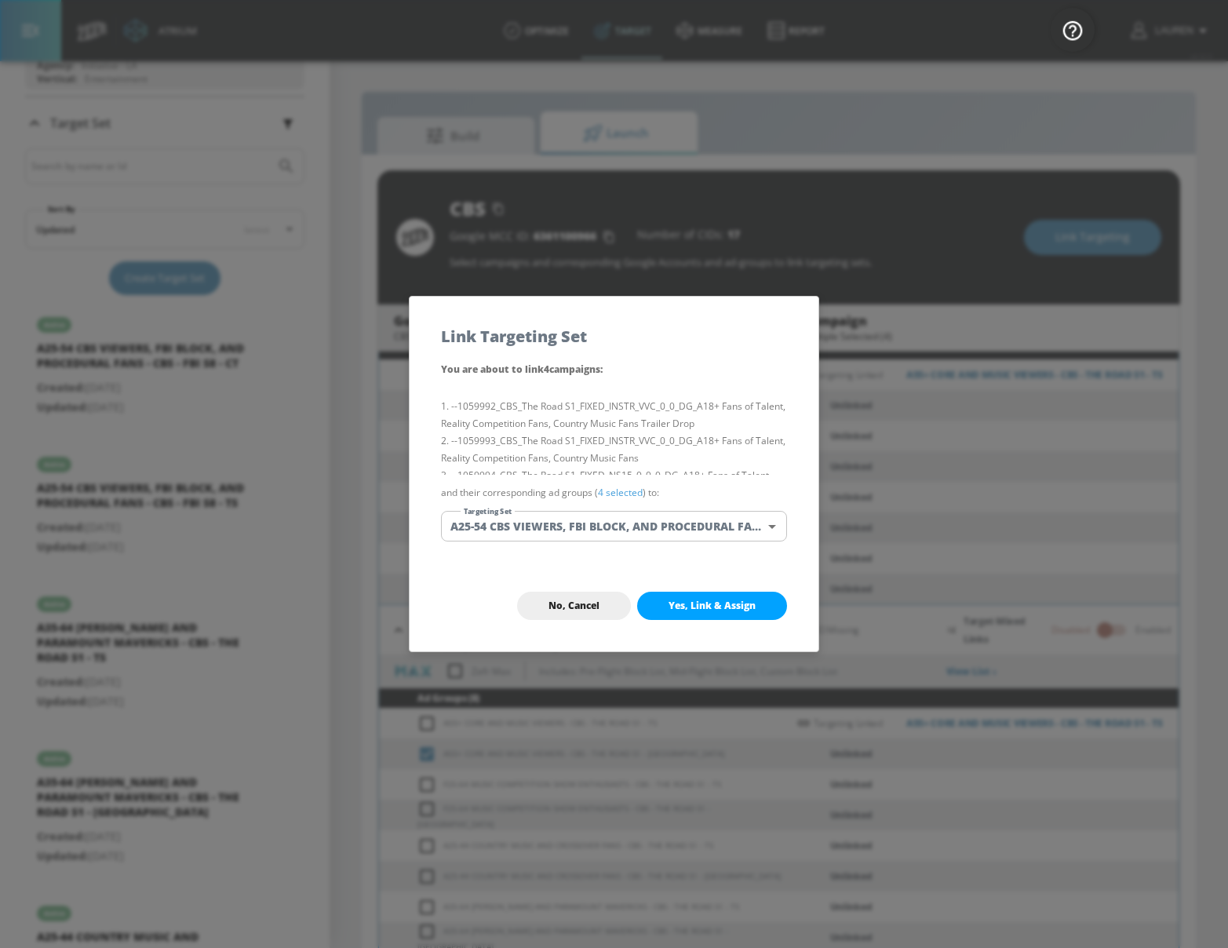
click at [624, 489] on link "4 selected" at bounding box center [620, 492] width 45 height 13
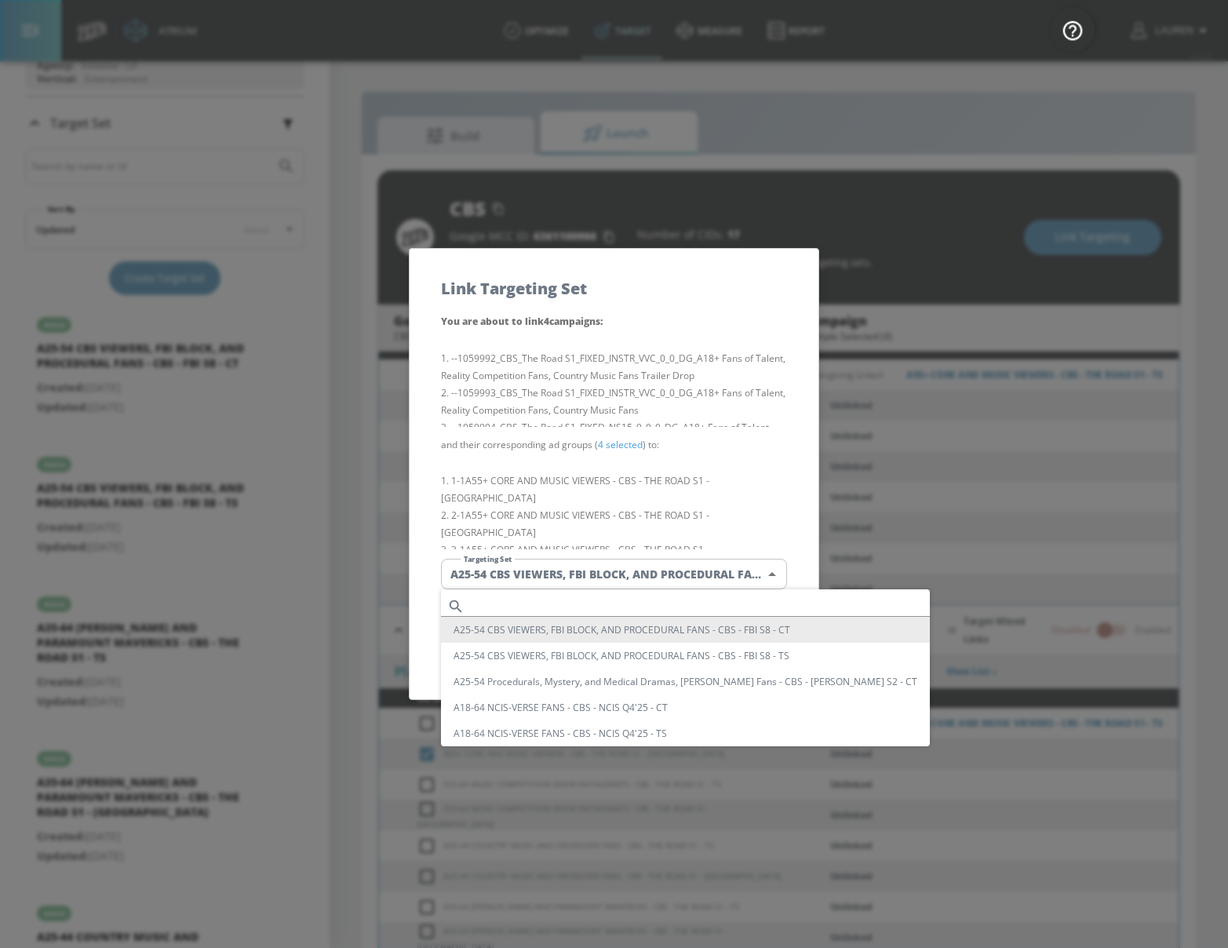
click at [661, 559] on body "Atrium optimize Target measure Report optimize Target measure Report v 4.32.0 L…" at bounding box center [614, 485] width 1228 height 970
click at [606, 596] on input "text" at bounding box center [700, 605] width 459 height 21
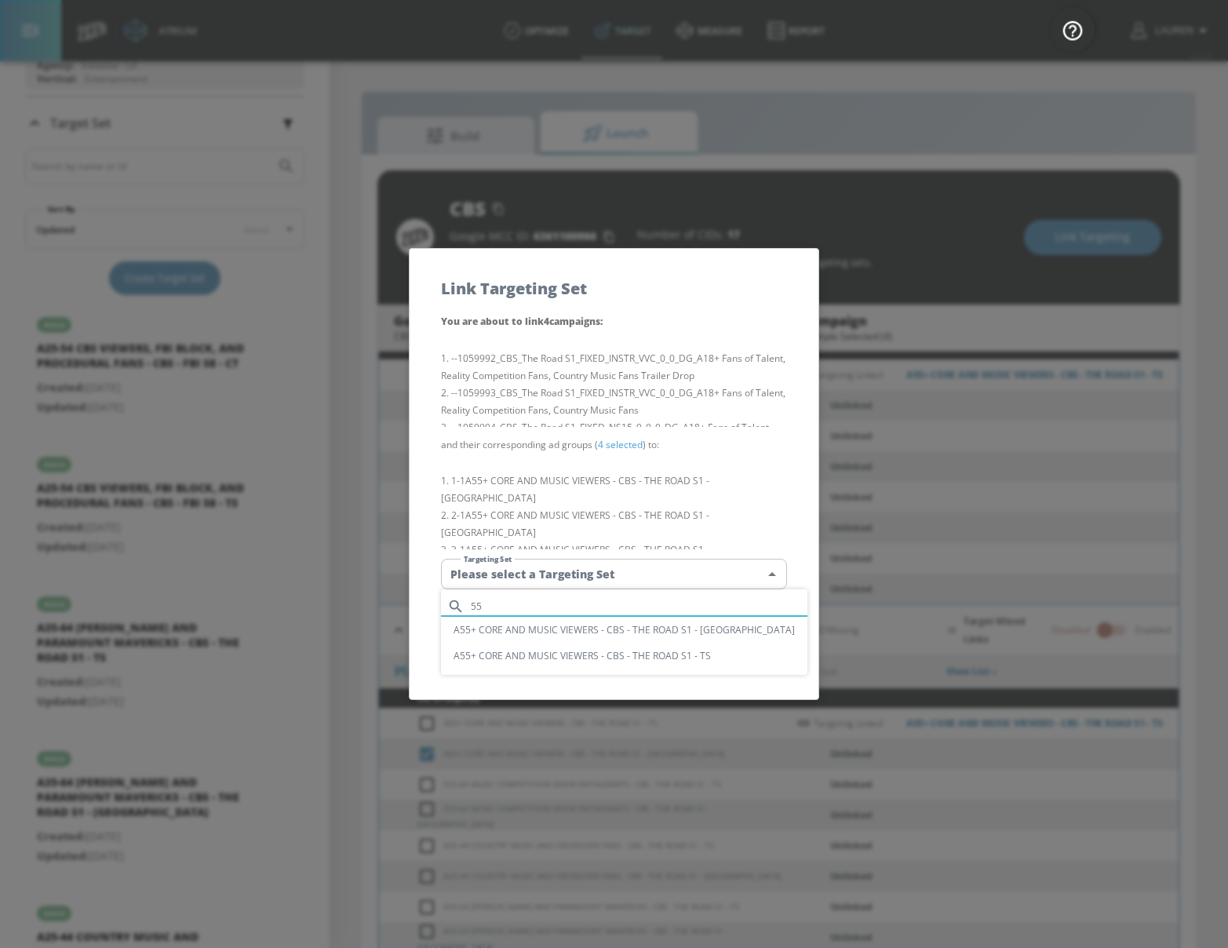
type input "55"
click at [603, 627] on li "A55+ CORE AND MUSIC VIEWERS - CBS - THE ROAD S1 - [GEOGRAPHIC_DATA]" at bounding box center [624, 630] width 366 height 26
type input "a388c817-589a-4f48-99fc-5e839caa857c"
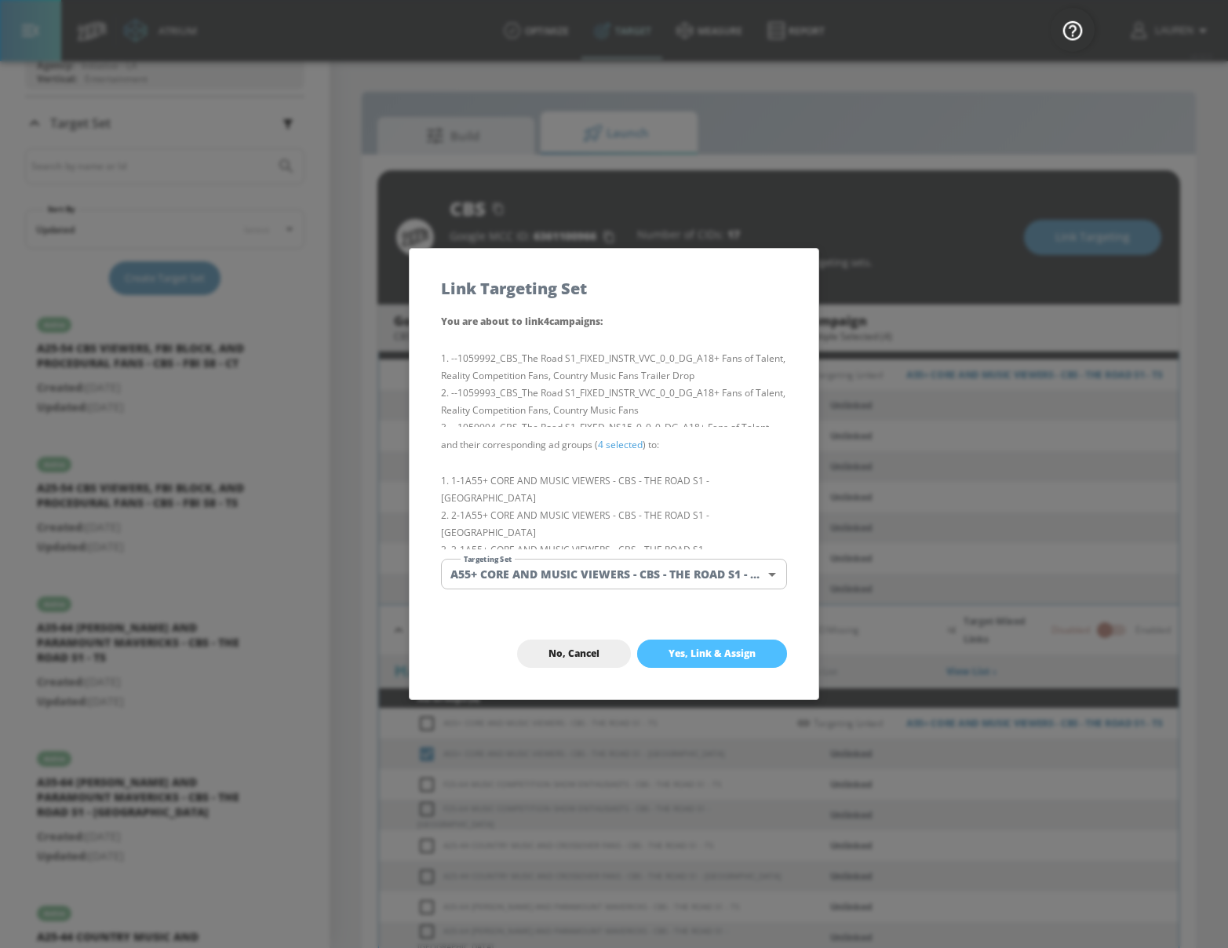
click at [728, 652] on span "Yes, Link & Assign" at bounding box center [711, 653] width 87 height 13
checkbox input "false"
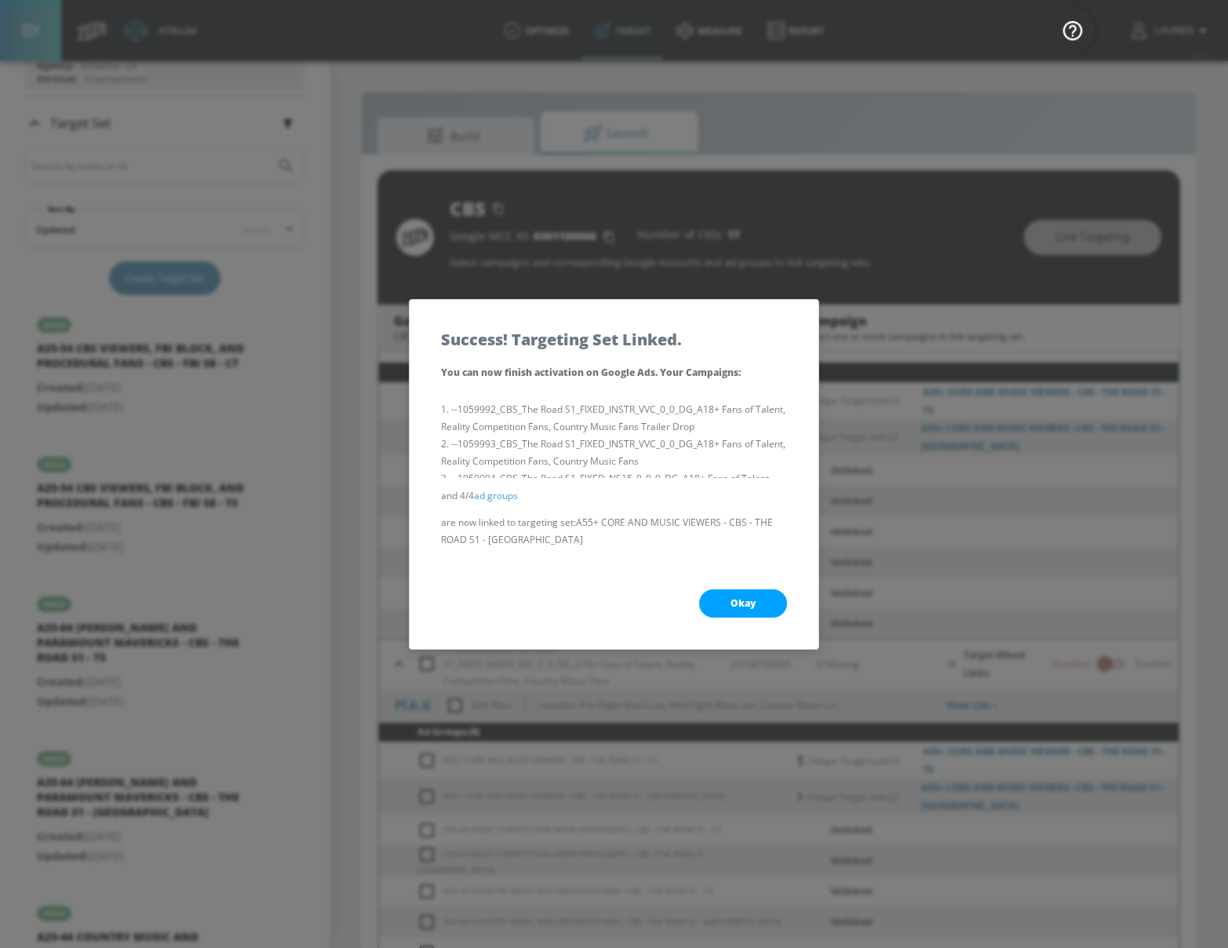
click at [754, 602] on span "Okay" at bounding box center [742, 603] width 25 height 13
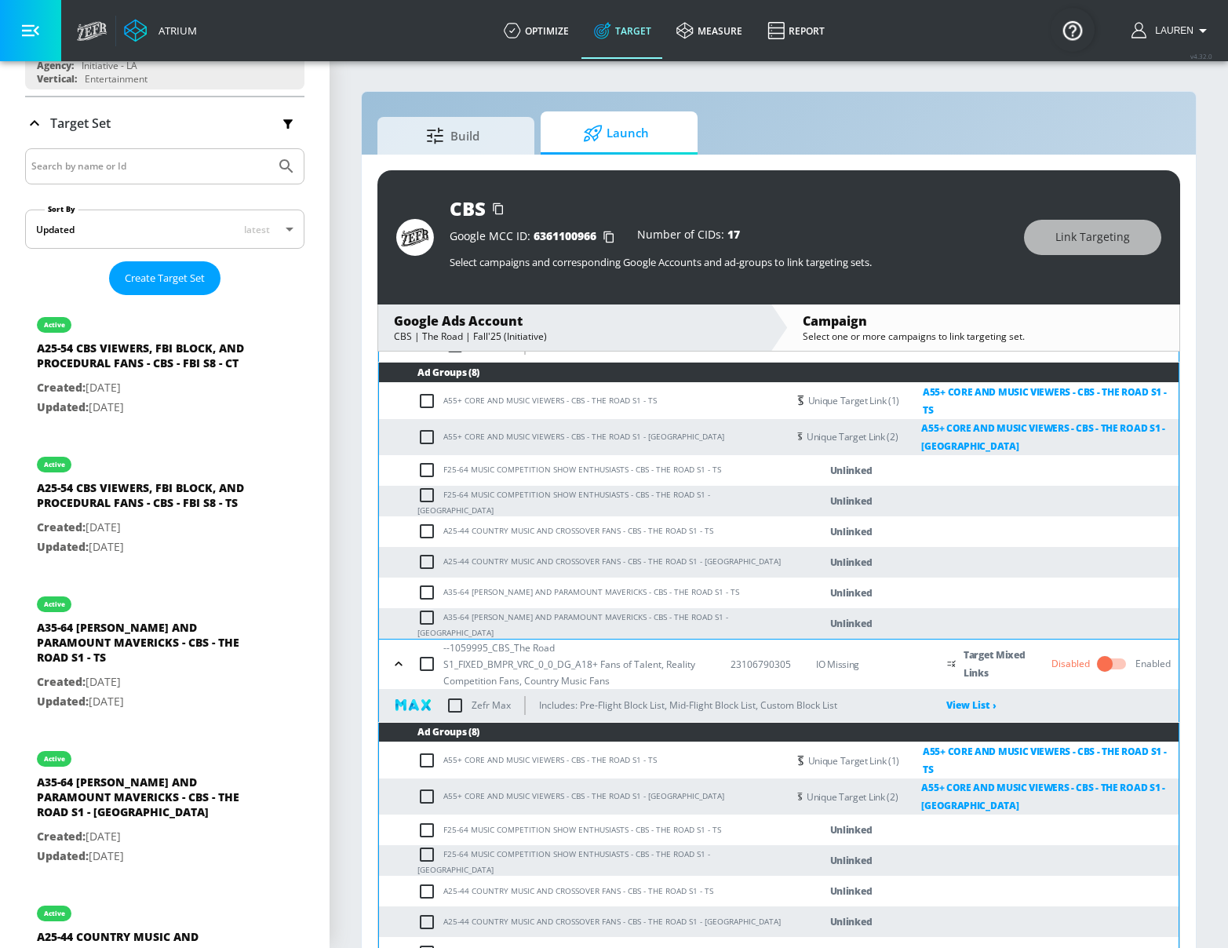
click at [426, 460] on input "checkbox" at bounding box center [430, 469] width 26 height 19
checkbox input "true"
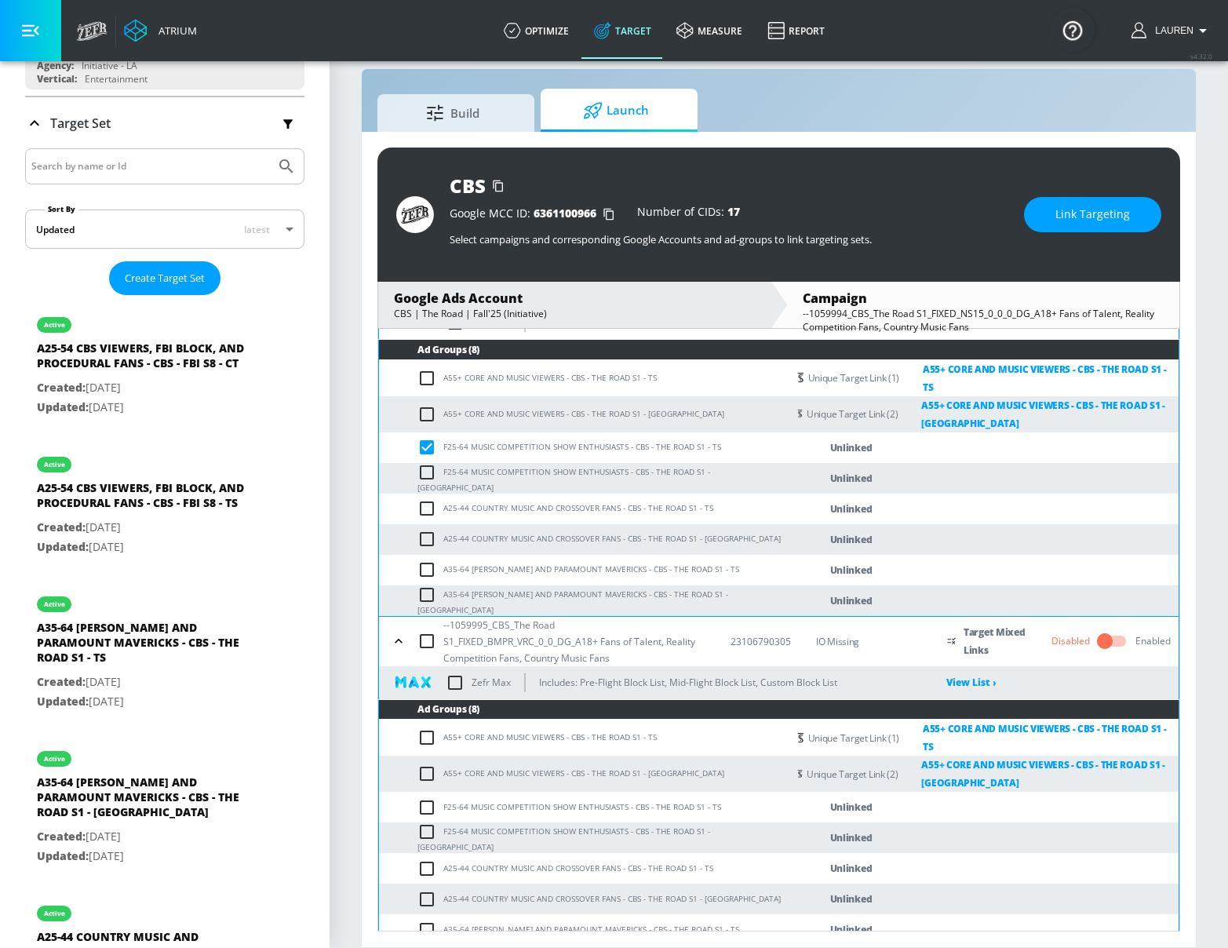
click at [421, 791] on td "F25-64 MUSIC COMPETITION SHOW ENTHUSIASTS - CBS - THE ROAD S1 - TS" at bounding box center [583, 806] width 408 height 31
click at [431, 798] on input "checkbox" at bounding box center [430, 807] width 26 height 19
checkbox input "true"
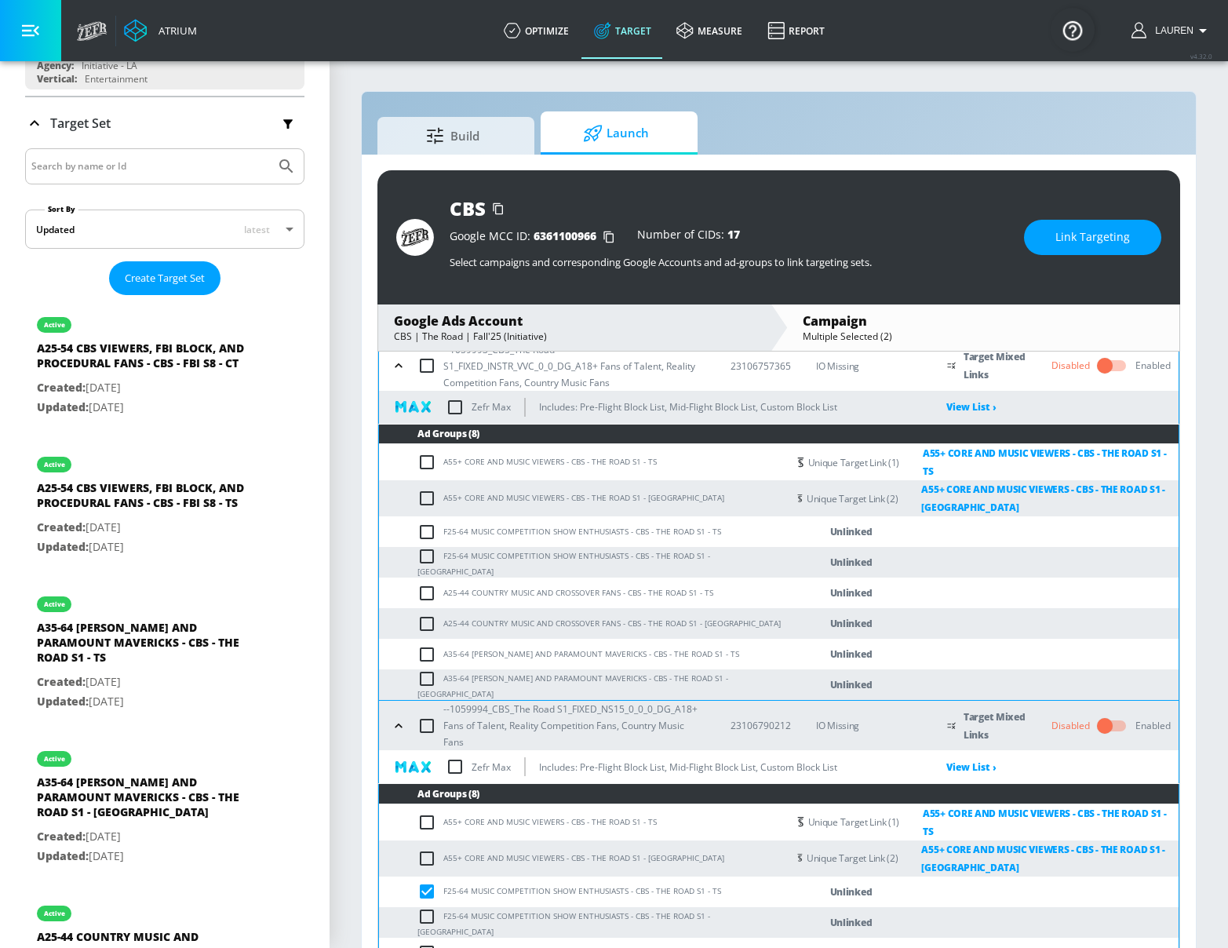
scroll to position [449, 0]
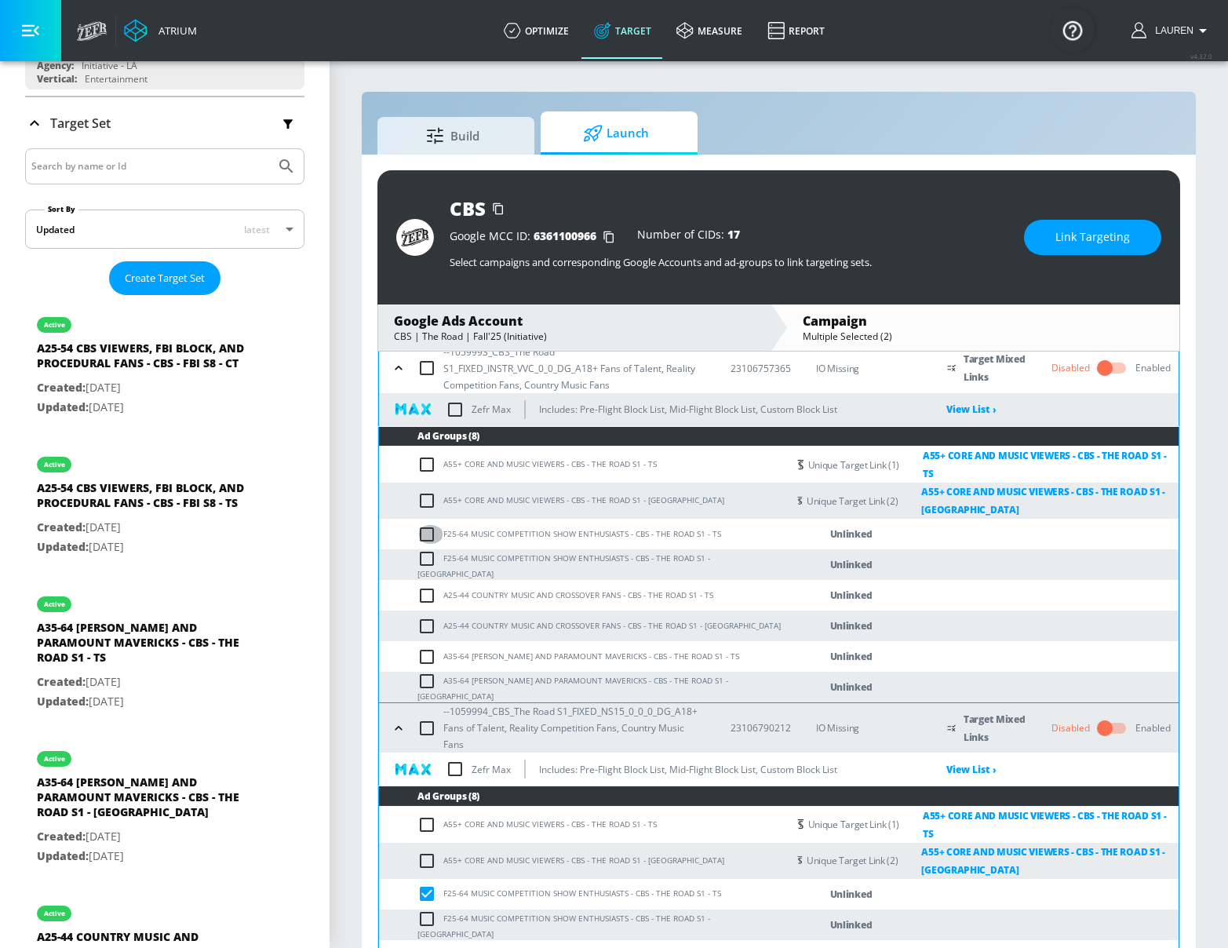
click at [427, 525] on input "checkbox" at bounding box center [430, 534] width 26 height 19
checkbox input "true"
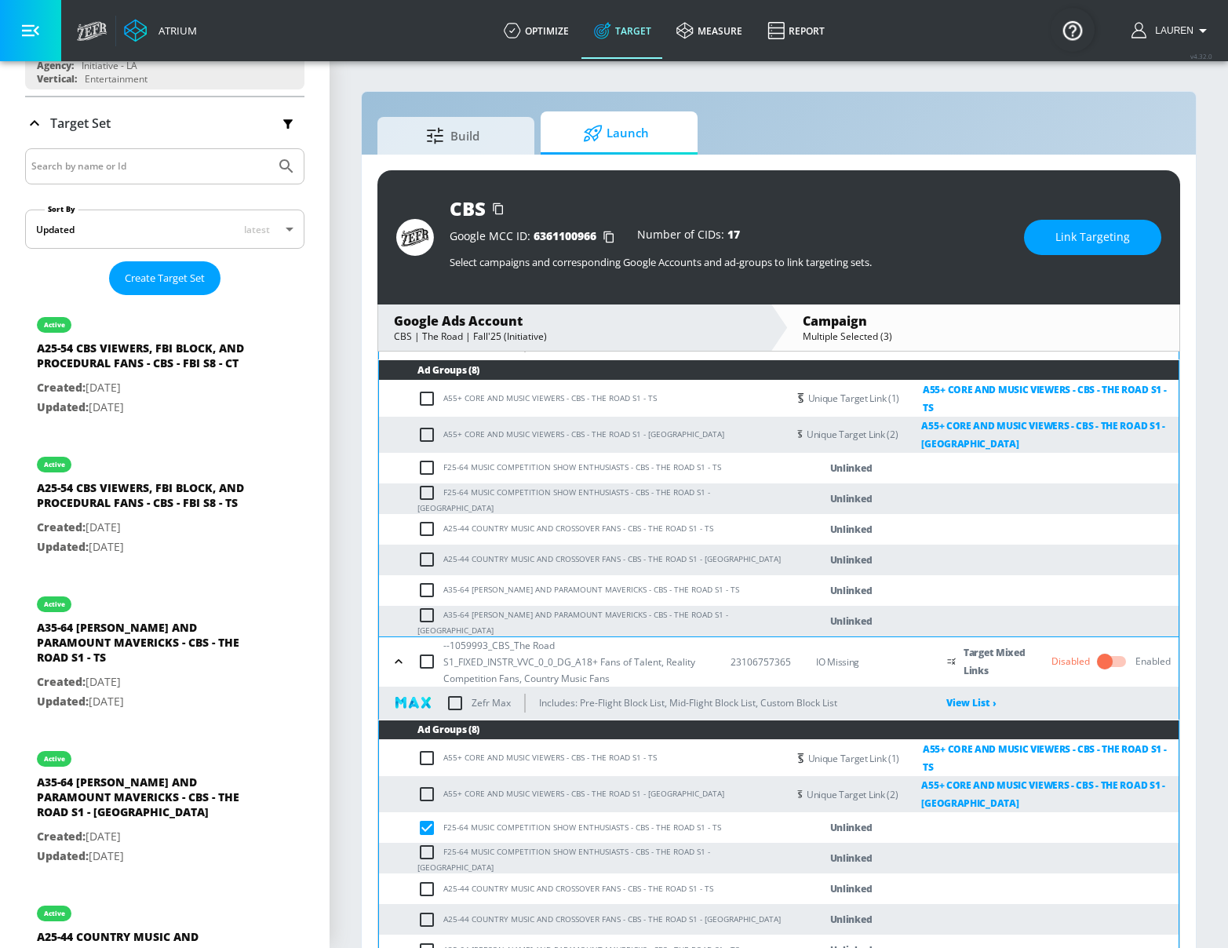
scroll to position [155, 0]
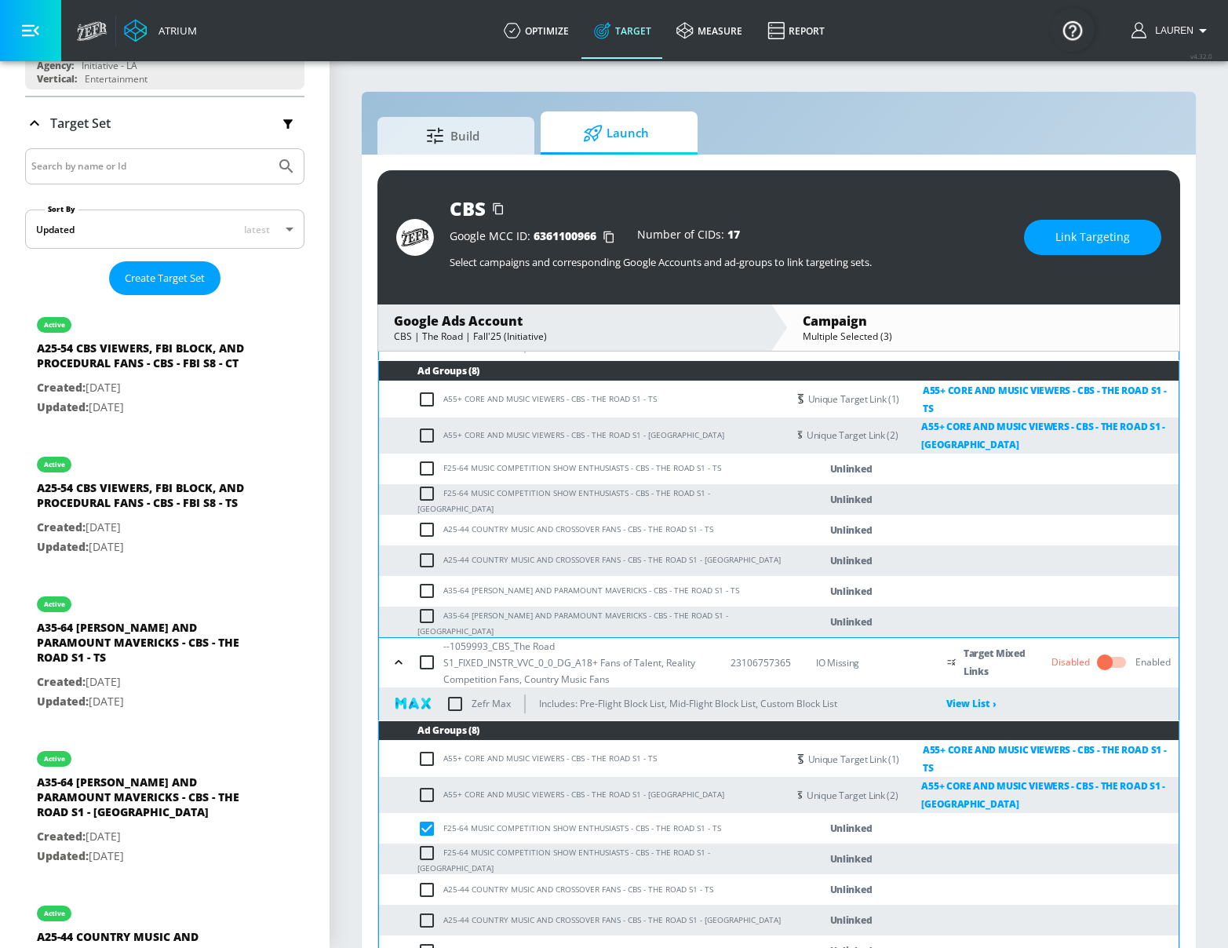
click at [435, 459] on input "checkbox" at bounding box center [430, 468] width 26 height 19
checkbox input "true"
click at [1139, 246] on button "Link Targeting" at bounding box center [1092, 237] width 137 height 35
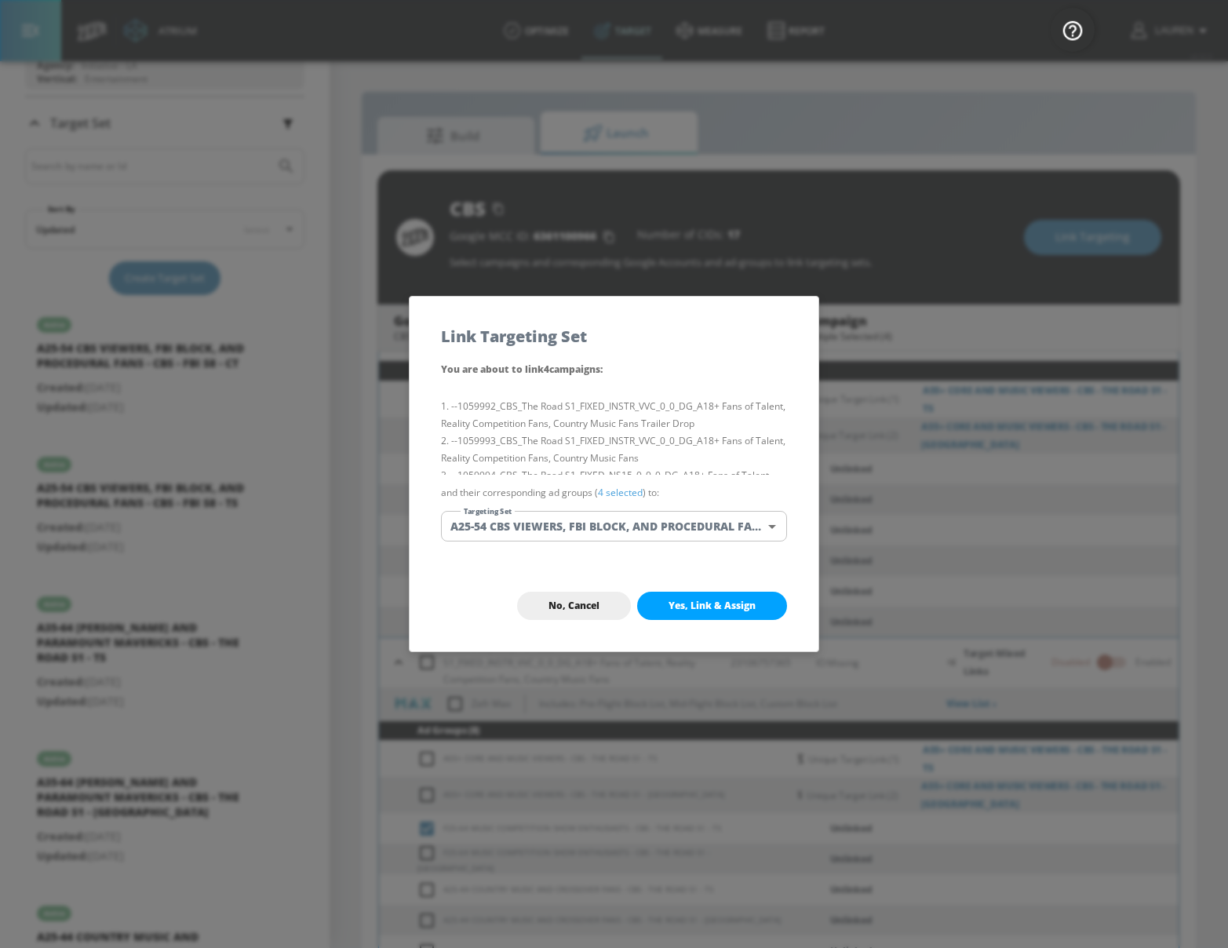
click at [606, 493] on link "4 selected" at bounding box center [620, 492] width 45 height 13
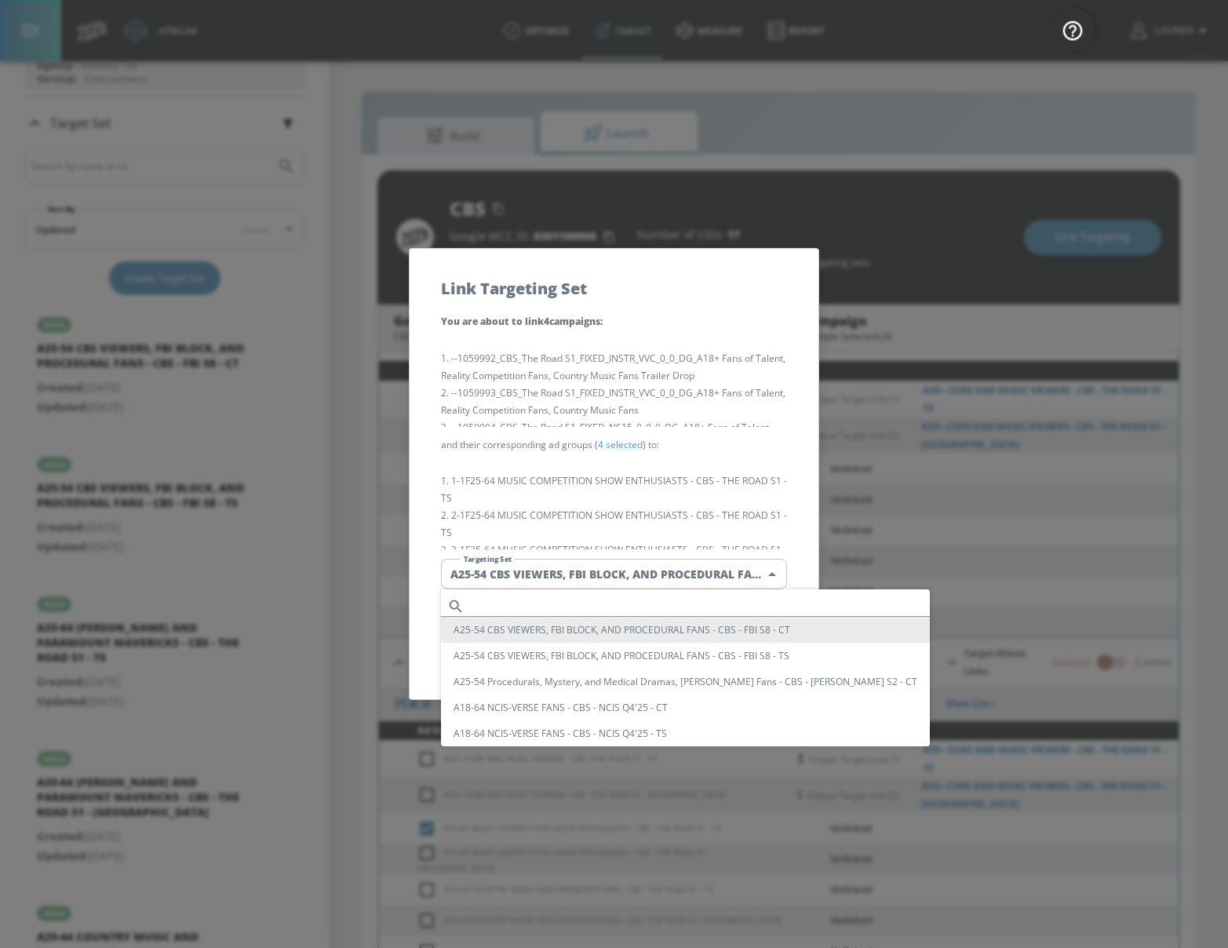
click at [518, 570] on body "Atrium optimize Target measure Report optimize Target measure Report v 4.32.0 L…" at bounding box center [614, 485] width 1228 height 970
click at [518, 613] on input "text" at bounding box center [700, 605] width 459 height 21
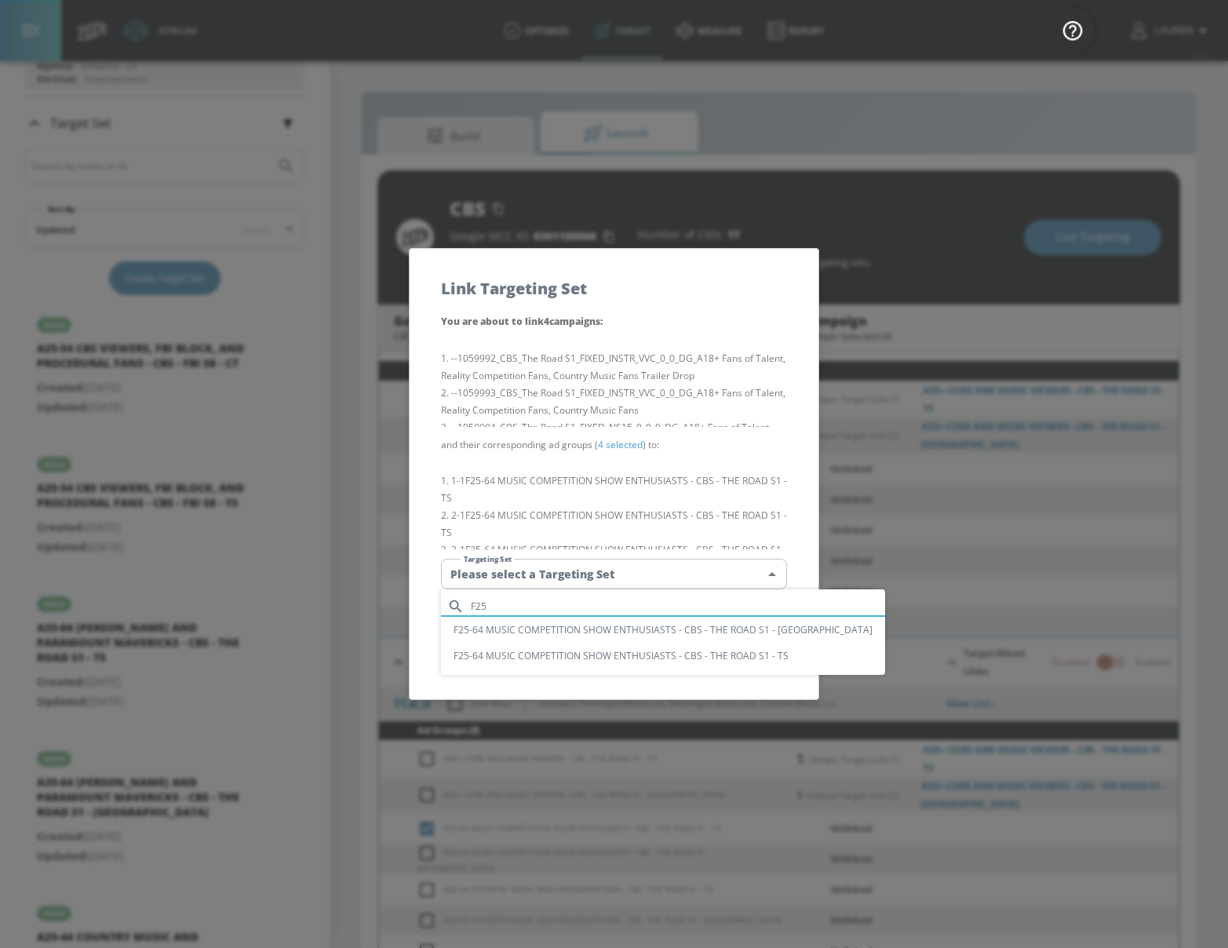
type input "F25"
click at [540, 645] on li "F25-64 MUSIC COMPETITION SHOW ENTHUSIASTS - CBS - THE ROAD S1 - TS" at bounding box center [663, 655] width 444 height 26
type input "f4c77bf2-dfdc-4ccd-9971-0ca4e0d83209"
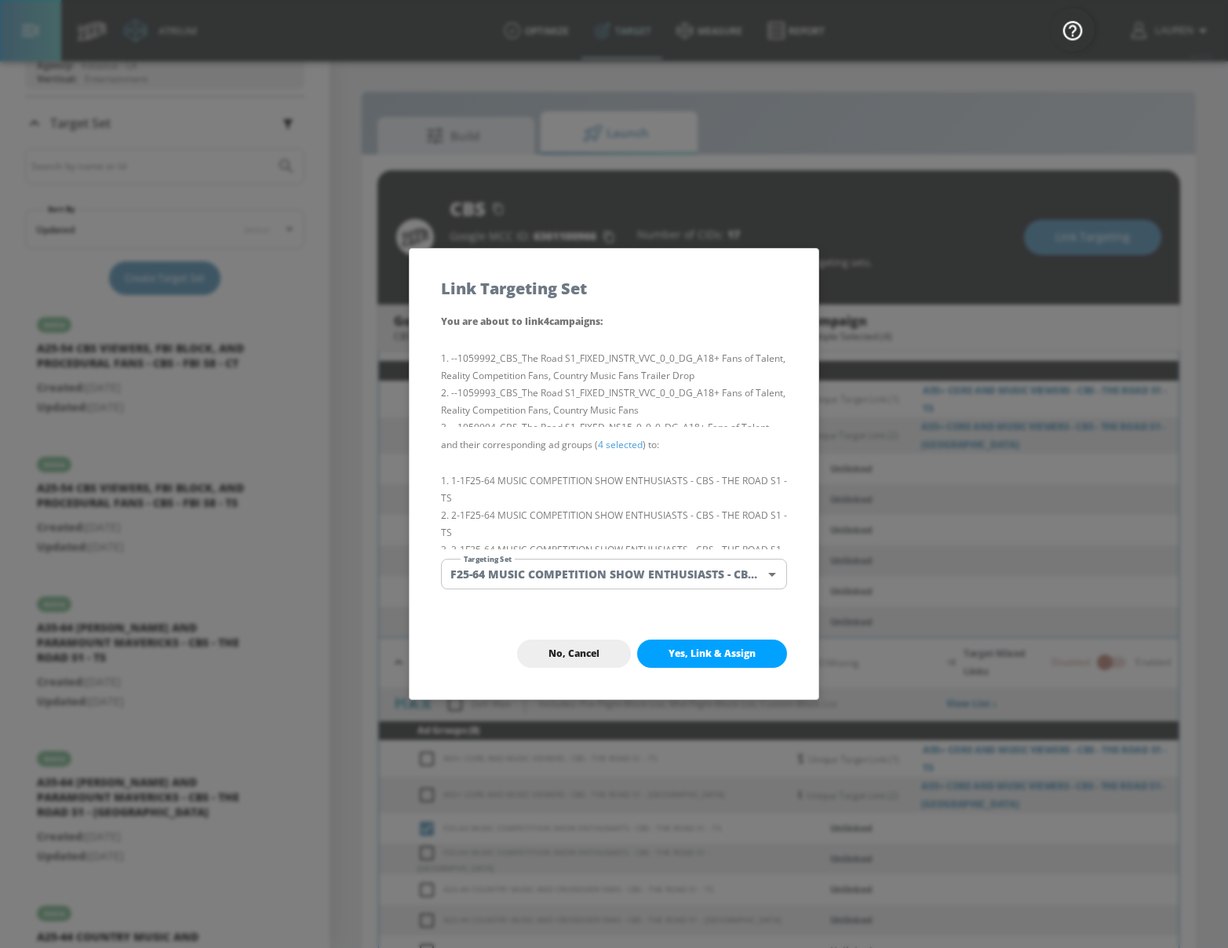
click at [714, 652] on span "Yes, Link & Assign" at bounding box center [711, 653] width 87 height 13
checkbox input "false"
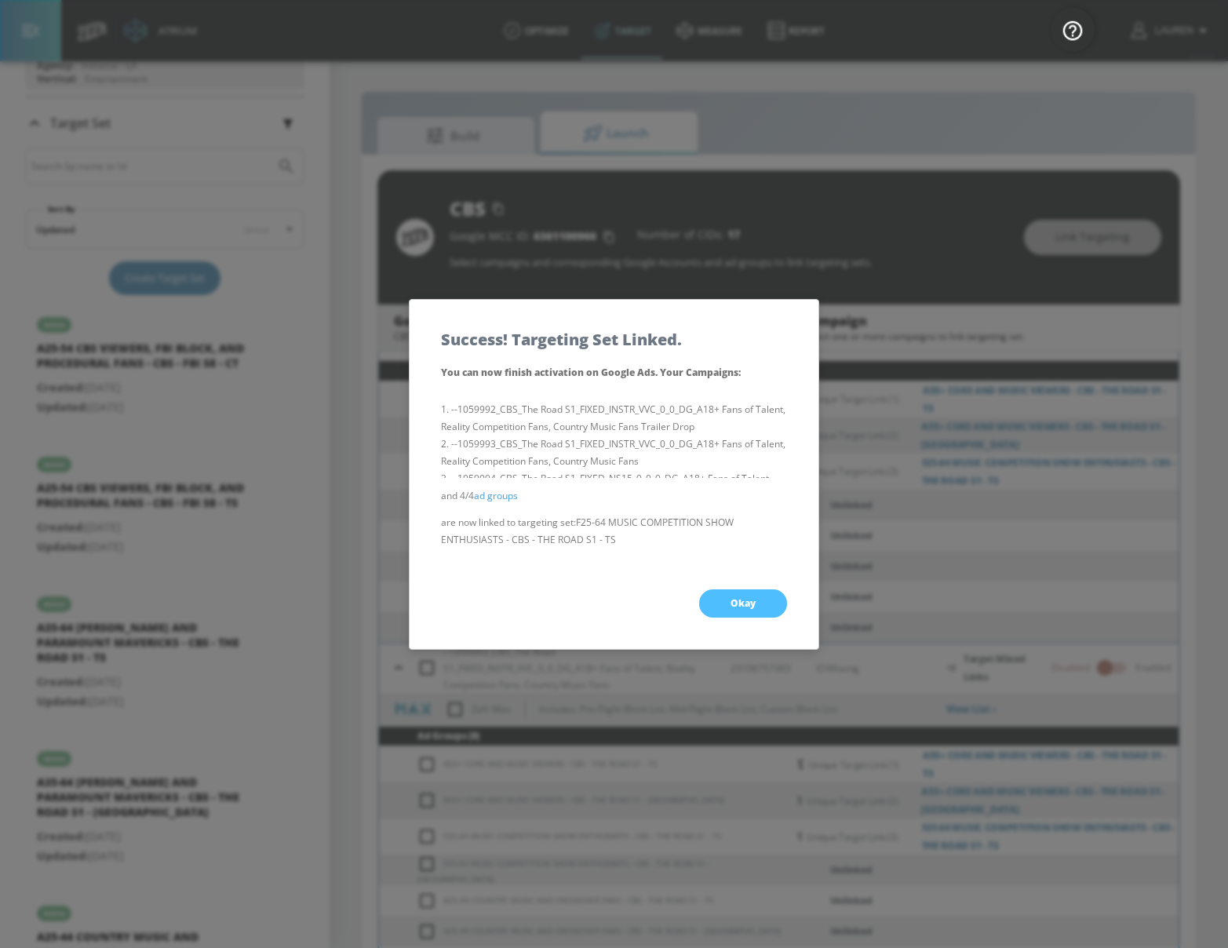
click at [754, 602] on span "Okay" at bounding box center [742, 603] width 25 height 13
